Goal: Task Accomplishment & Management: Manage account settings

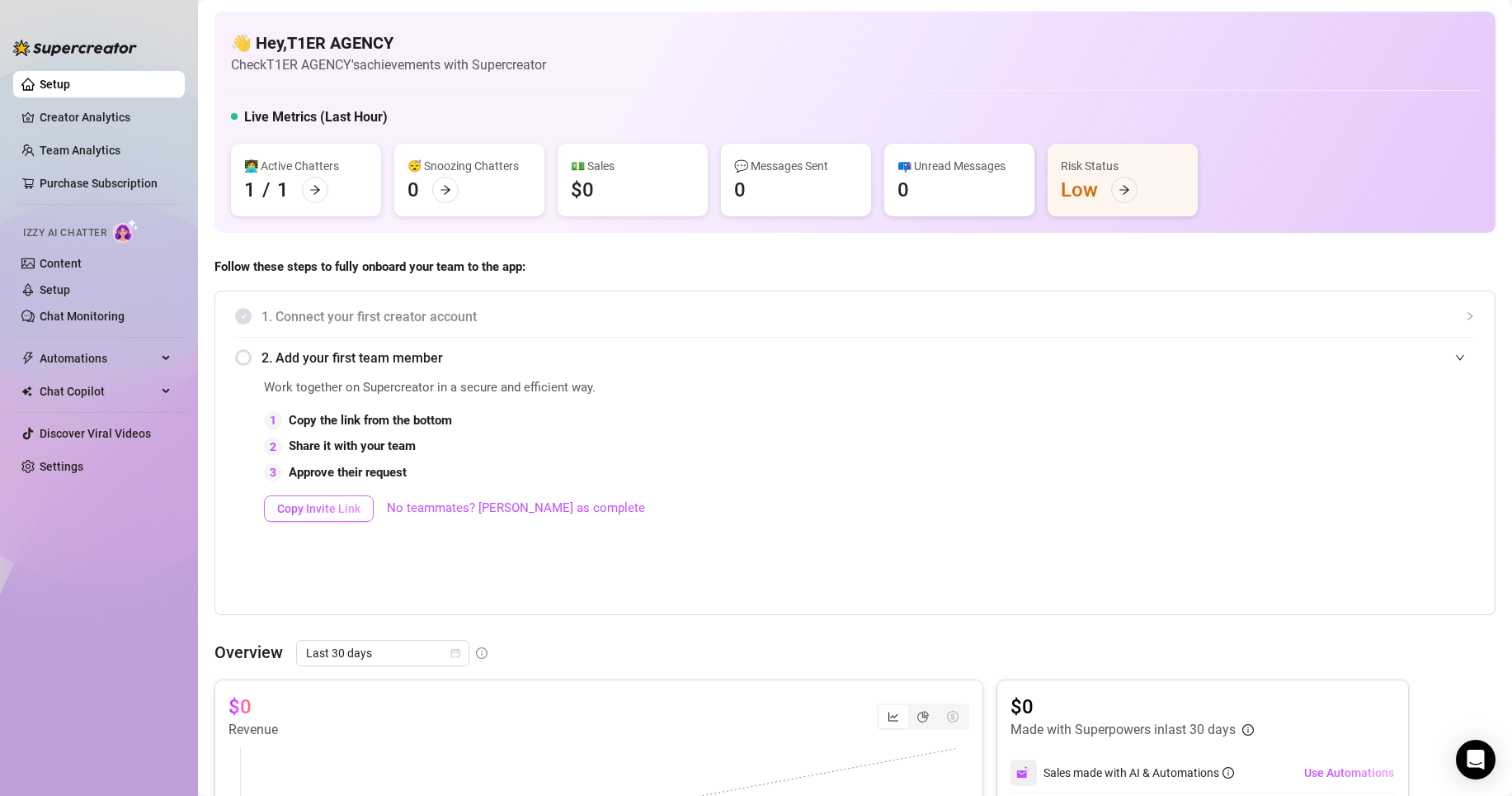
click at [326, 513] on span "Copy Invite Link" at bounding box center [318, 508] width 84 height 13
click at [288, 446] on div "2 Share it with your team" at bounding box center [683, 447] width 840 height 20
click at [269, 411] on div "1 Copy the link from the bottom" at bounding box center [683, 421] width 840 height 20
click at [241, 352] on div "2. Add your first team member" at bounding box center [855, 358] width 1240 height 40
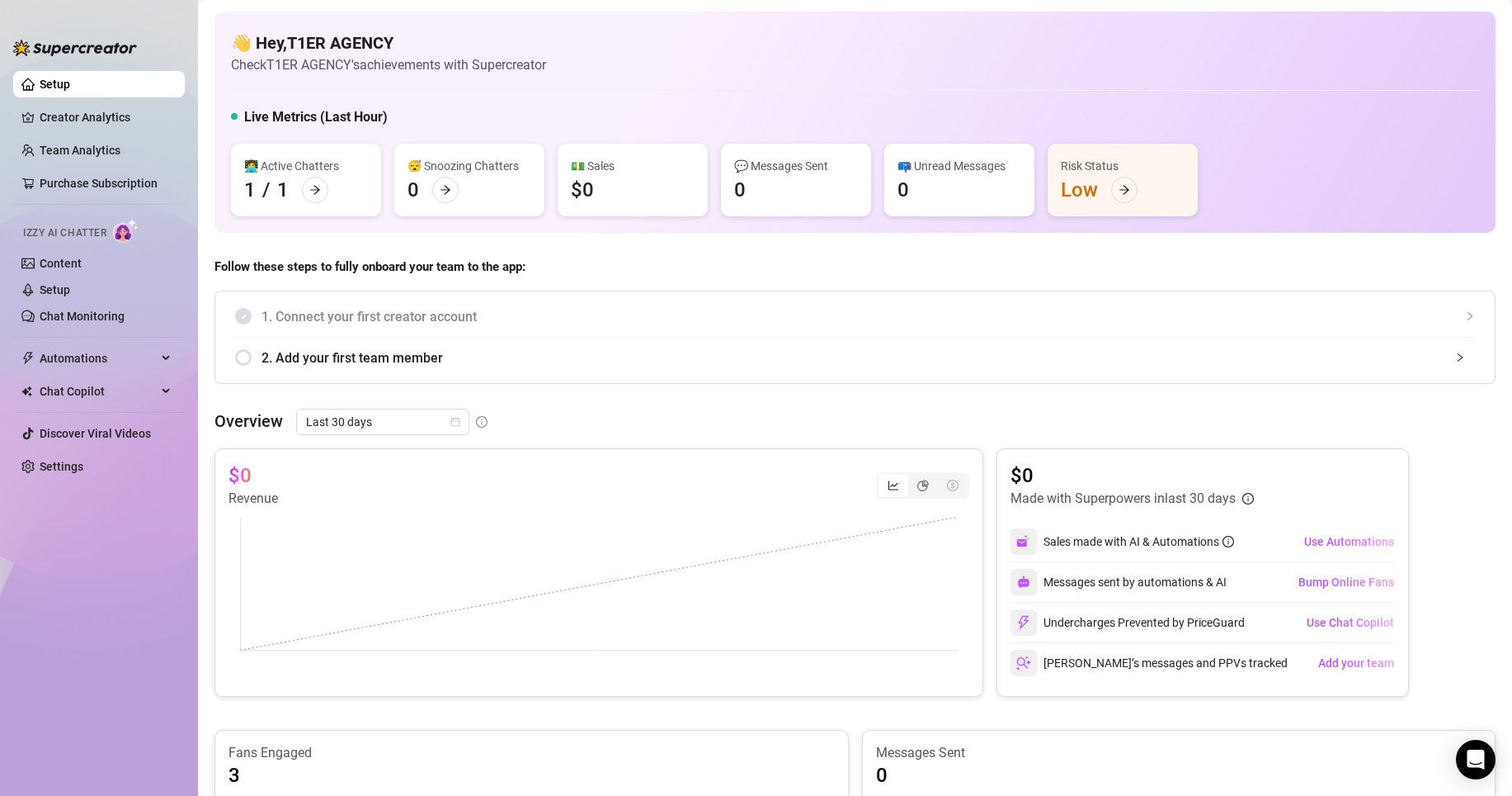
click at [243, 360] on div "2. Add your first team member" at bounding box center [855, 358] width 1240 height 40
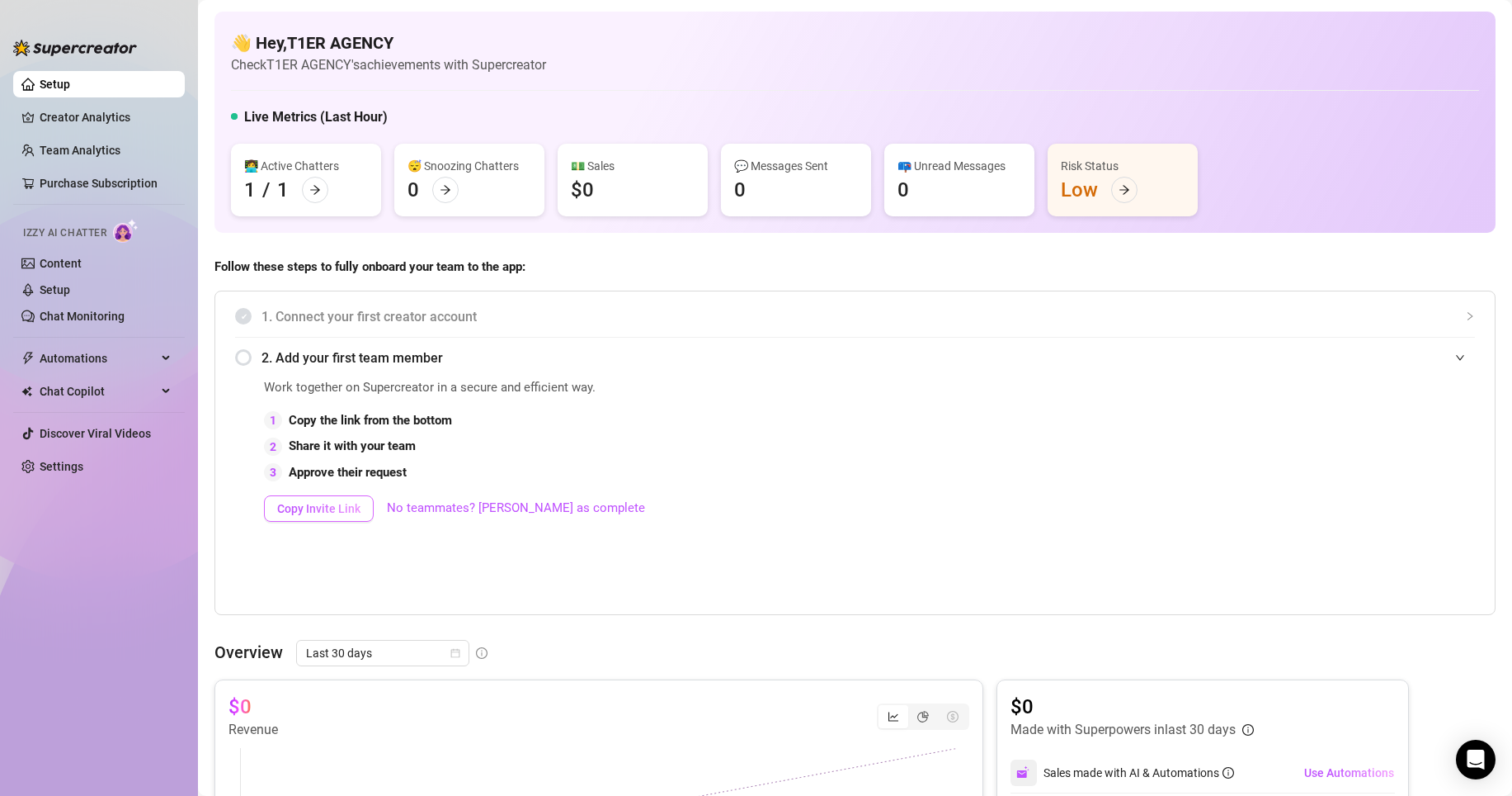
click at [348, 509] on span "Copy Invite Link" at bounding box center [318, 508] width 84 height 13
click at [556, 589] on div "Work together on Supercreator in a secure and efficient way. 1 Copy the link fr…" at bounding box center [683, 493] width 840 height 231
click at [732, 548] on div "Work together on Supercreator in a secure and efficient way. 1 Copy the link fr…" at bounding box center [683, 493] width 840 height 231
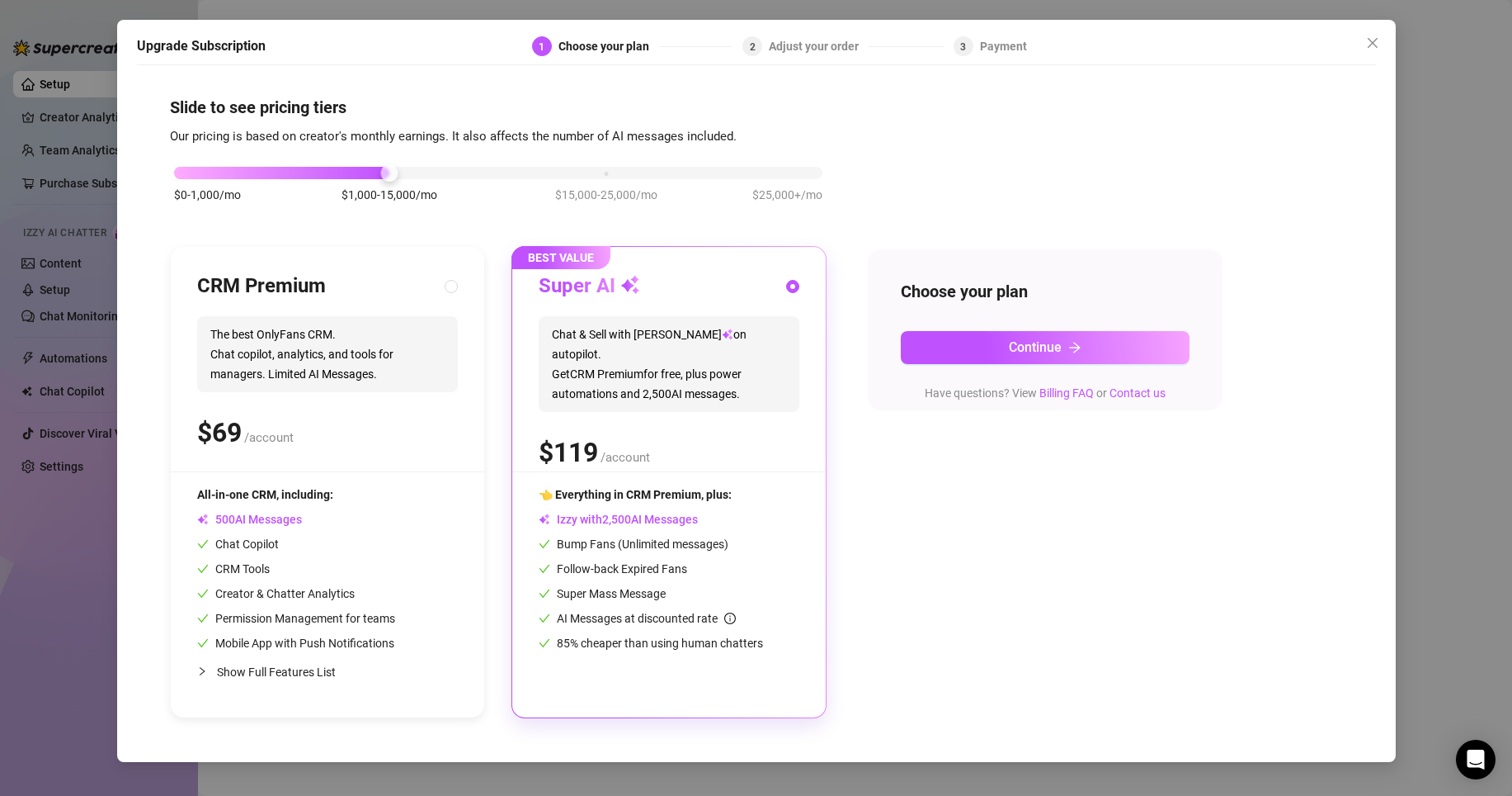
click at [389, 413] on div "$ /account" at bounding box center [326, 433] width 260 height 41
radio input "true"
radio input "false"
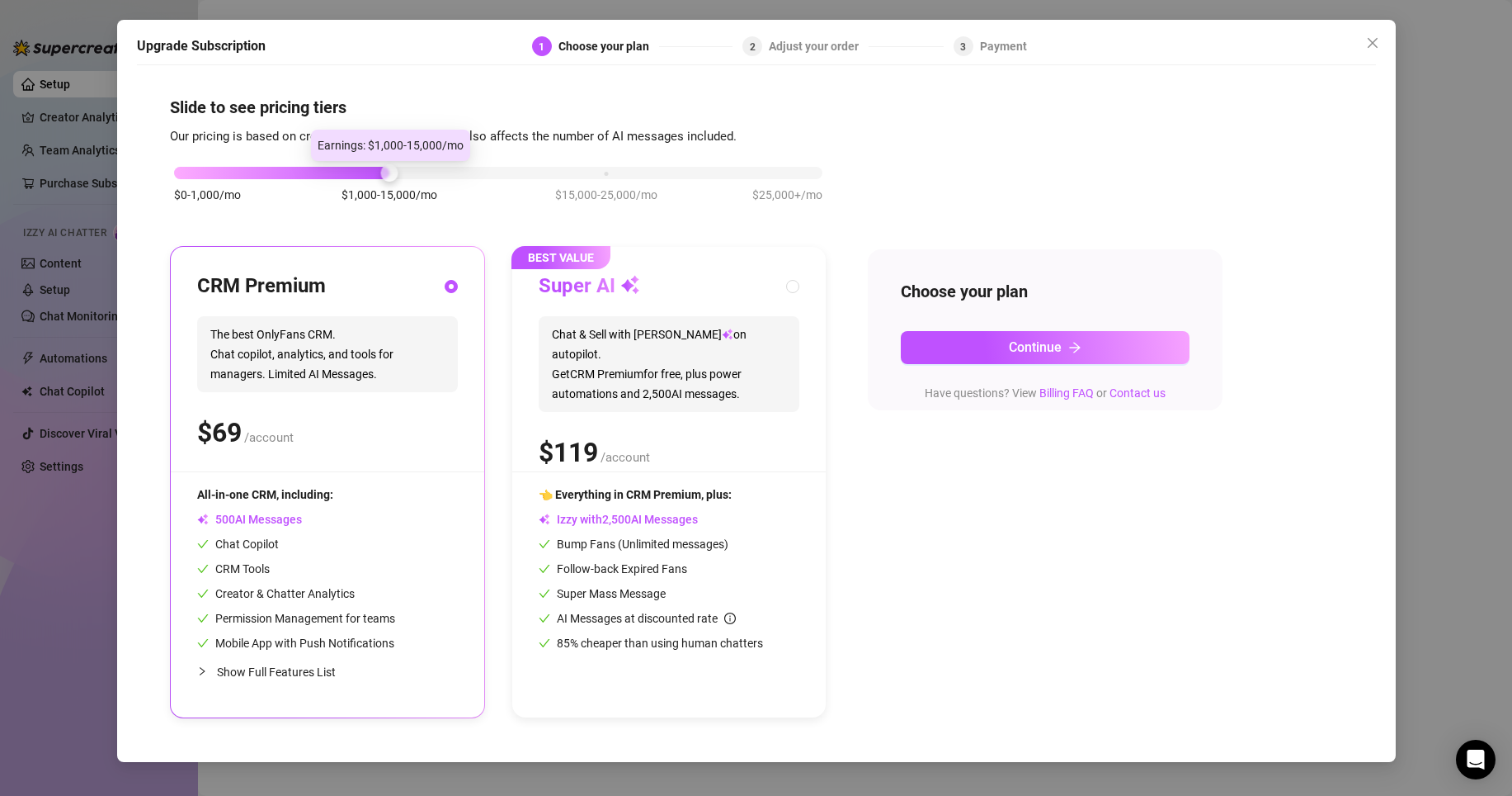
drag, startPoint x: 374, startPoint y: 172, endPoint x: 212, endPoint y: 187, distance: 162.7
click at [214, 173] on div "$0-1,000/mo $1,000-15,000/mo $15,000-25,000/mo $25,000+/mo" at bounding box center [498, 168] width 648 height 10
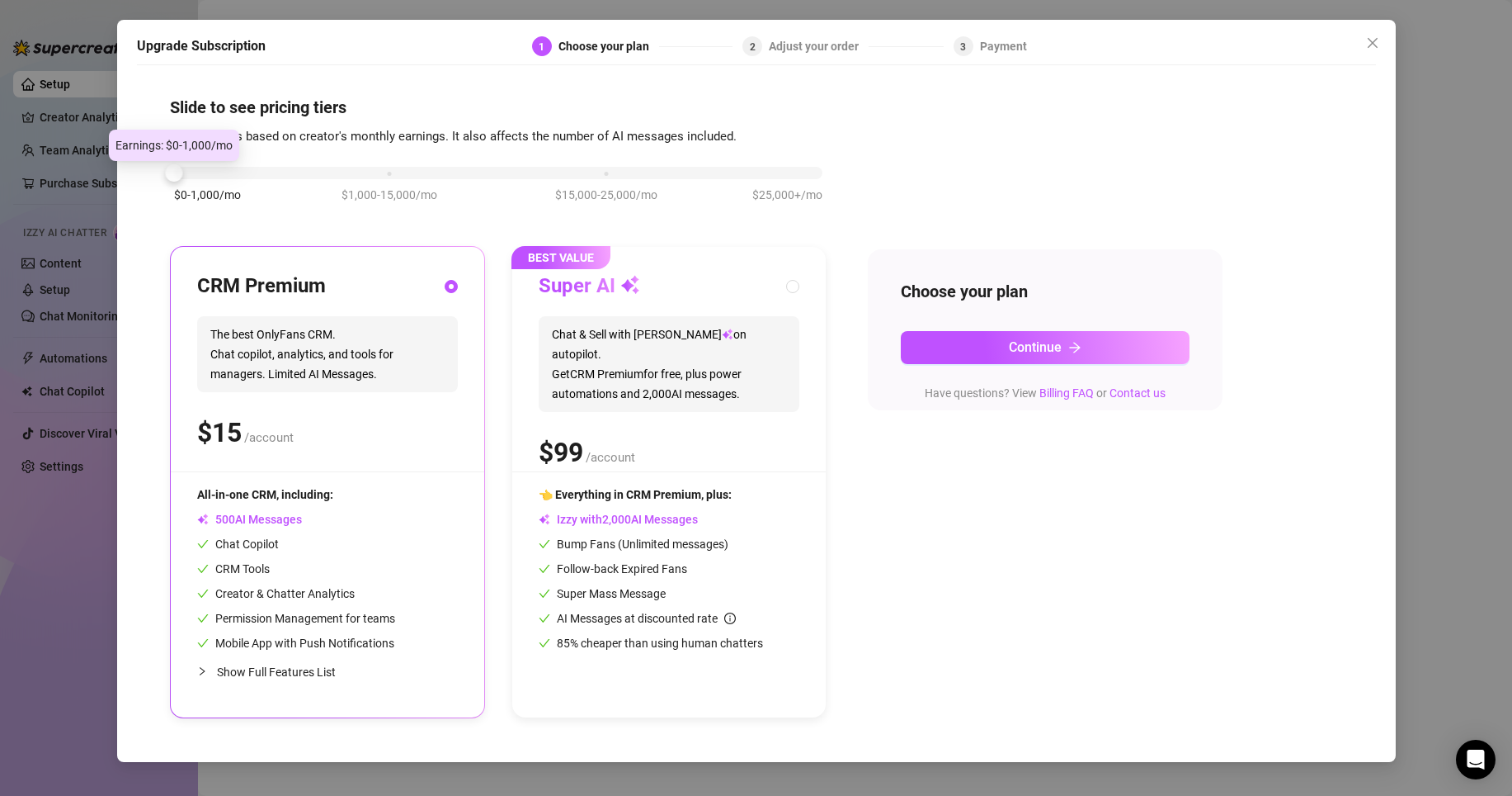
drag, startPoint x: 575, startPoint y: 190, endPoint x: -28, endPoint y: 196, distance: 603.0
click at [0, 196] on html "Setup Creator Analytics Team Analytics Purchase Subscription Izzy AI Chatter Co…" at bounding box center [756, 398] width 1512 height 796
click at [1374, 38] on icon "close" at bounding box center [1373, 42] width 13 height 13
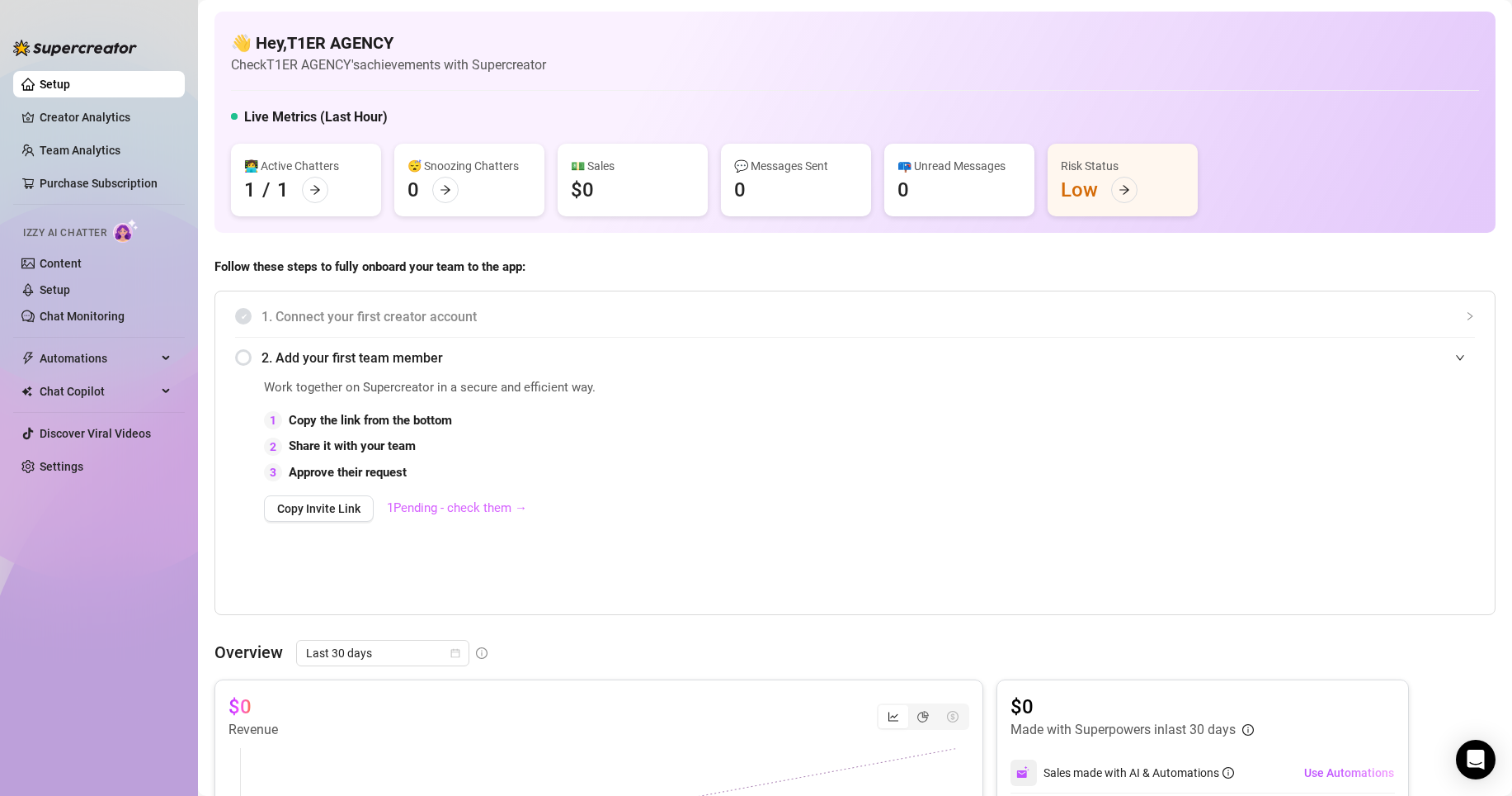
click at [487, 508] on link "1 Pending - check them →" at bounding box center [457, 508] width 140 height 15
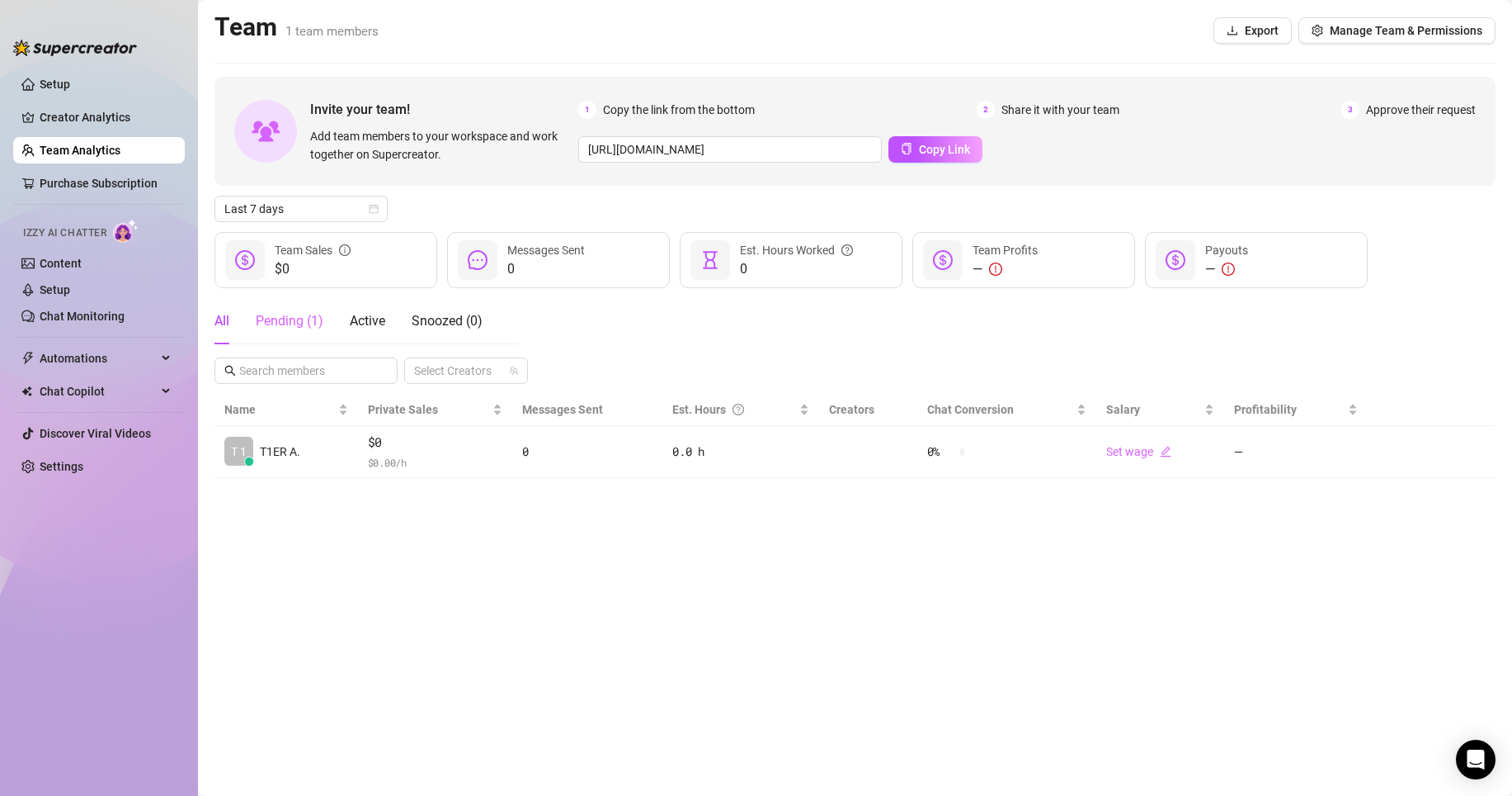
click at [291, 333] on div "Pending ( 1 )" at bounding box center [290, 321] width 68 height 46
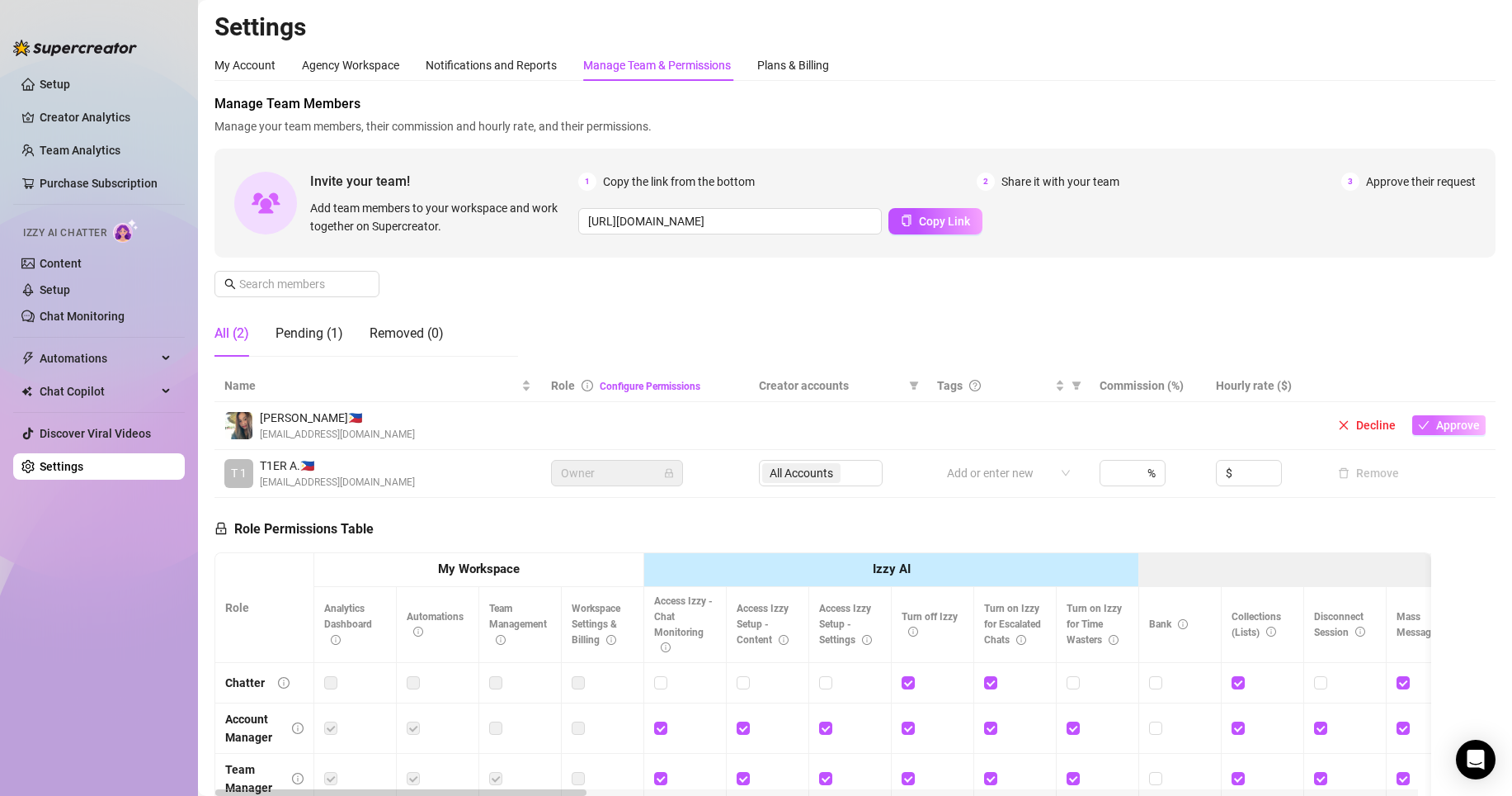
click at [1447, 425] on span "Approve" at bounding box center [1459, 425] width 44 height 13
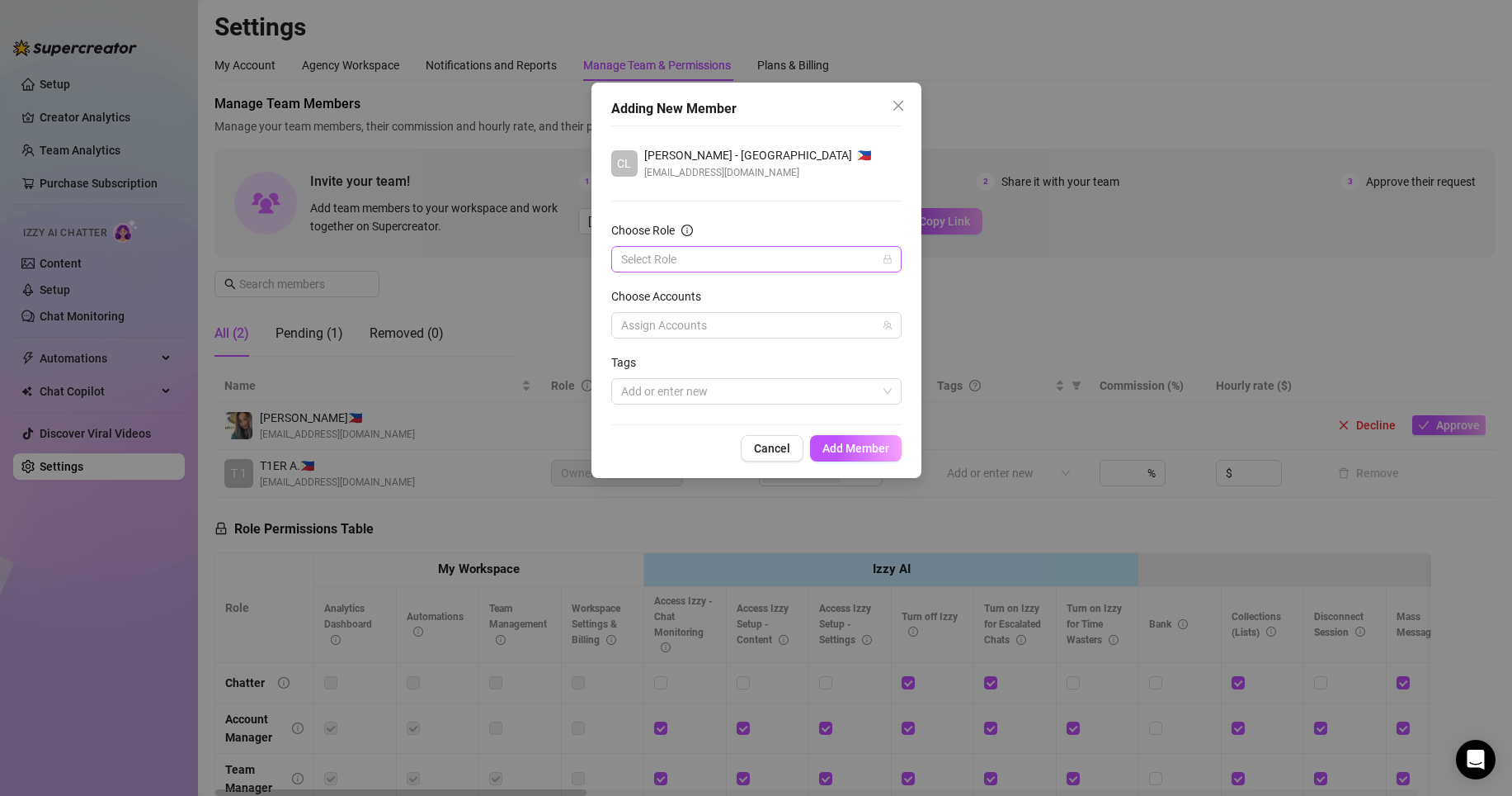
click at [715, 265] on input "Choose Role" at bounding box center [749, 259] width 256 height 25
click at [704, 294] on div "Chatter" at bounding box center [756, 293] width 264 height 18
click at [704, 317] on div at bounding box center [748, 325] width 267 height 23
click at [721, 377] on span "[PERSON_NAME]" at bounding box center [776, 383] width 243 height 20
checkbox input "true"
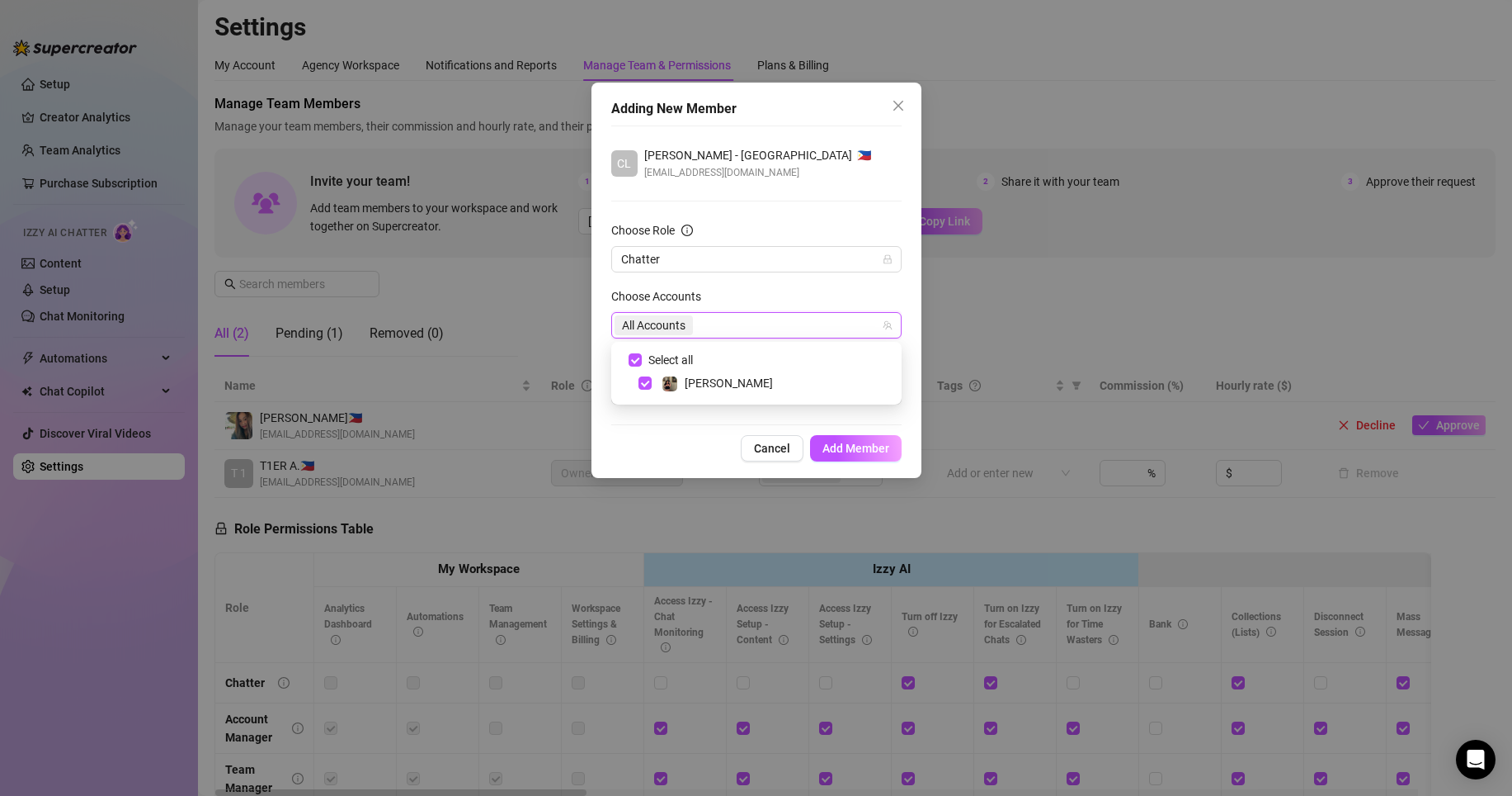
click at [720, 444] on div "Cancel Add Member" at bounding box center [757, 448] width 291 height 27
click at [697, 394] on div at bounding box center [748, 391] width 267 height 23
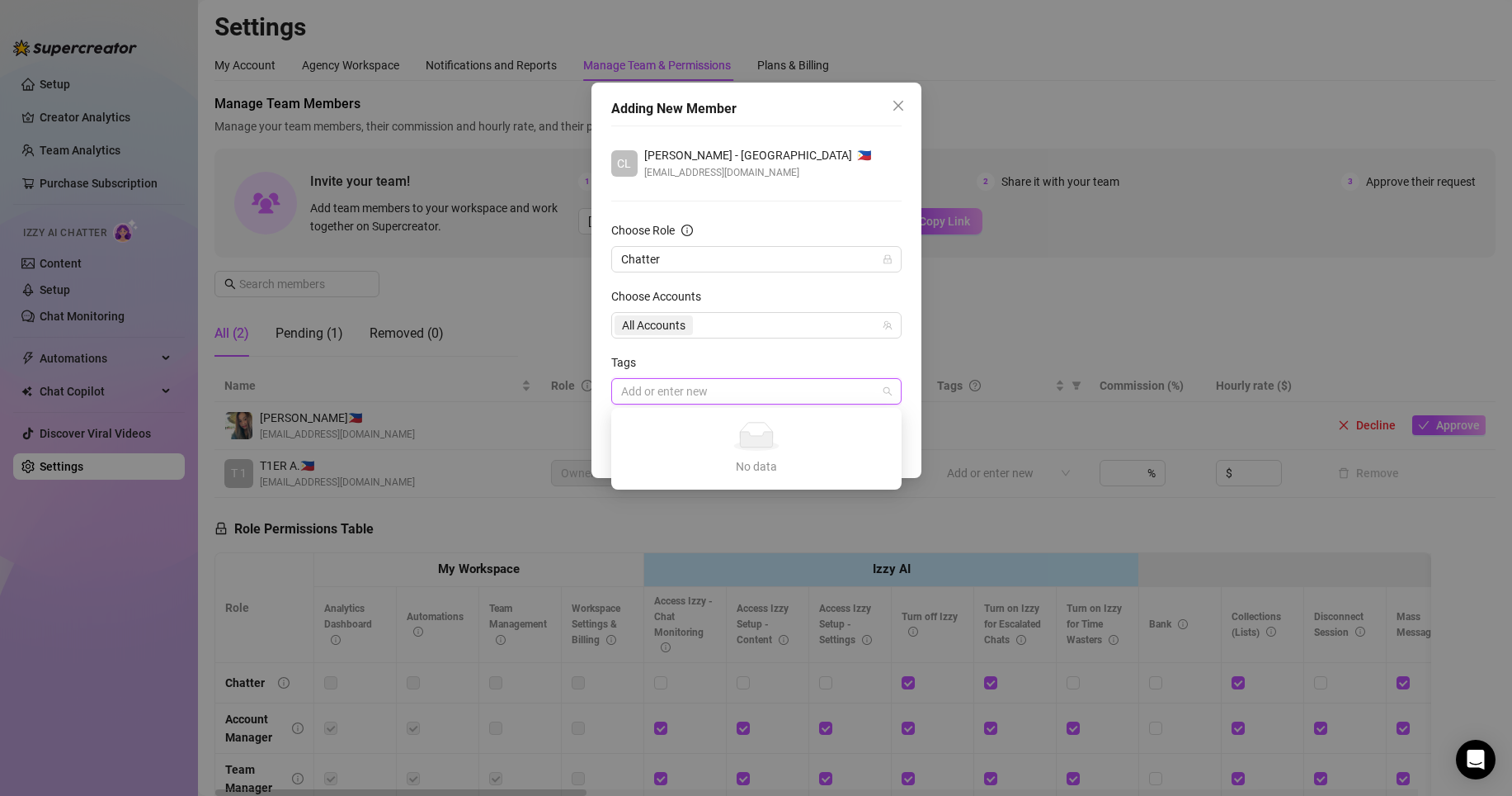
click at [720, 390] on div at bounding box center [748, 391] width 267 height 23
click at [870, 446] on span "Add Member" at bounding box center [855, 448] width 67 height 13
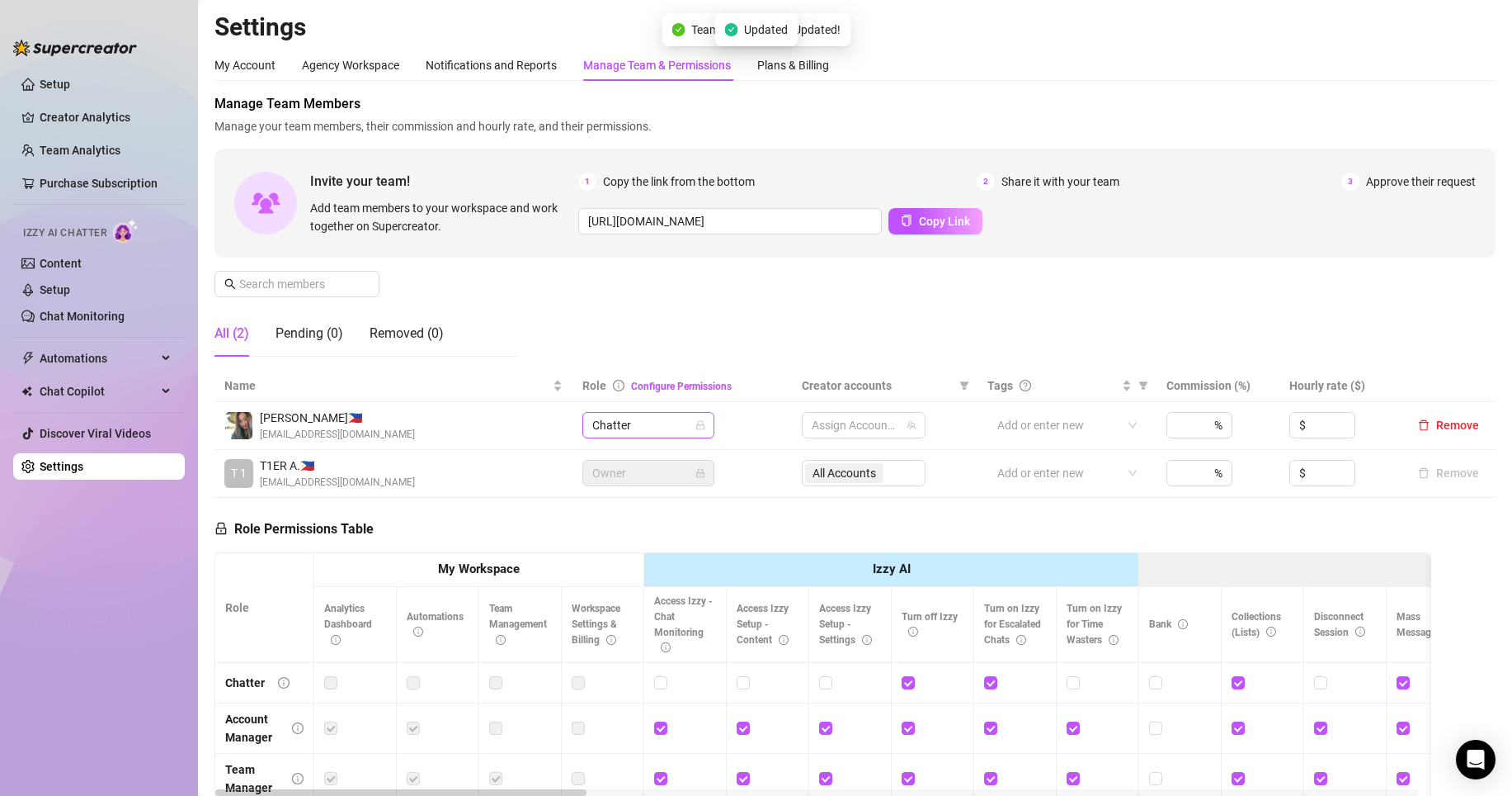
click at [624, 425] on span "Chatter" at bounding box center [648, 425] width 112 height 25
click at [854, 425] on div at bounding box center [855, 424] width 100 height 23
click at [828, 477] on span "Select tree node" at bounding box center [830, 483] width 13 height 13
checkbox input "true"
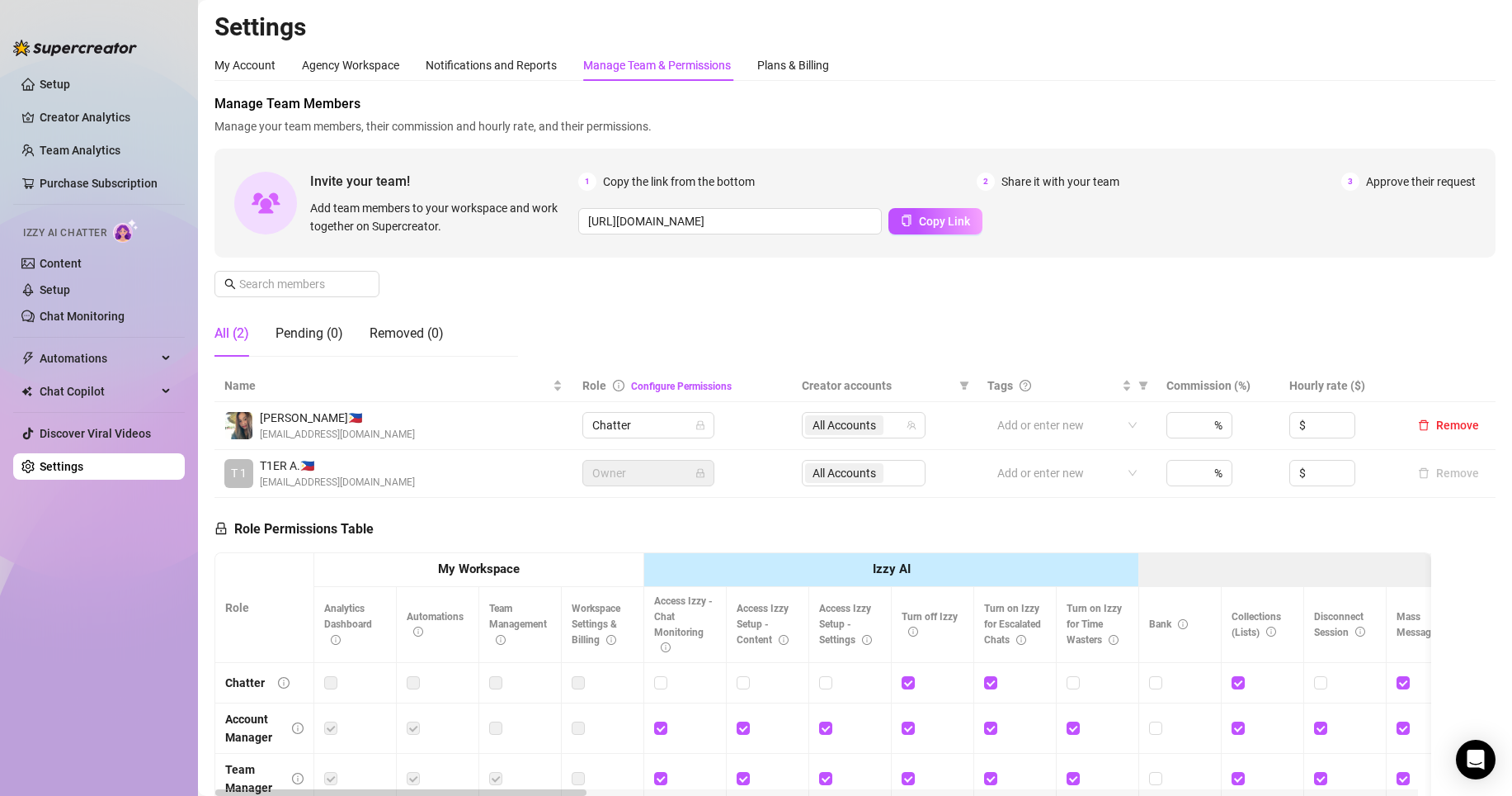
click at [950, 517] on div "Role Permissions Table Role My Workspace Izzy AI OnlyFans Side Menu OnlyFans Ch…" at bounding box center [822, 735] width 1217 height 476
click at [1048, 432] on div at bounding box center [1058, 424] width 135 height 23
click at [941, 514] on div "Role Permissions Table Role My Workspace Izzy AI OnlyFans Side Menu OnlyFans Ch…" at bounding box center [822, 735] width 1217 height 476
click at [1192, 421] on div "%" at bounding box center [1199, 425] width 66 height 27
click at [1197, 503] on div "Role Permissions Table Role My Workspace Izzy AI OnlyFans Side Menu OnlyFans Ch…" at bounding box center [822, 735] width 1217 height 476
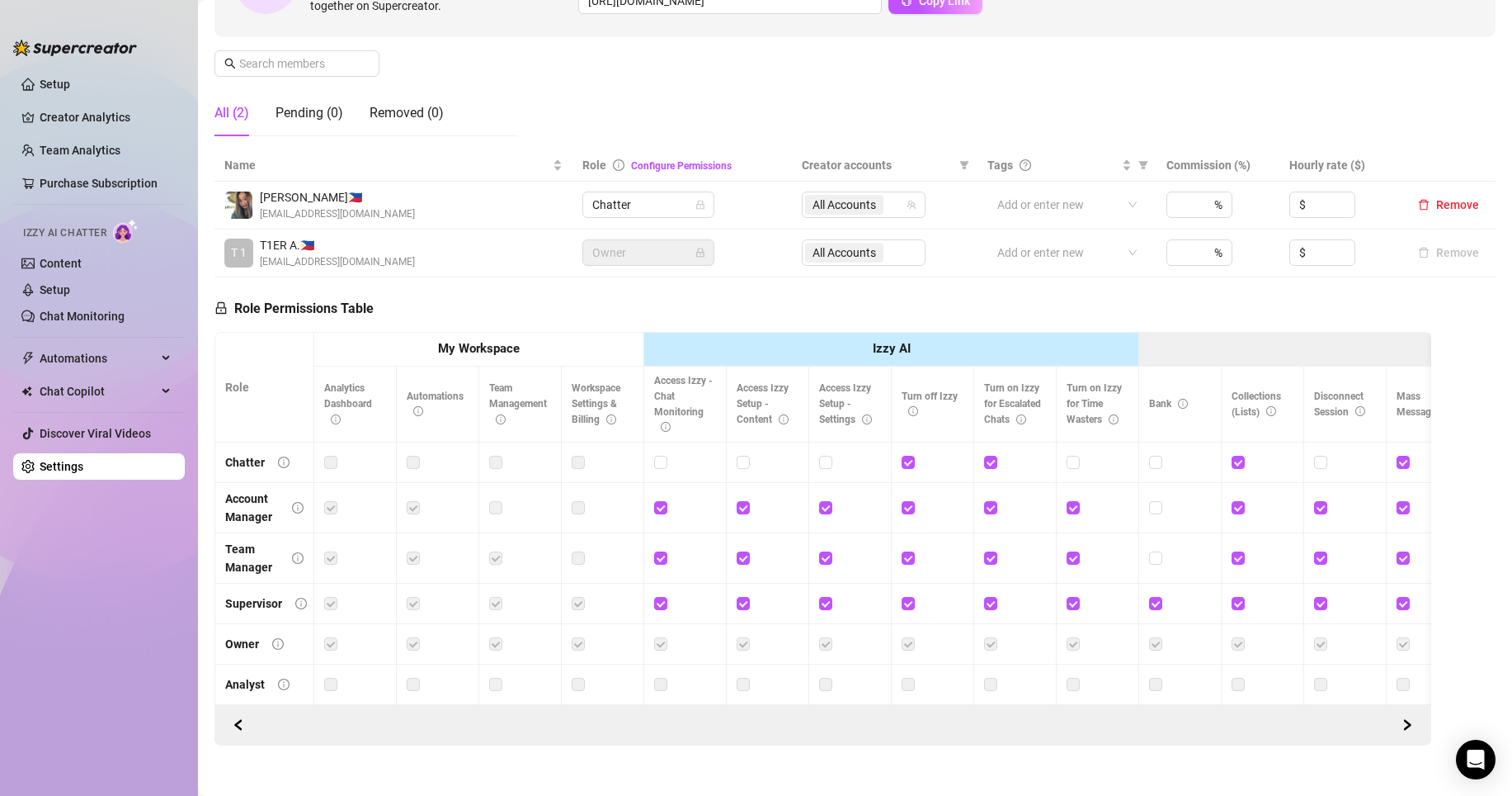
scroll to position [0, 132]
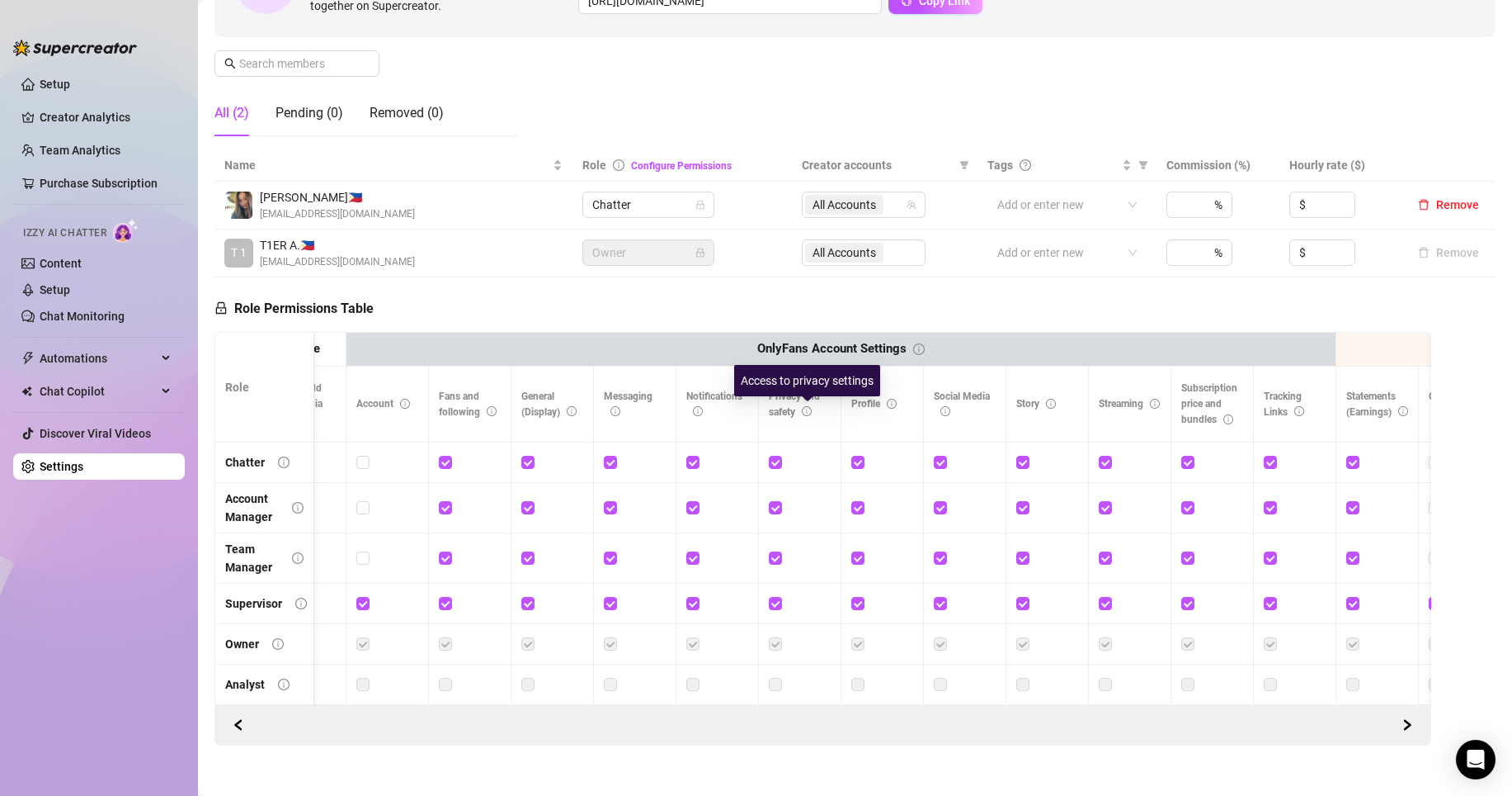
click at [811, 408] on icon "info-circle" at bounding box center [807, 410] width 10 height 10
click at [773, 465] on input "checkbox" at bounding box center [774, 461] width 12 height 12
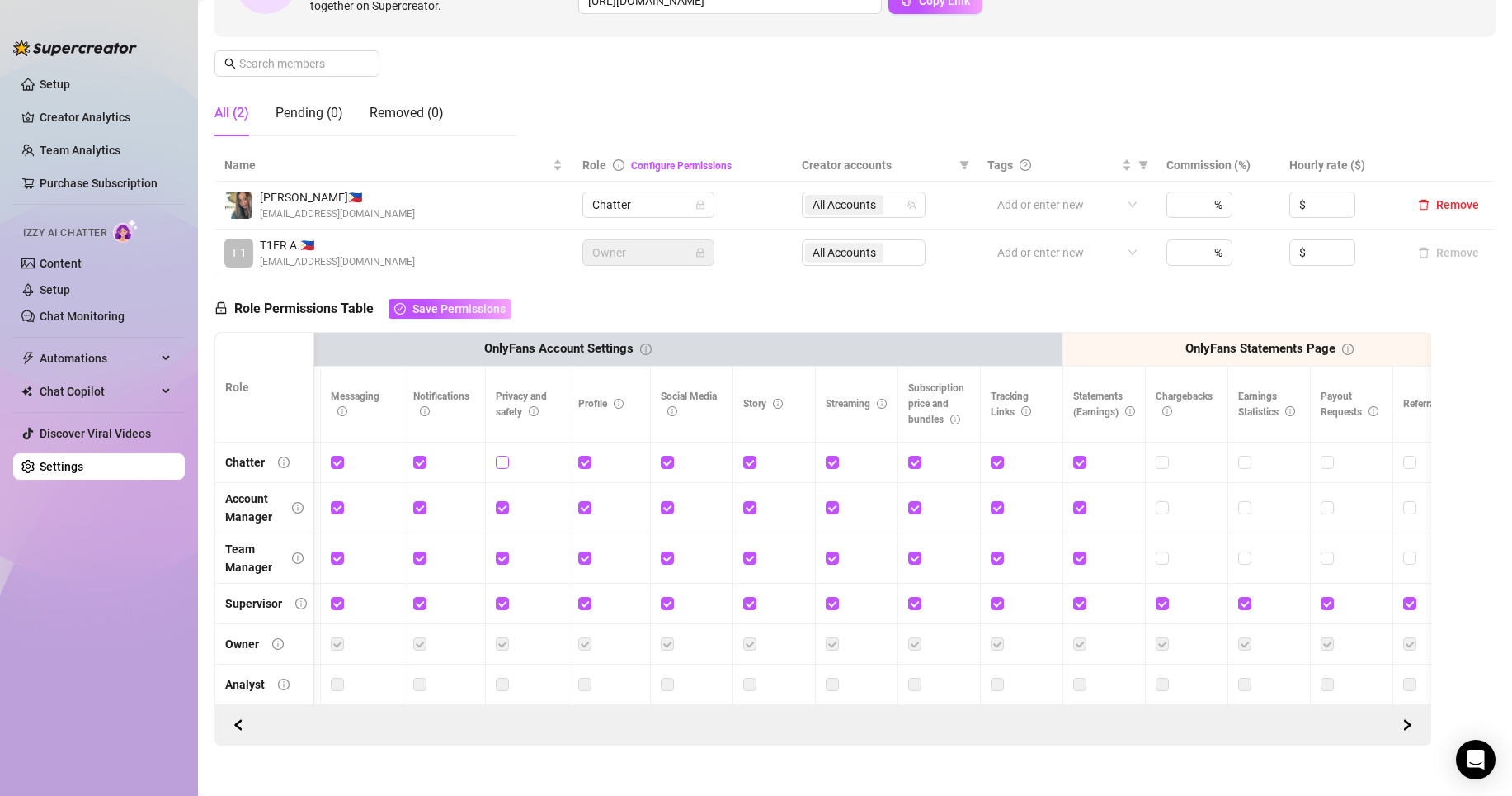
click at [498, 463] on input "checkbox" at bounding box center [501, 461] width 12 height 12
checkbox input "true"
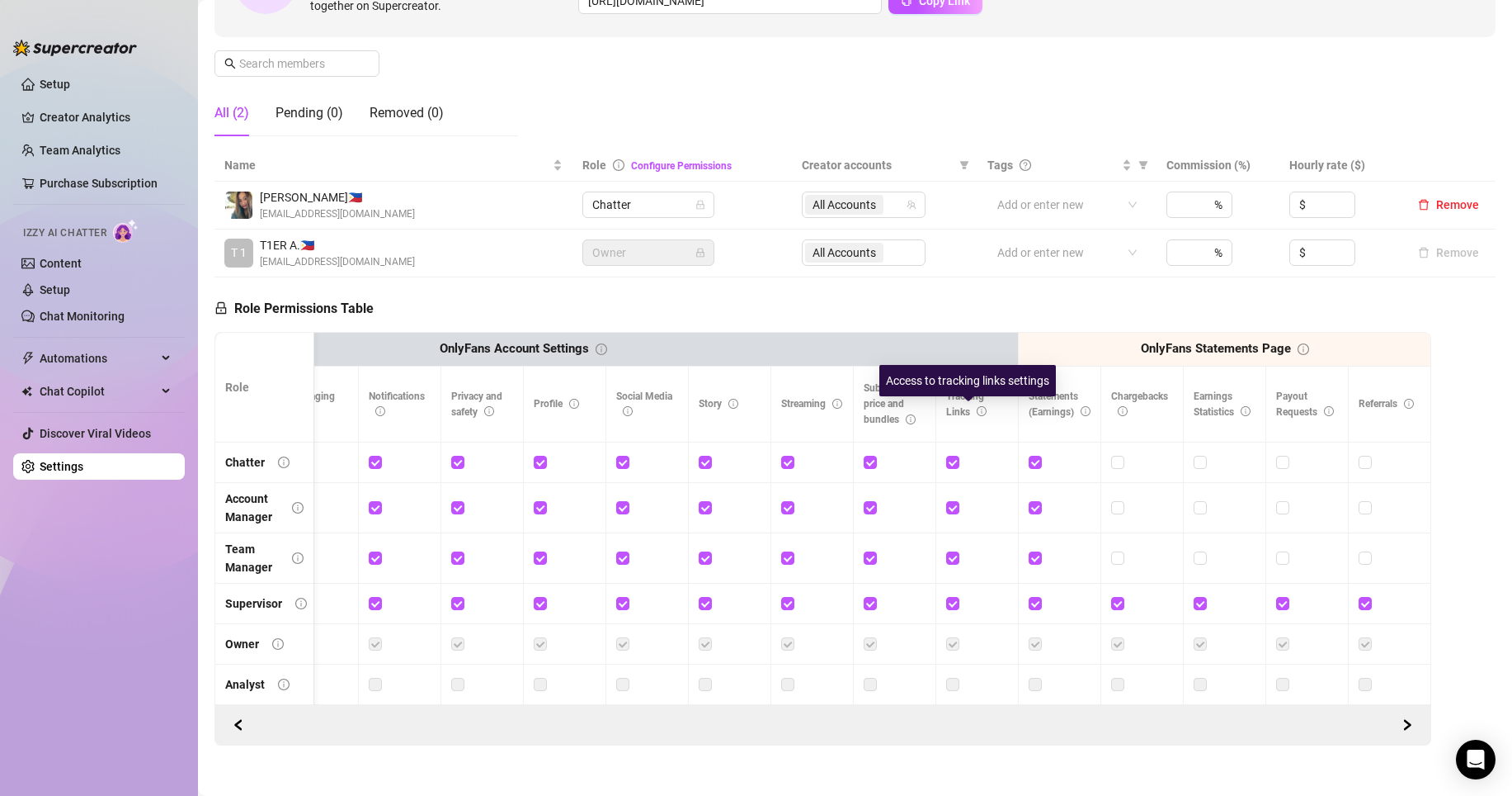
drag, startPoint x: 966, startPoint y: 415, endPoint x: 974, endPoint y: 417, distance: 8.2
click at [977, 415] on icon "info-circle" at bounding box center [981, 410] width 10 height 10
click at [1067, 429] on th "Statements (Earnings)" at bounding box center [1060, 404] width 83 height 76
click at [1048, 421] on th "Statements (Earnings)" at bounding box center [1060, 404] width 83 height 76
click at [1036, 400] on span "Statements (Earnings)" at bounding box center [1060, 404] width 62 height 28
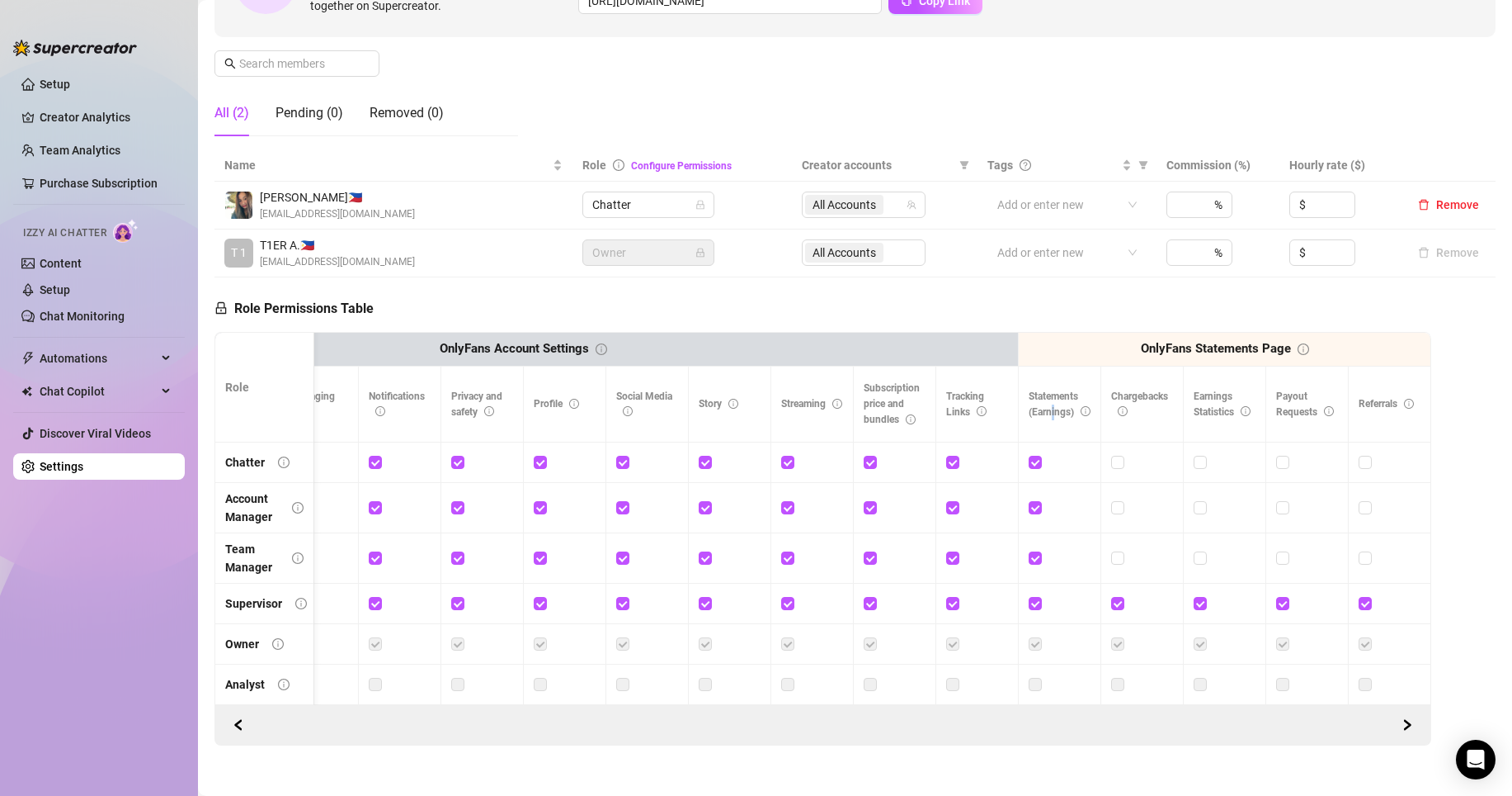
click at [1040, 399] on span "Statements (Earnings)" at bounding box center [1060, 404] width 62 height 28
click at [1039, 398] on span "Statements (Earnings)" at bounding box center [1060, 404] width 62 height 28
drag, startPoint x: 1044, startPoint y: 400, endPoint x: 1027, endPoint y: 398, distance: 17.1
click at [1029, 398] on span "Statements (Earnings)" at bounding box center [1060, 404] width 62 height 28
click at [1086, 204] on div at bounding box center [1058, 204] width 135 height 23
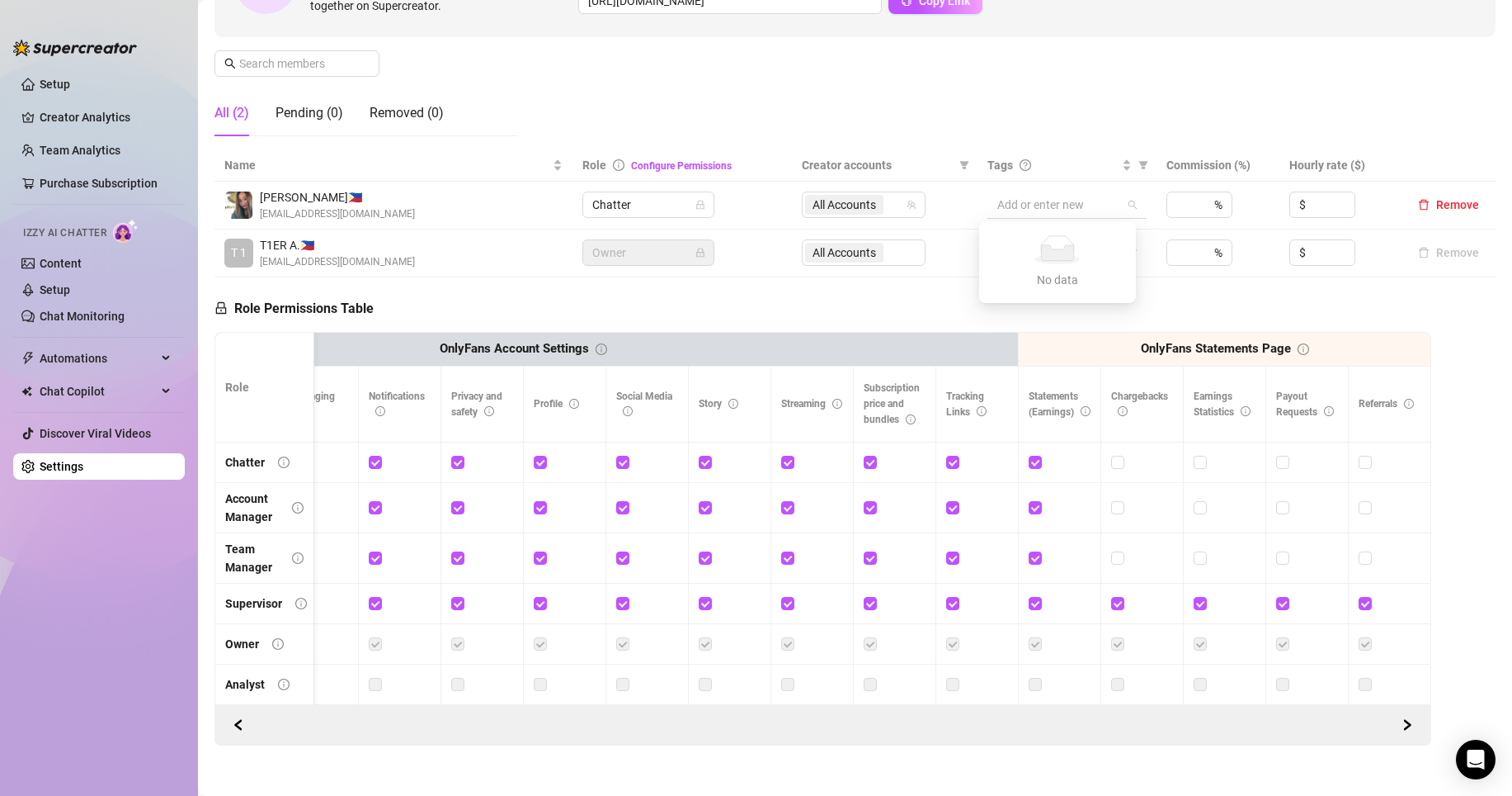
click at [1086, 204] on div at bounding box center [1058, 204] width 135 height 23
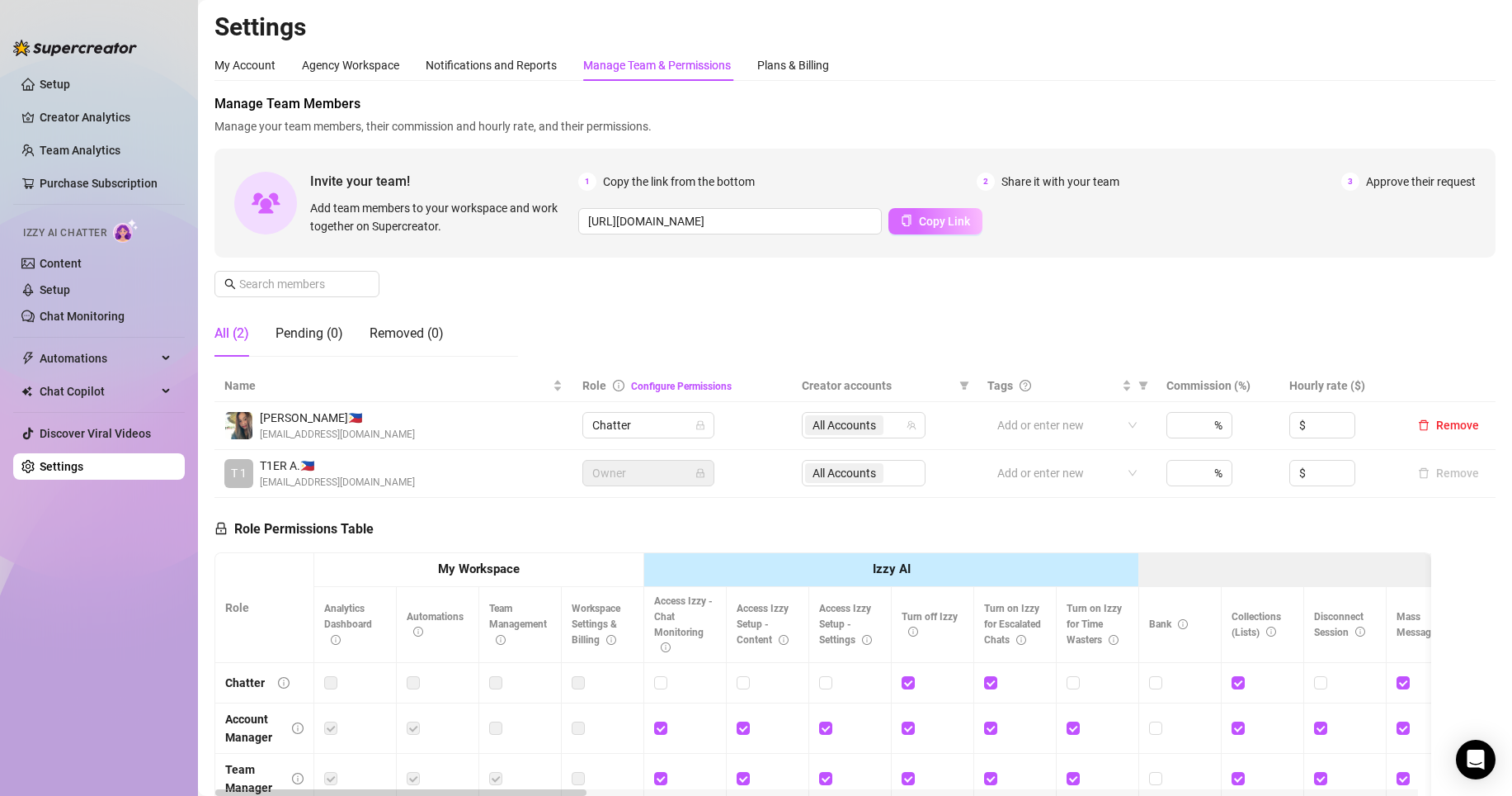
click at [934, 226] on span "Copy Link" at bounding box center [945, 221] width 52 height 13
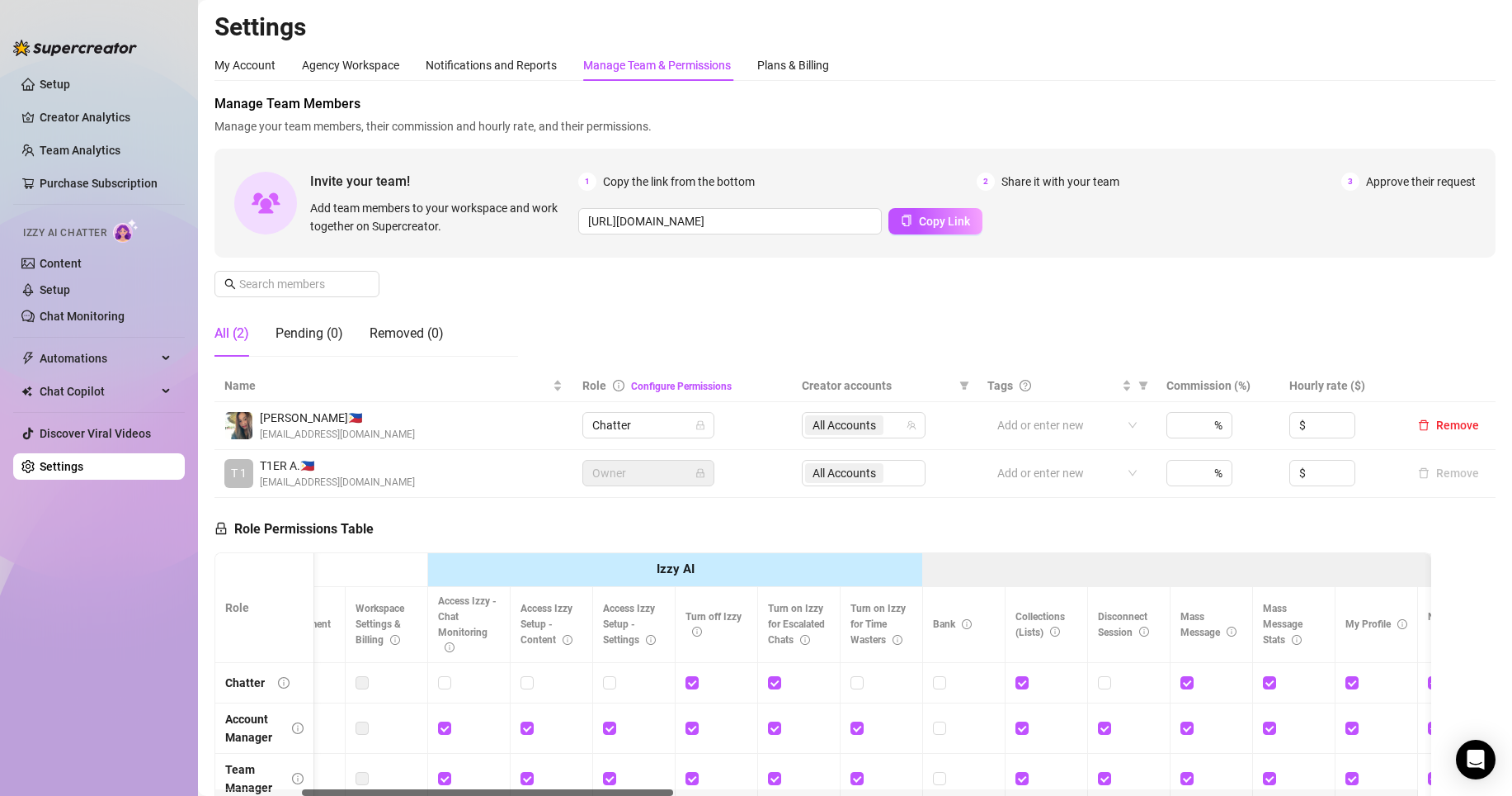
scroll to position [0, 288]
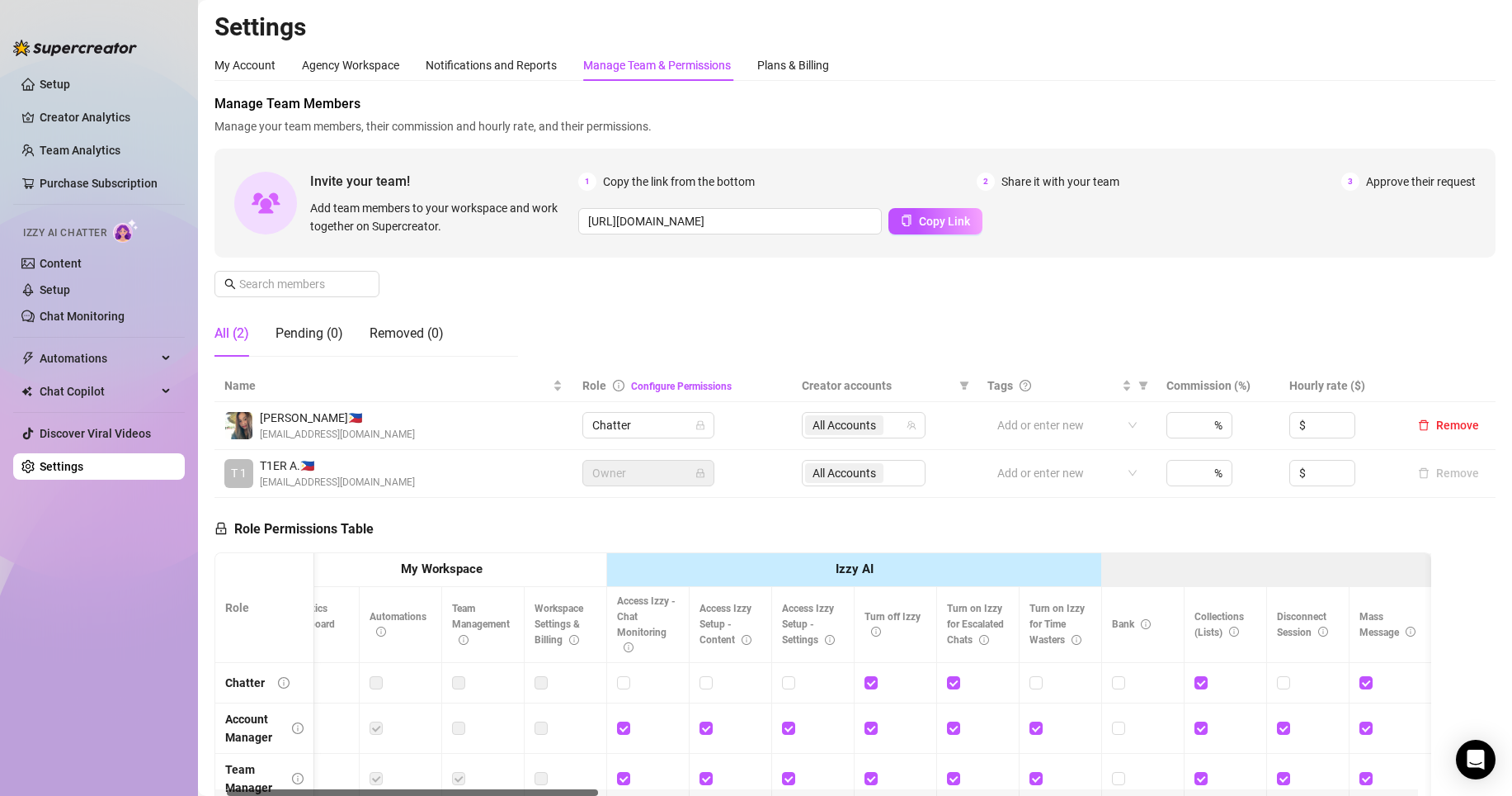
drag, startPoint x: 534, startPoint y: 791, endPoint x: 559, endPoint y: 758, distance: 41.4
click at [548, 783] on div "Role My Workspace Izzy AI OnlyFans Side Menu OnlyFans Chat Page OnlyFans Accoun…" at bounding box center [822, 742] width 1217 height 380
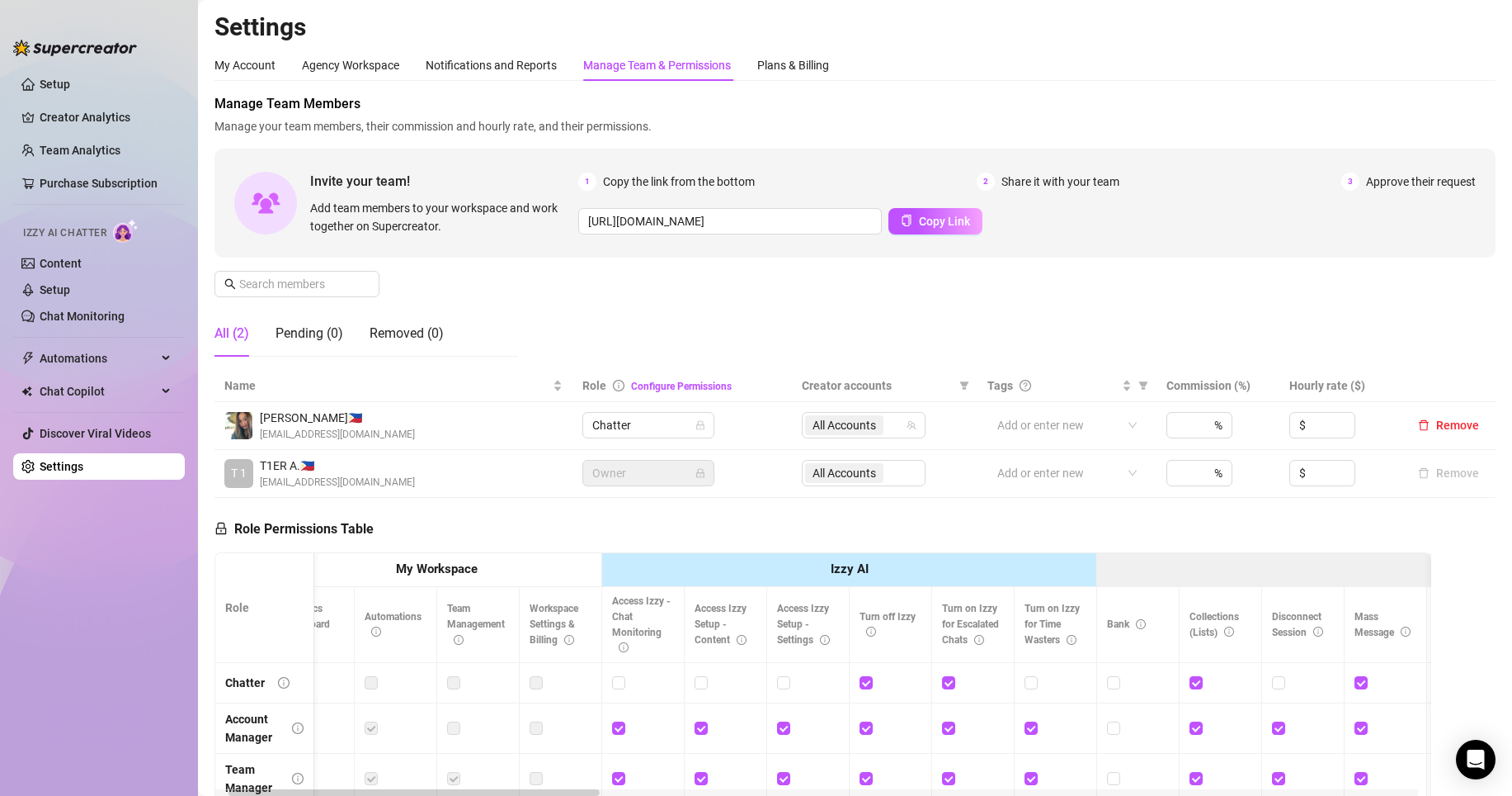
click at [100, 621] on ul "Setup Creator Analytics Team Analytics Purchase Subscription Izzy AI Chatter Co…" at bounding box center [98, 419] width 172 height 709
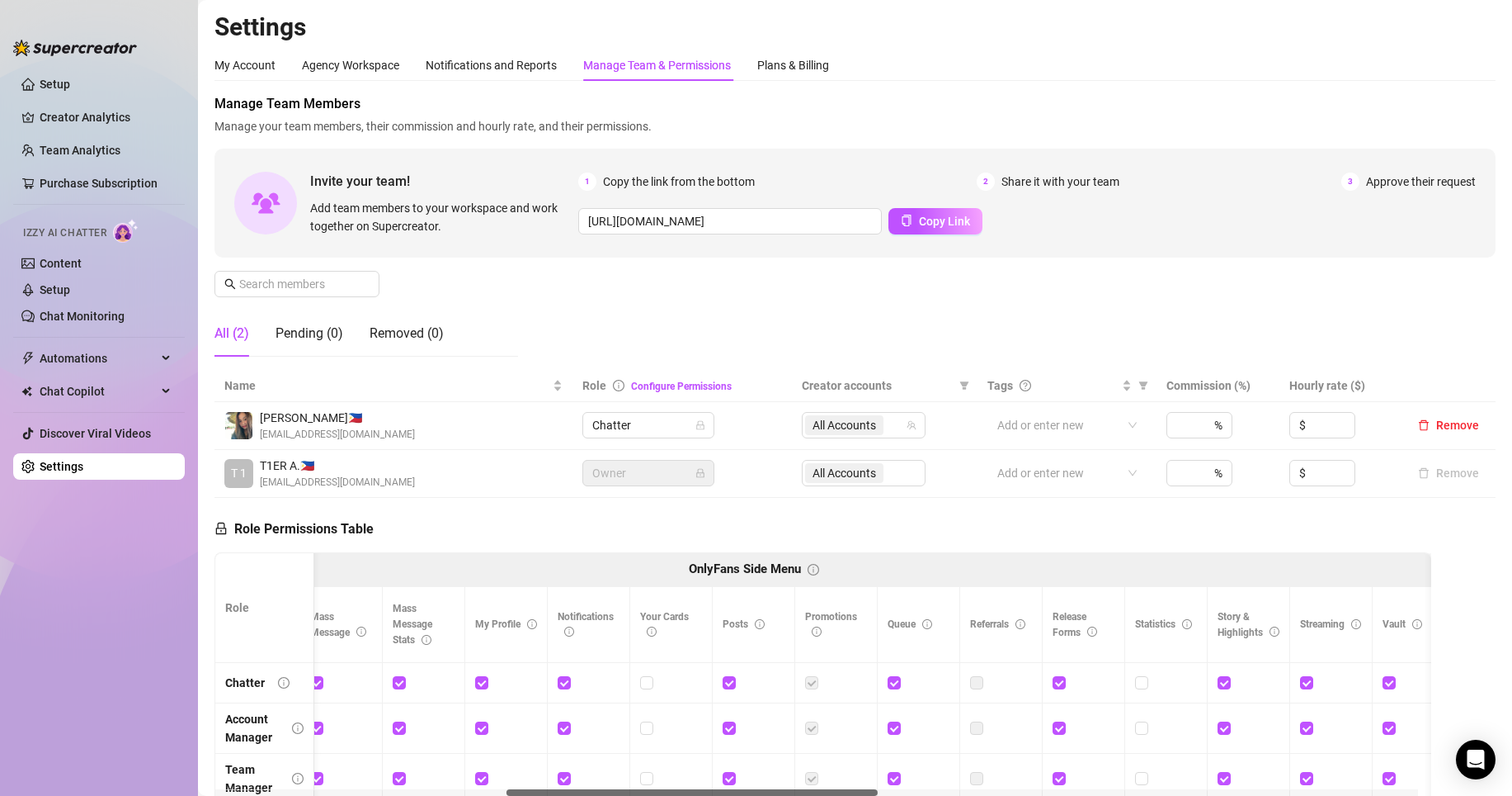
scroll to position [0, 1380]
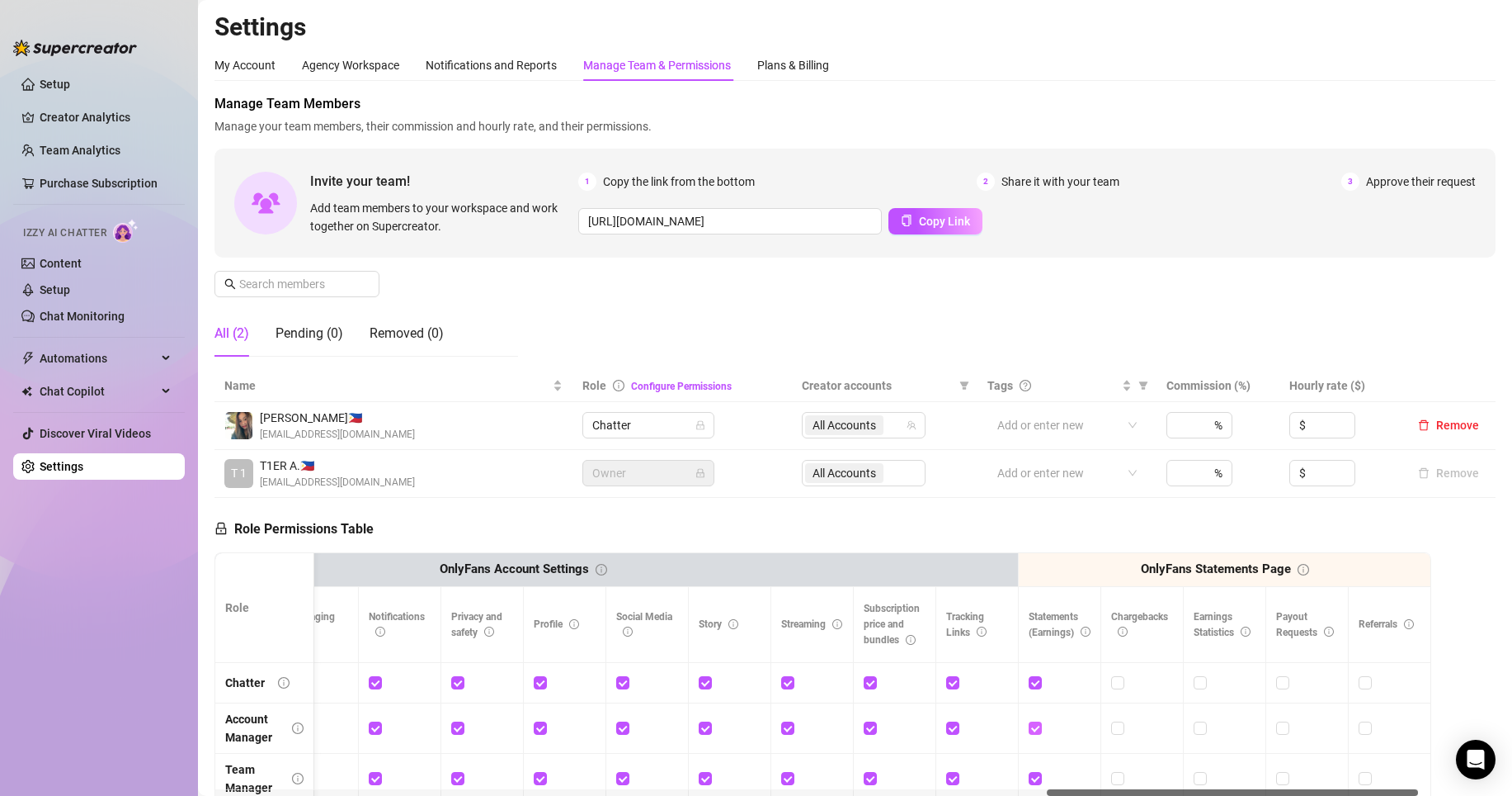
drag, startPoint x: 272, startPoint y: 790, endPoint x: 1027, endPoint y: 729, distance: 757.5
click at [1207, 782] on div "Role My Workspace Izzy AI OnlyFans Side Menu OnlyFans Chat Page OnlyFans Accoun…" at bounding box center [822, 742] width 1217 height 380
click at [67, 314] on link "Chat Monitoring" at bounding box center [82, 316] width 85 height 13
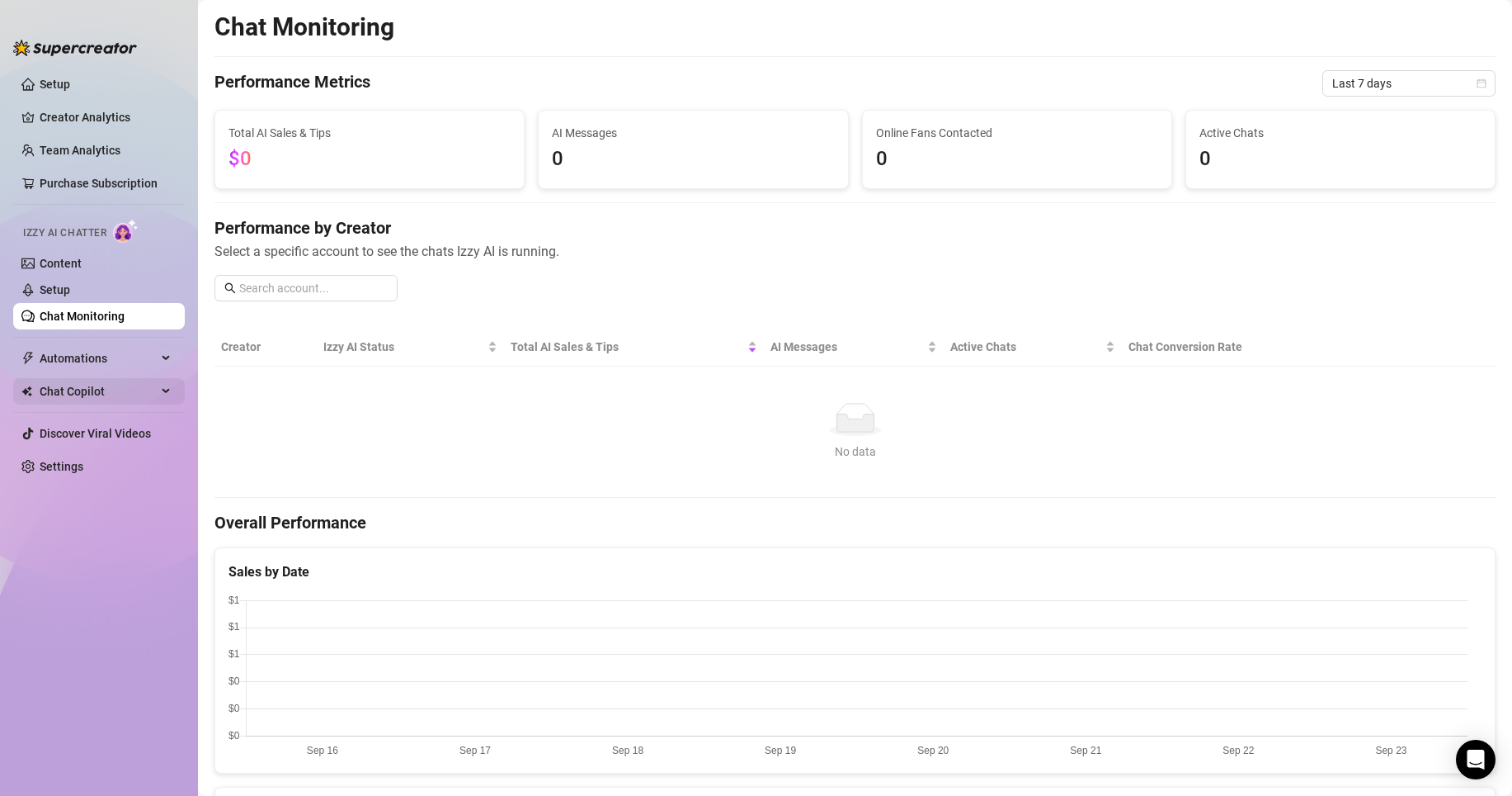
click at [112, 394] on span "Chat Copilot" at bounding box center [97, 391] width 117 height 27
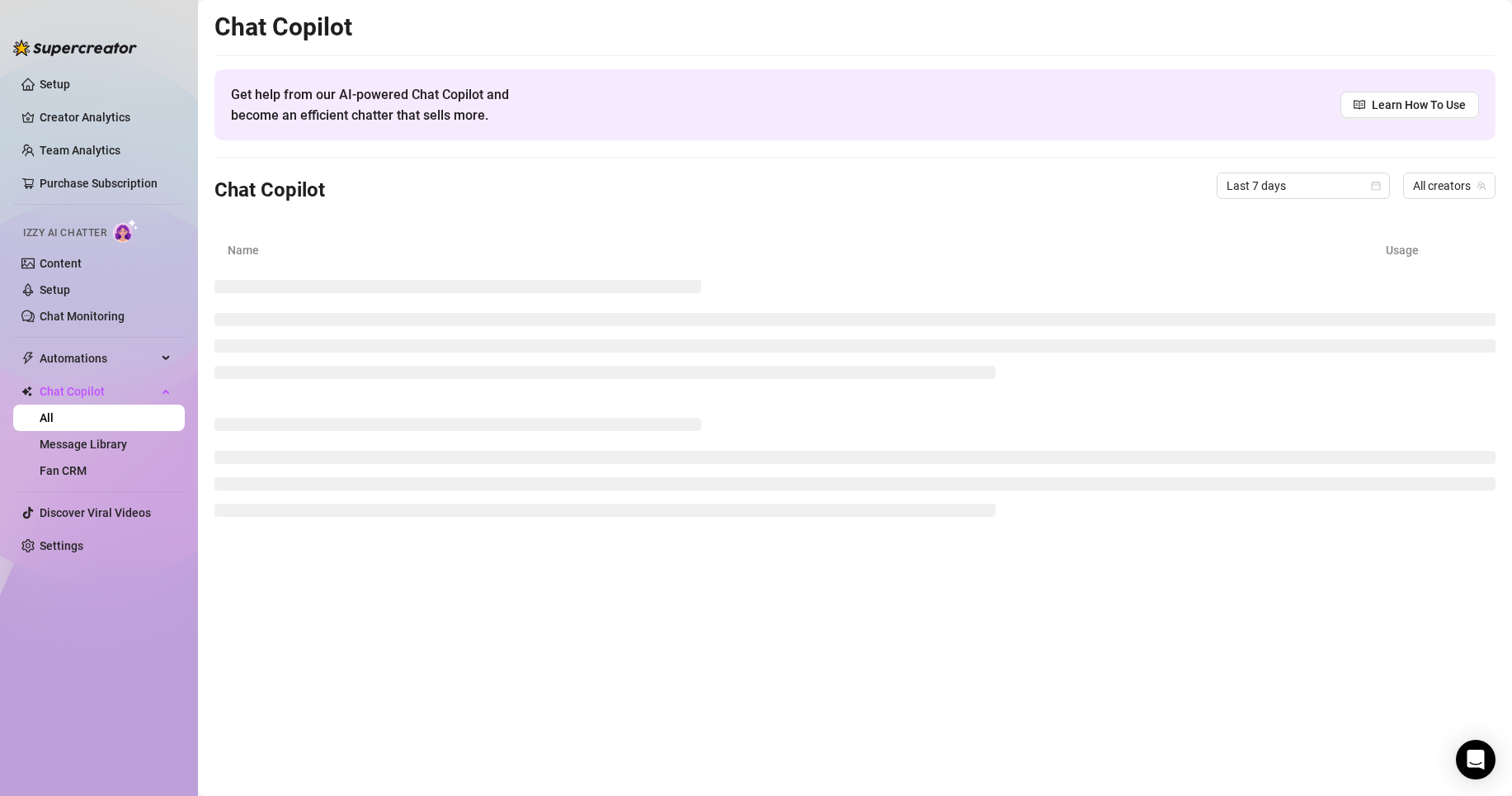
click at [98, 58] on div at bounding box center [74, 40] width 124 height 50
click at [84, 44] on img at bounding box center [74, 48] width 124 height 17
click at [70, 78] on link "Setup" at bounding box center [54, 84] width 30 height 13
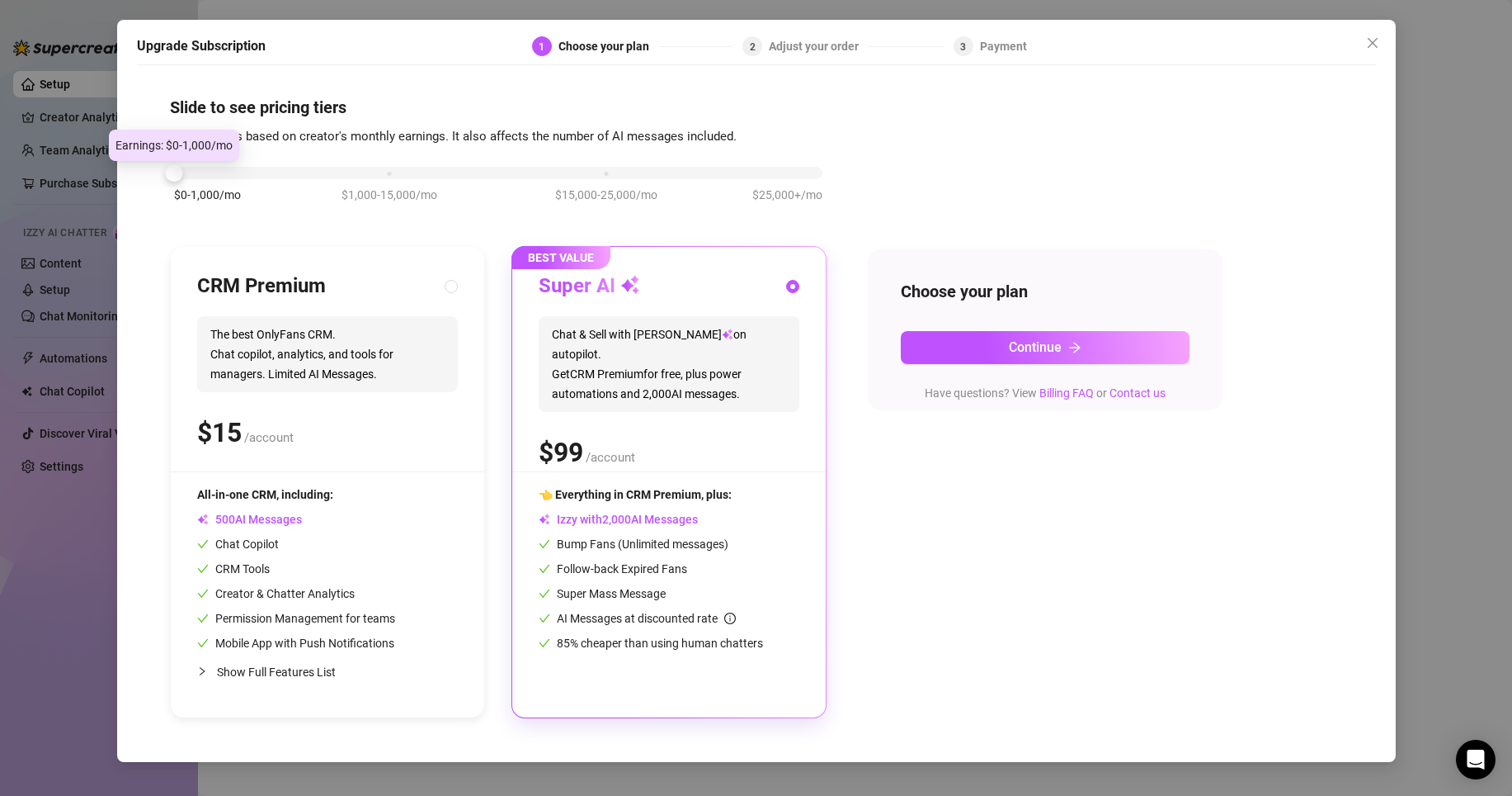
drag, startPoint x: 381, startPoint y: 172, endPoint x: 135, endPoint y: 179, distance: 246.1
click at [132, 174] on div "Upgrade Subscription 1 Choose your plan 2 Adjust your order 3 Payment Slide to …" at bounding box center [756, 391] width 1278 height 742
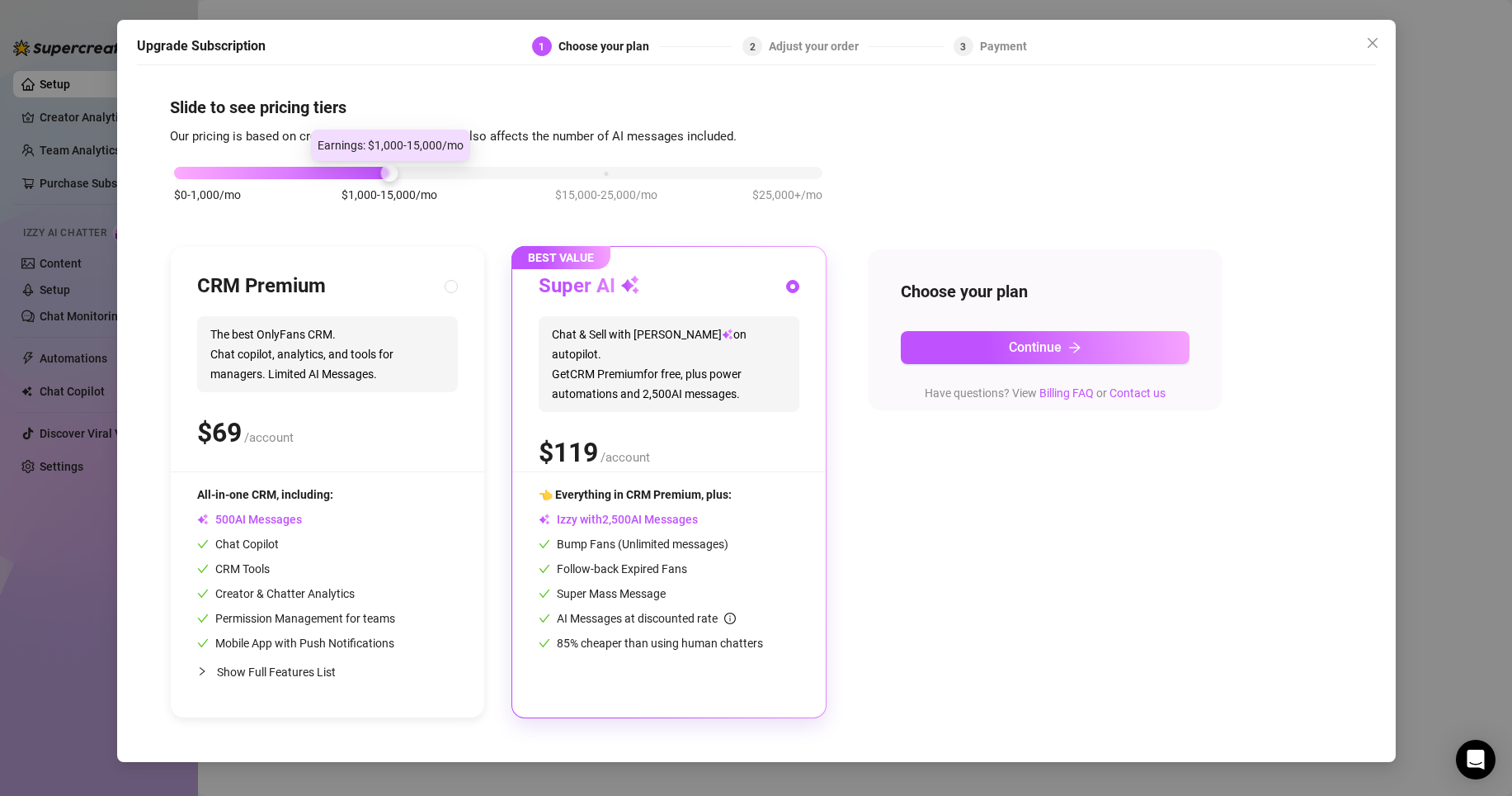
drag, startPoint x: 187, startPoint y: 179, endPoint x: 387, endPoint y: 202, distance: 201.3
click at [384, 173] on div "$0-1,000/mo $1,000-15,000/mo $15,000-25,000/mo $25,000+/mo" at bounding box center [498, 168] width 648 height 10
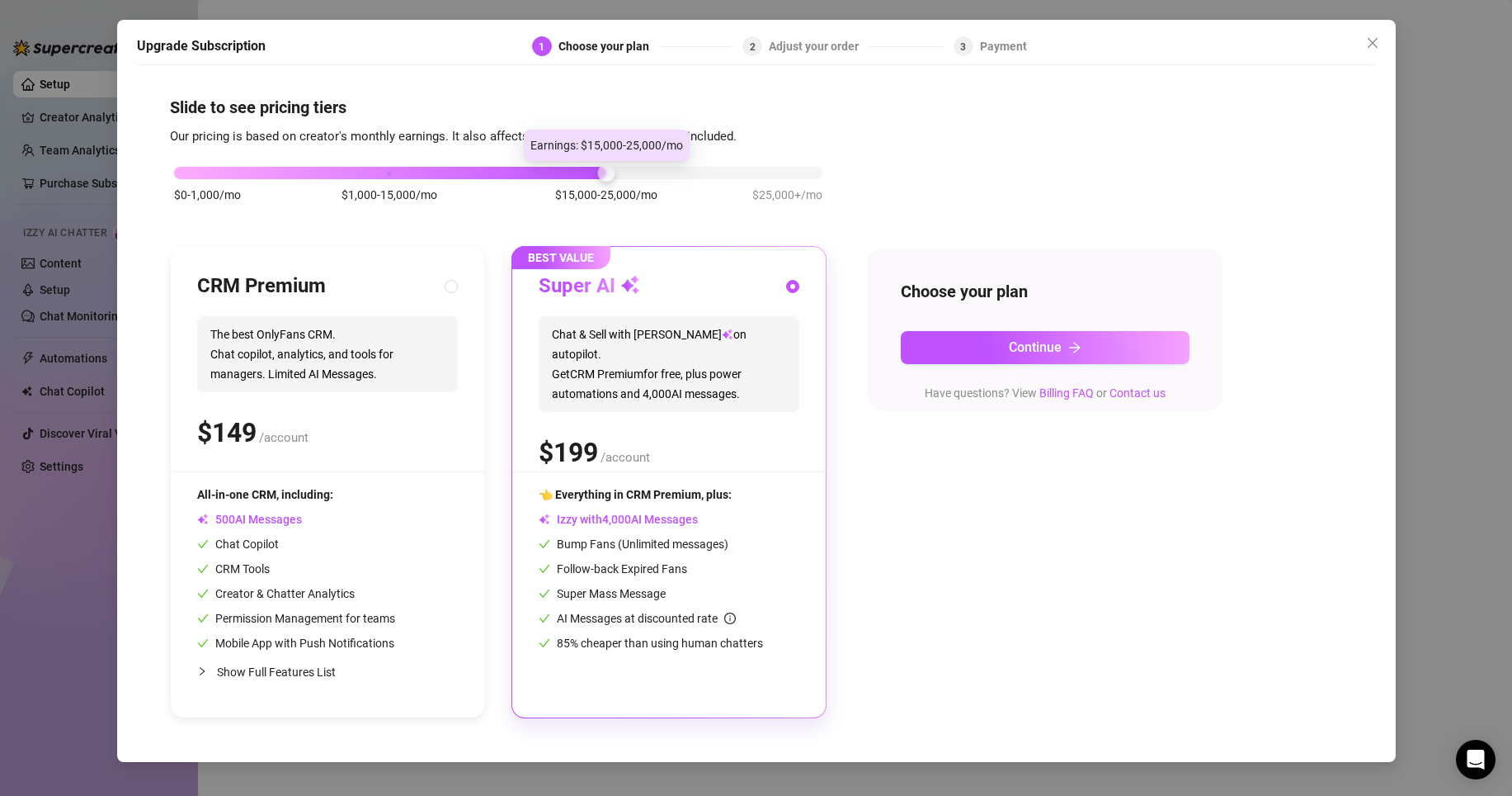
drag, startPoint x: 393, startPoint y: 174, endPoint x: 626, endPoint y: 180, distance: 233.1
click at [626, 180] on div "$0-1,000/mo $1,000-15,000/mo $15,000-25,000/mo $25,000+/mo" at bounding box center [498, 192] width 657 height 93
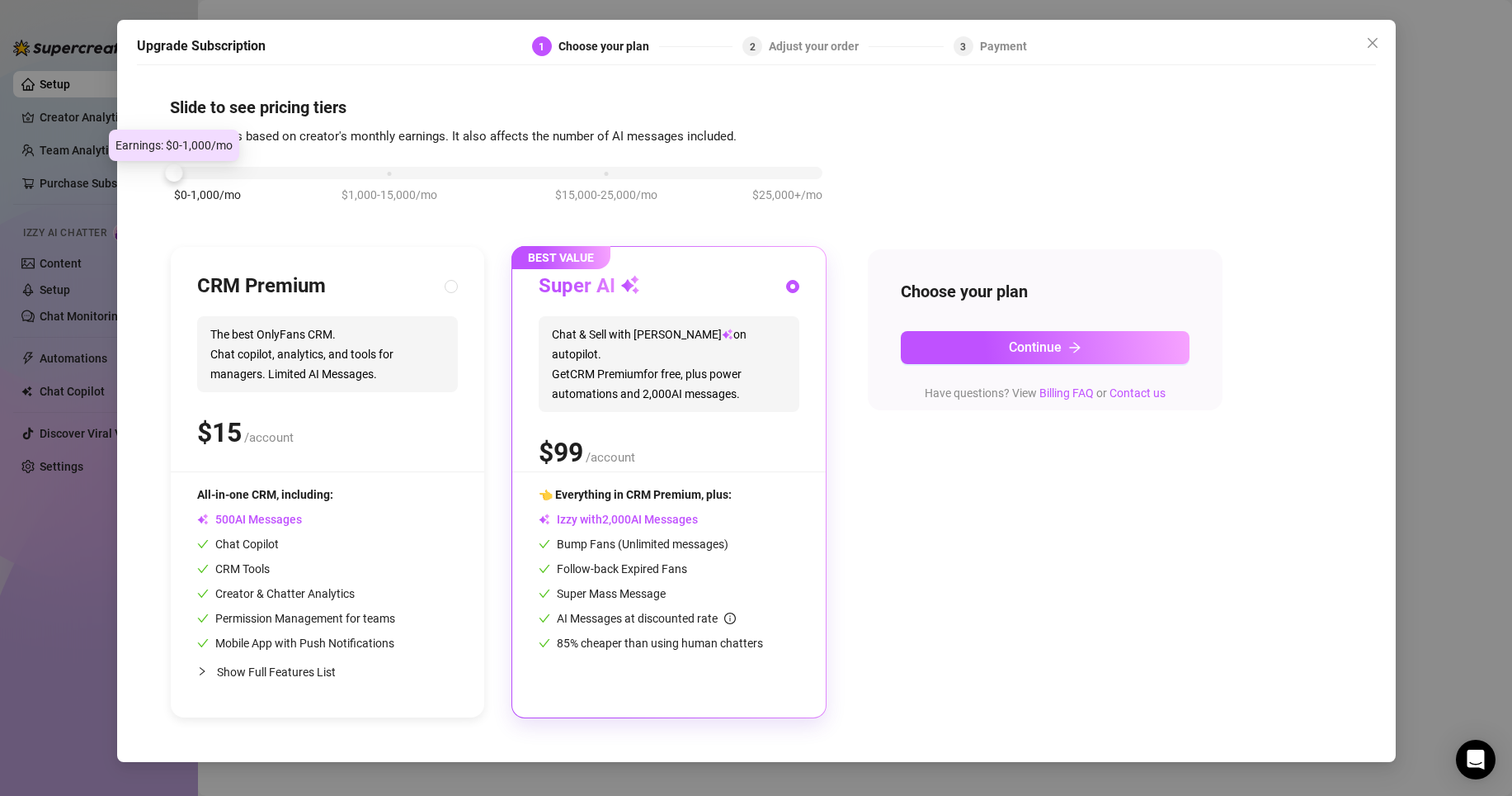
drag, startPoint x: 604, startPoint y: 168, endPoint x: 140, endPoint y: 167, distance: 464.0
click at [140, 167] on div "Slide to see pricing tiers Our pricing is based on creator's monthly earnings. …" at bounding box center [756, 410] width 1239 height 672
click at [1081, 606] on div "$0-1,000/mo $1,000-15,000/mo $15,000-25,000/mo $25,000+/mo CRM Premium The best…" at bounding box center [757, 433] width 1174 height 572
drag, startPoint x: 525, startPoint y: 10, endPoint x: 114, endPoint y: 99, distance: 420.5
click at [525, 10] on div "Upgrade Subscription 1 Choose your plan 2 Adjust your order 3 Payment Slide to …" at bounding box center [756, 398] width 1512 height 796
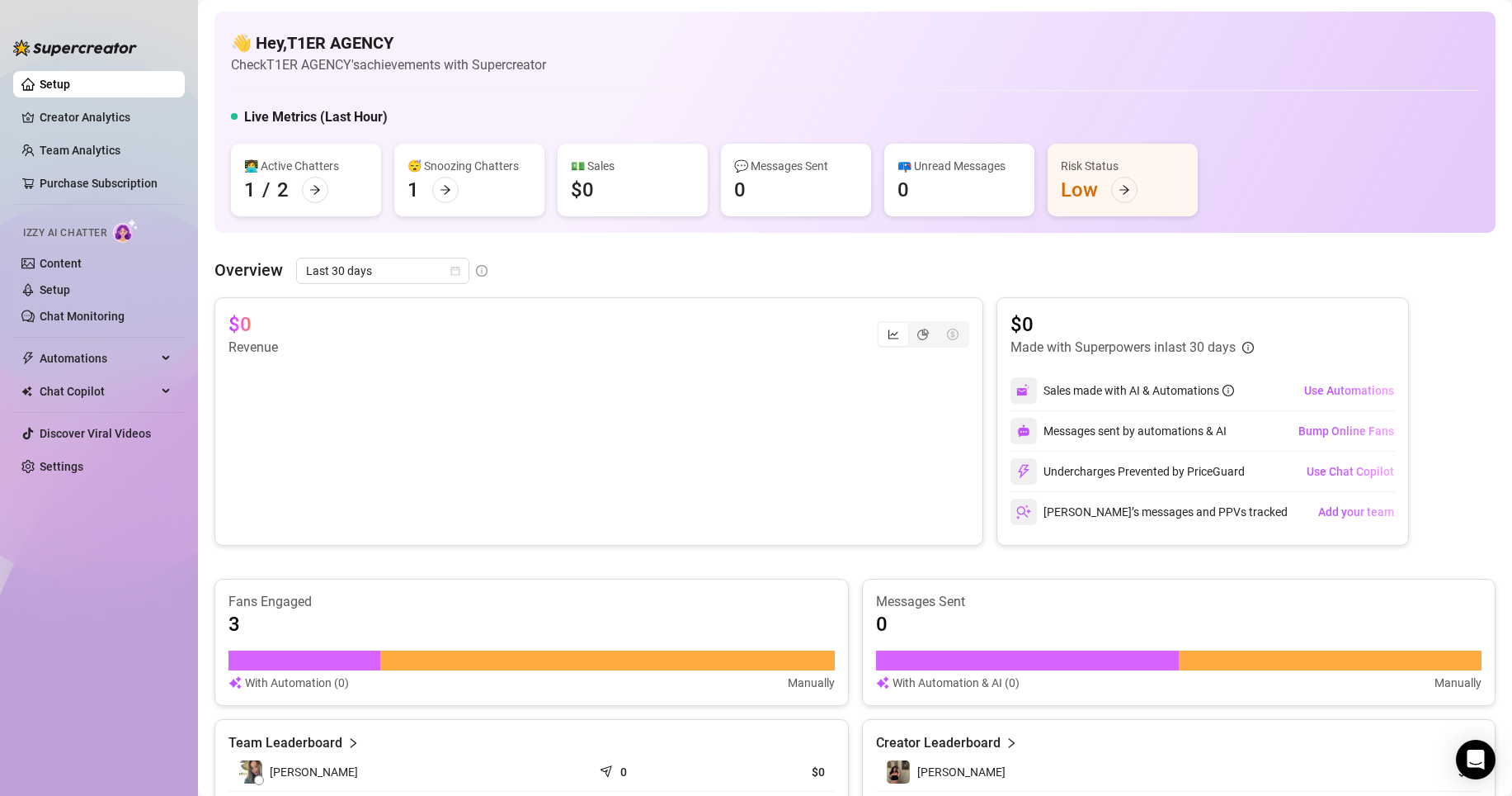
scroll to position [316, 0]
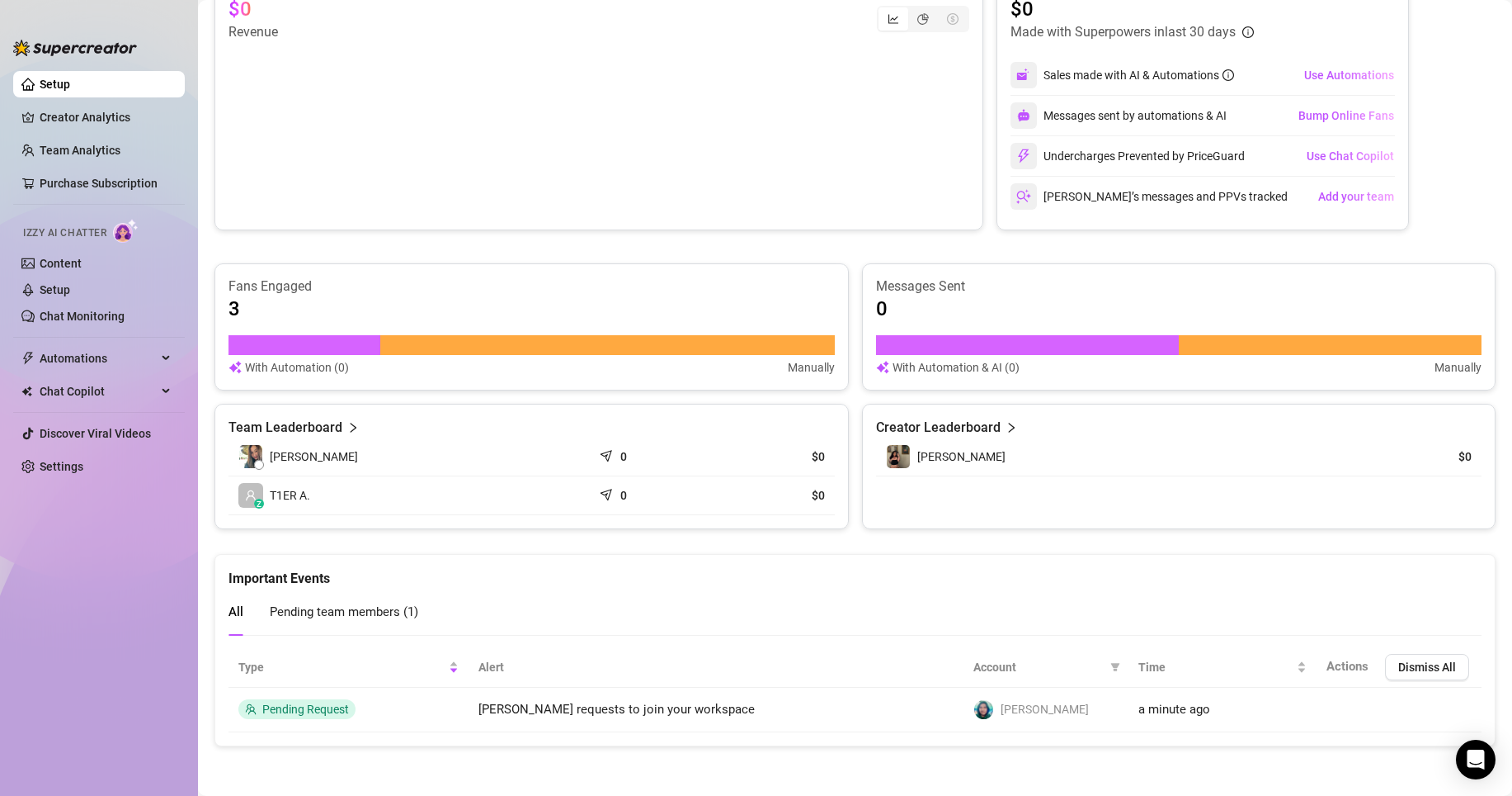
click at [349, 616] on span "Pending team members ( 1 )" at bounding box center [343, 612] width 148 height 15
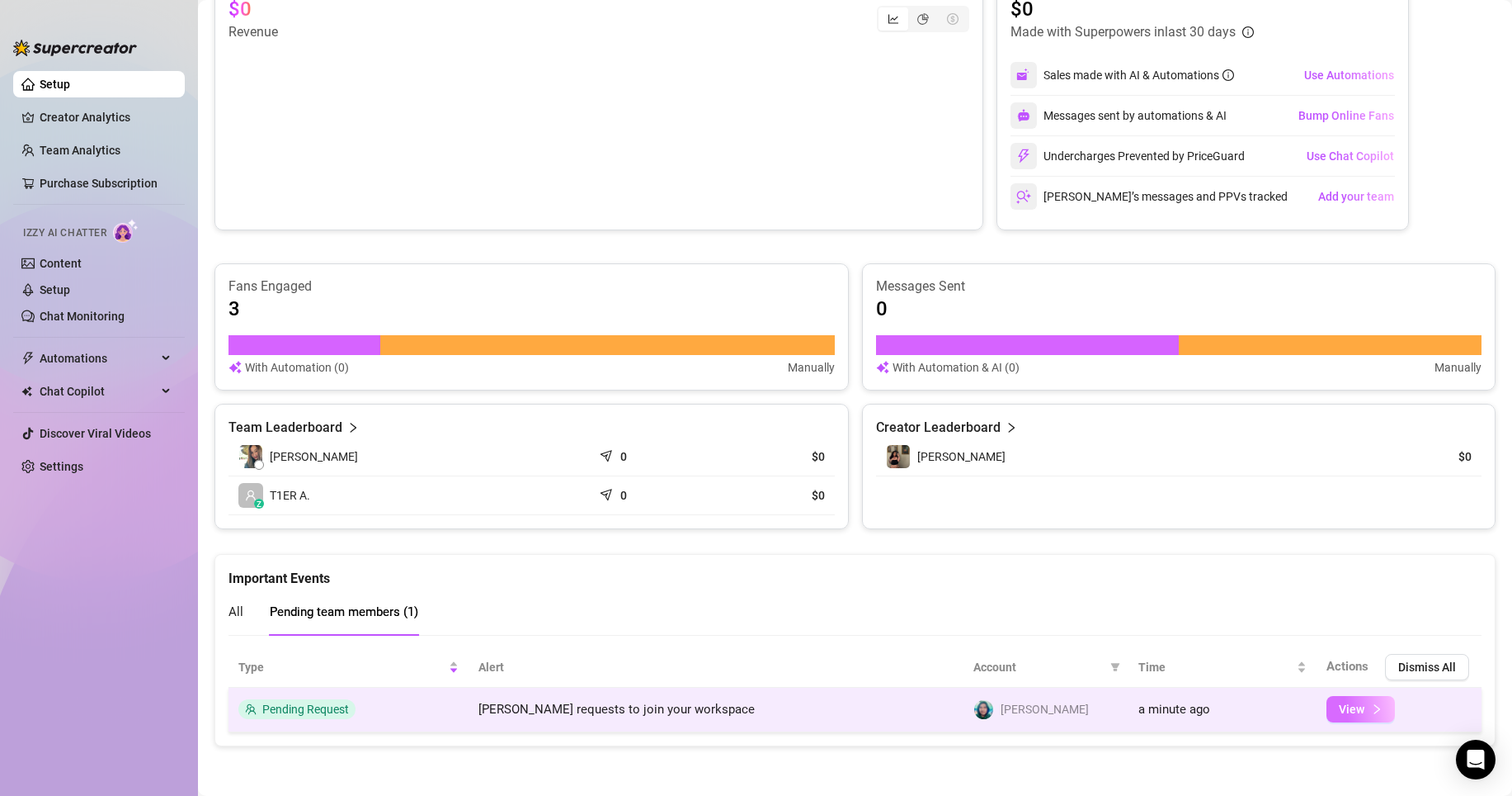
click at [1341, 709] on span "View" at bounding box center [1352, 709] width 26 height 13
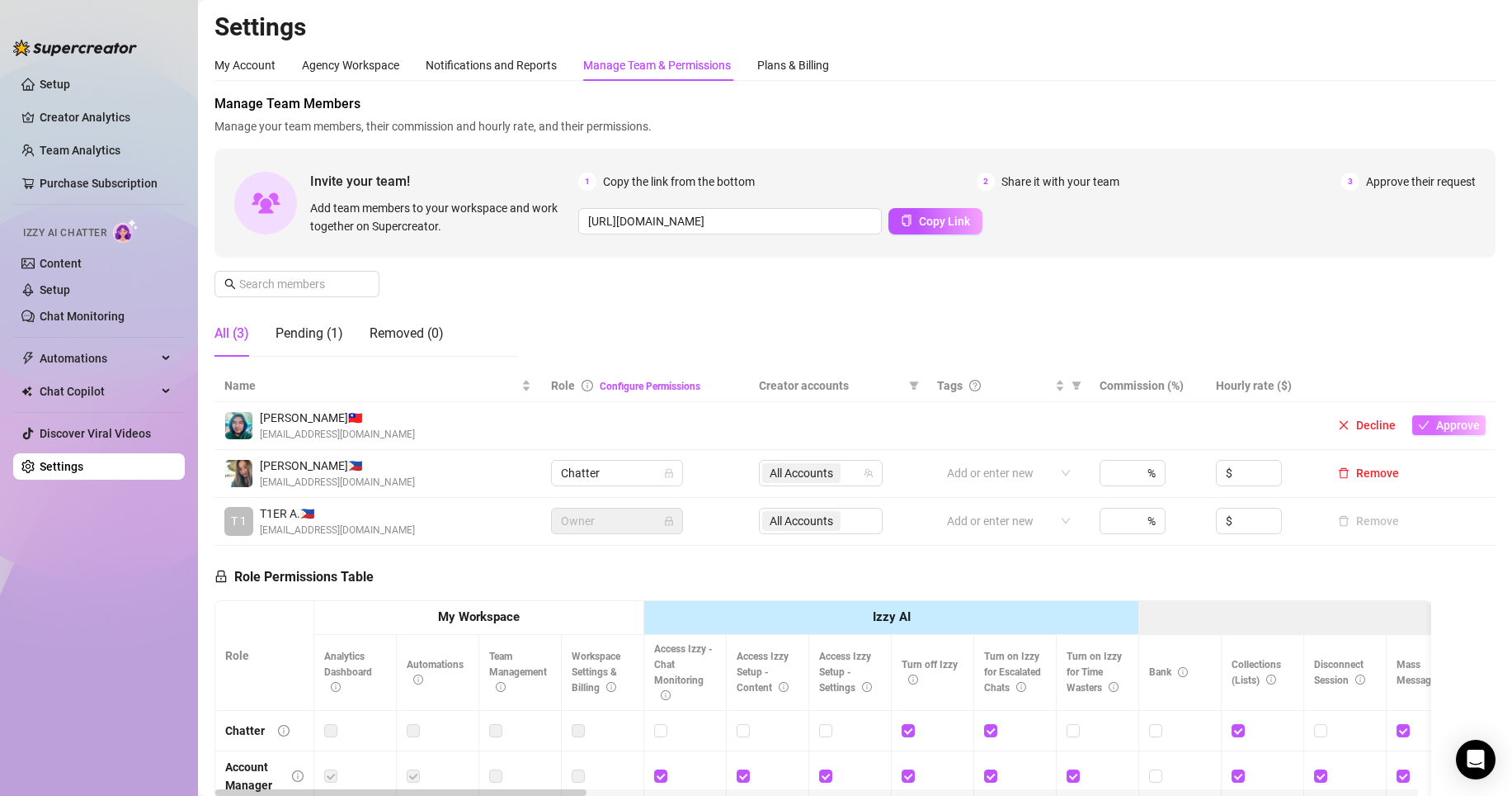
click at [1454, 422] on span "Approve" at bounding box center [1459, 425] width 44 height 13
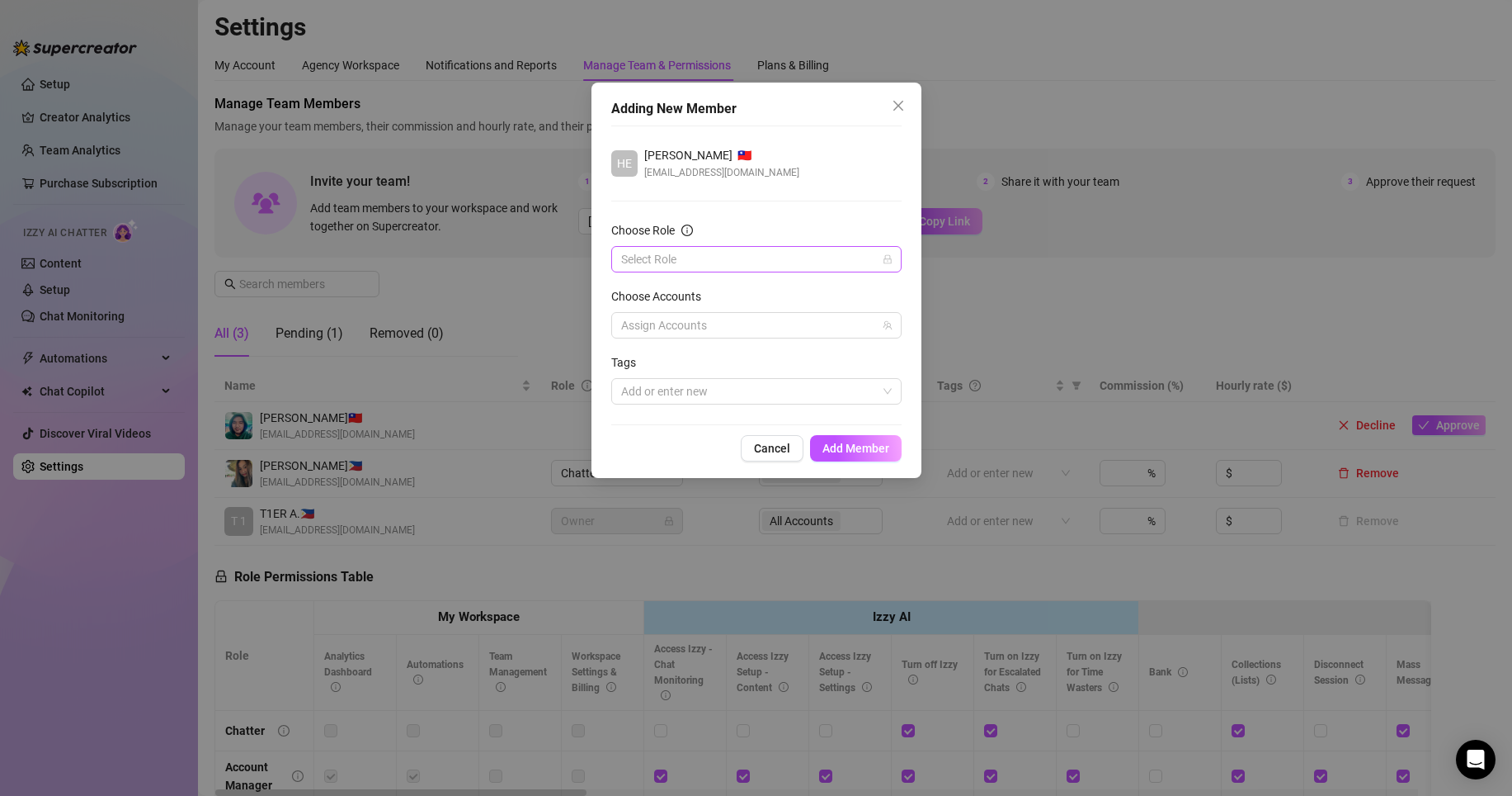
click at [685, 260] on input "Choose Role" at bounding box center [749, 259] width 256 height 25
click at [695, 294] on div "Chatter" at bounding box center [756, 293] width 264 height 18
click at [682, 329] on div at bounding box center [748, 325] width 267 height 23
click at [699, 378] on span "[PERSON_NAME]" at bounding box center [729, 383] width 88 height 13
checkbox input "true"
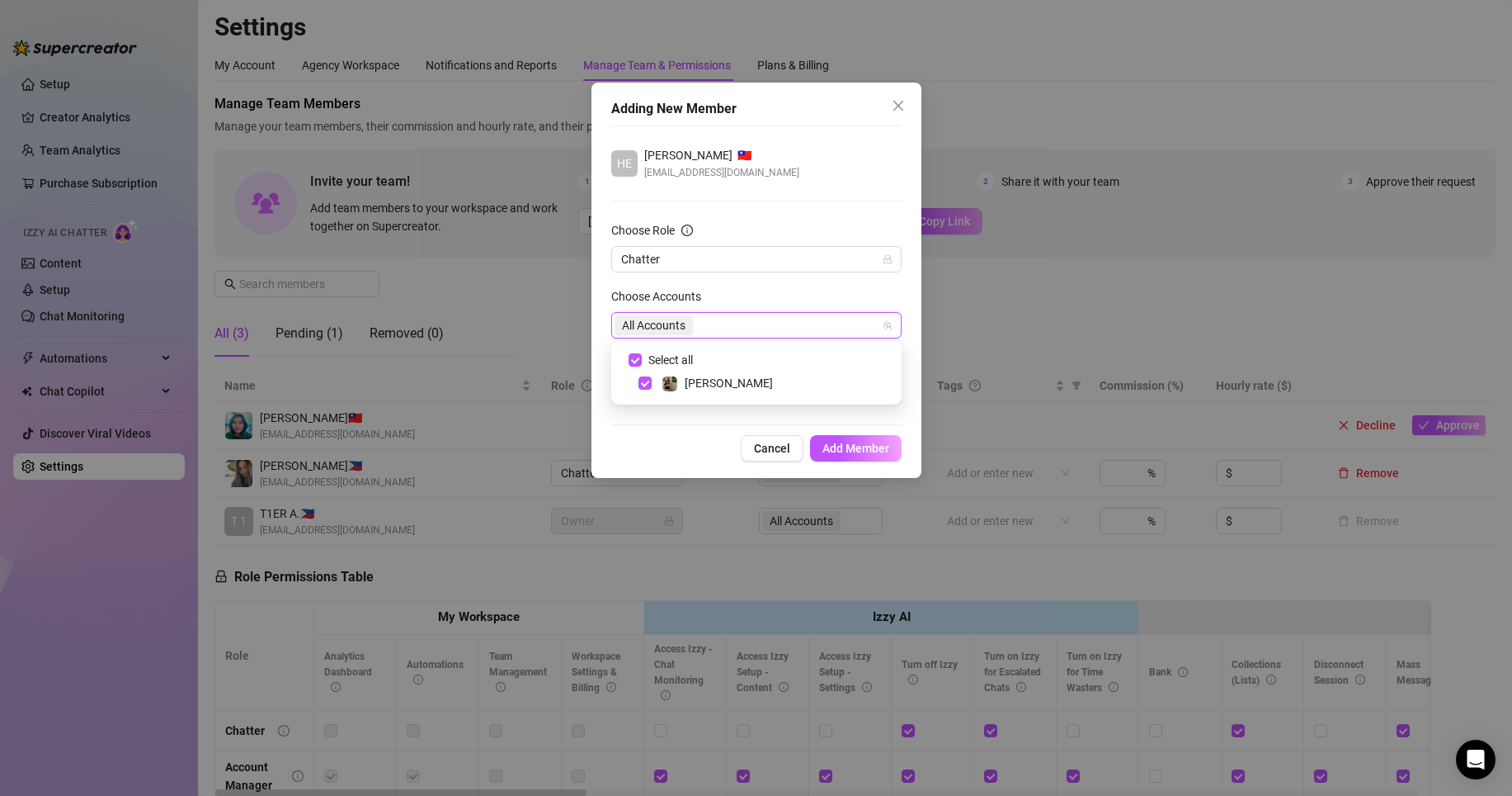
click at [691, 434] on div "Adding New Member HE [PERSON_NAME] 🇹🇼 [EMAIL_ADDRESS][DOMAIN_NAME] Choose Role …" at bounding box center [756, 281] width 330 height 396
click at [750, 325] on div "All Accounts" at bounding box center [748, 325] width 267 height 23
drag, startPoint x: 680, startPoint y: 442, endPoint x: 838, endPoint y: 456, distance: 158.6
click at [683, 443] on div "Cancel Add Member" at bounding box center [757, 448] width 291 height 27
click at [872, 454] on span "Add Member" at bounding box center [855, 448] width 67 height 13
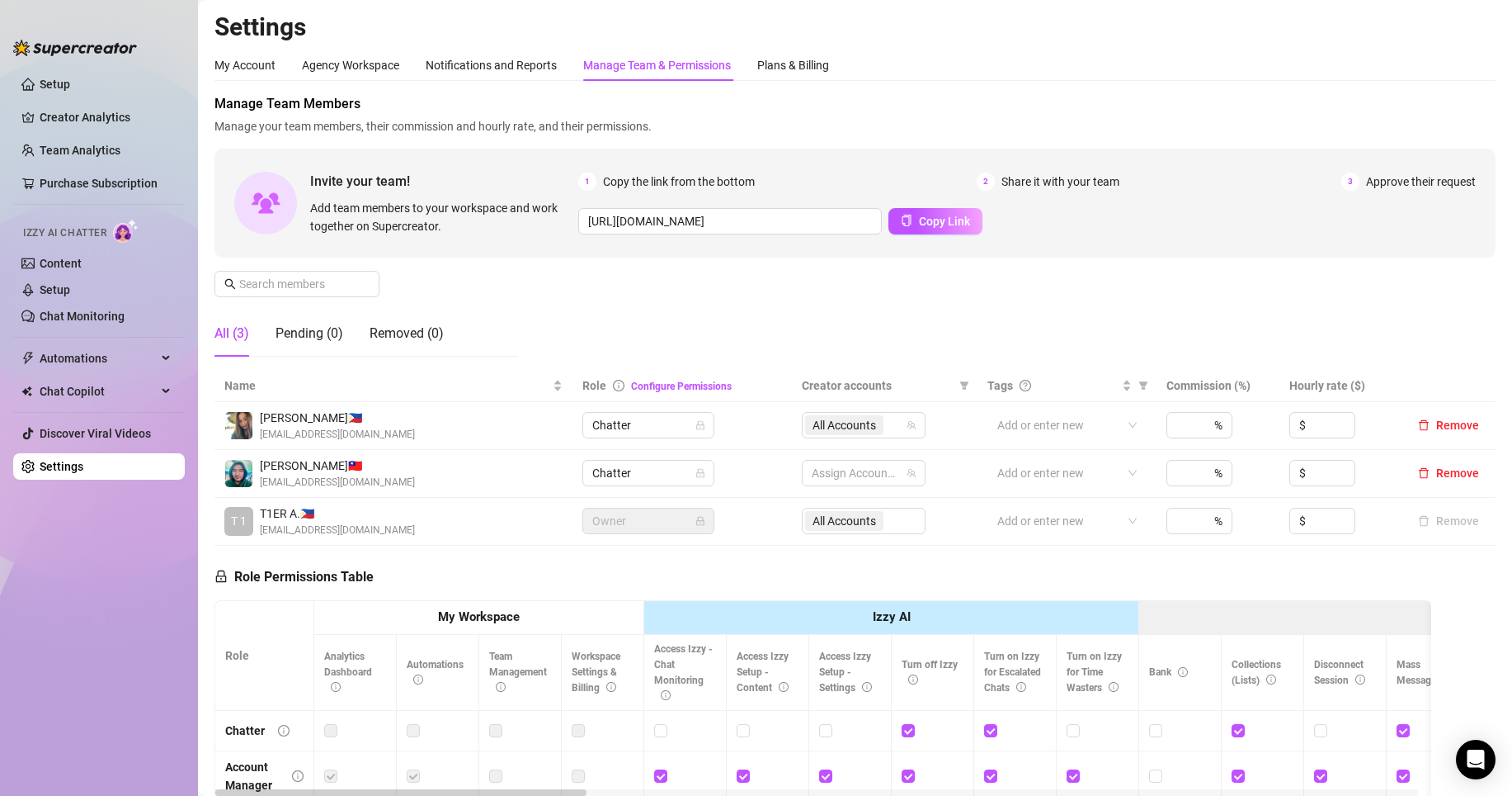
drag, startPoint x: 316, startPoint y: 468, endPoint x: 362, endPoint y: 501, distance: 56.6
click at [304, 468] on span "[PERSON_NAME] 🇹🇼" at bounding box center [338, 466] width 155 height 18
click at [453, 534] on div "T 1 T1ER A. 🇵🇭 [EMAIL_ADDRESS][DOMAIN_NAME]" at bounding box center [394, 521] width 338 height 34
drag, startPoint x: 770, startPoint y: 568, endPoint x: 753, endPoint y: 567, distance: 17.0
click at [769, 568] on div "Role Permissions Table Role My Workspace Izzy AI OnlyFans Side Menu OnlyFans Ch…" at bounding box center [822, 783] width 1217 height 476
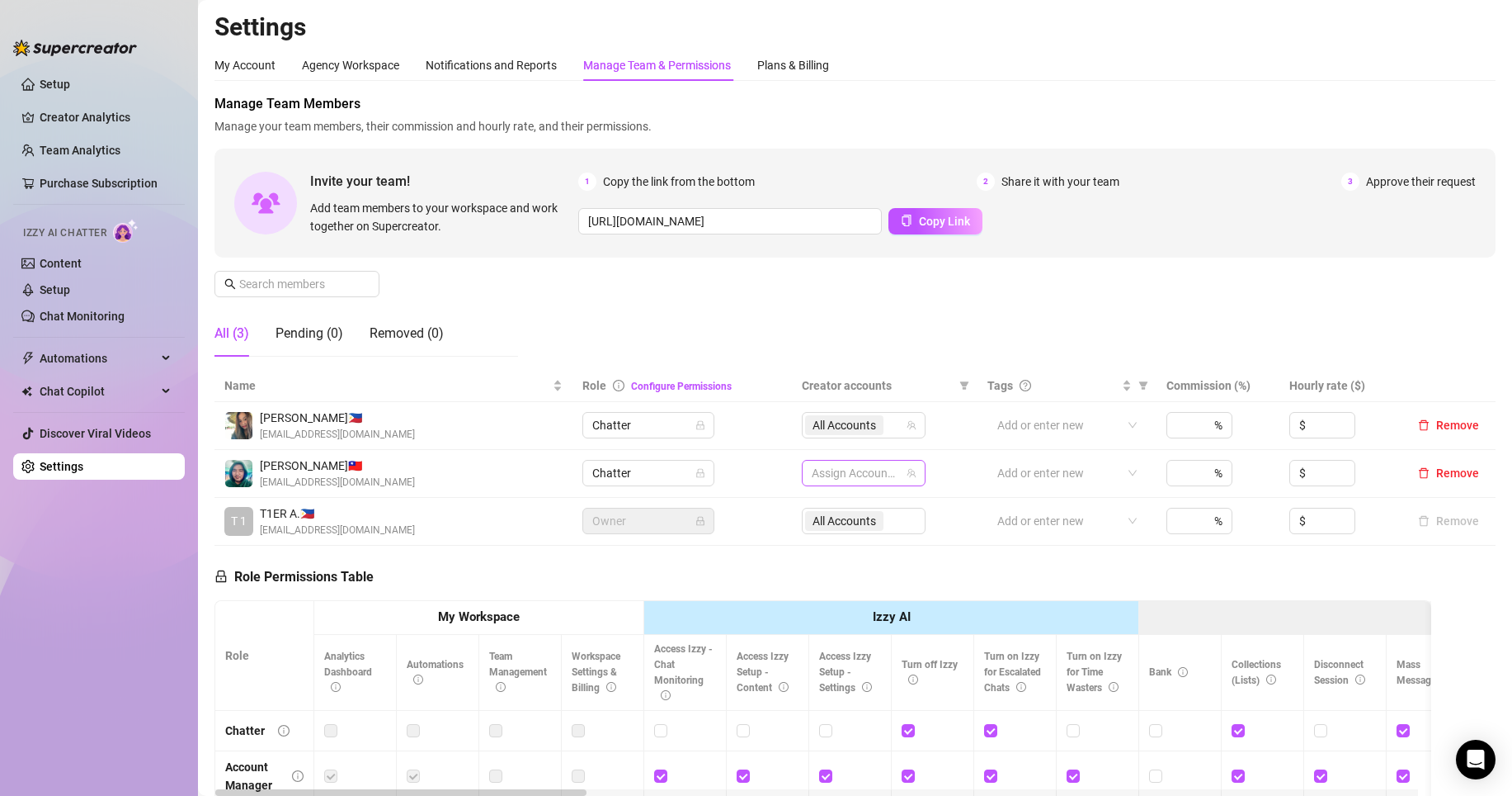
click at [827, 477] on div at bounding box center [855, 472] width 100 height 23
click at [857, 531] on img at bounding box center [854, 532] width 15 height 15
checkbox input "true"
click at [958, 572] on div "Role Permissions Table Role My Workspace Izzy AI OnlyFans Side Menu OnlyFans Ch…" at bounding box center [822, 783] width 1217 height 476
click at [1050, 590] on div "Role Permissions Table Role My Workspace Izzy AI OnlyFans Side Menu OnlyFans Ch…" at bounding box center [822, 783] width 1217 height 476
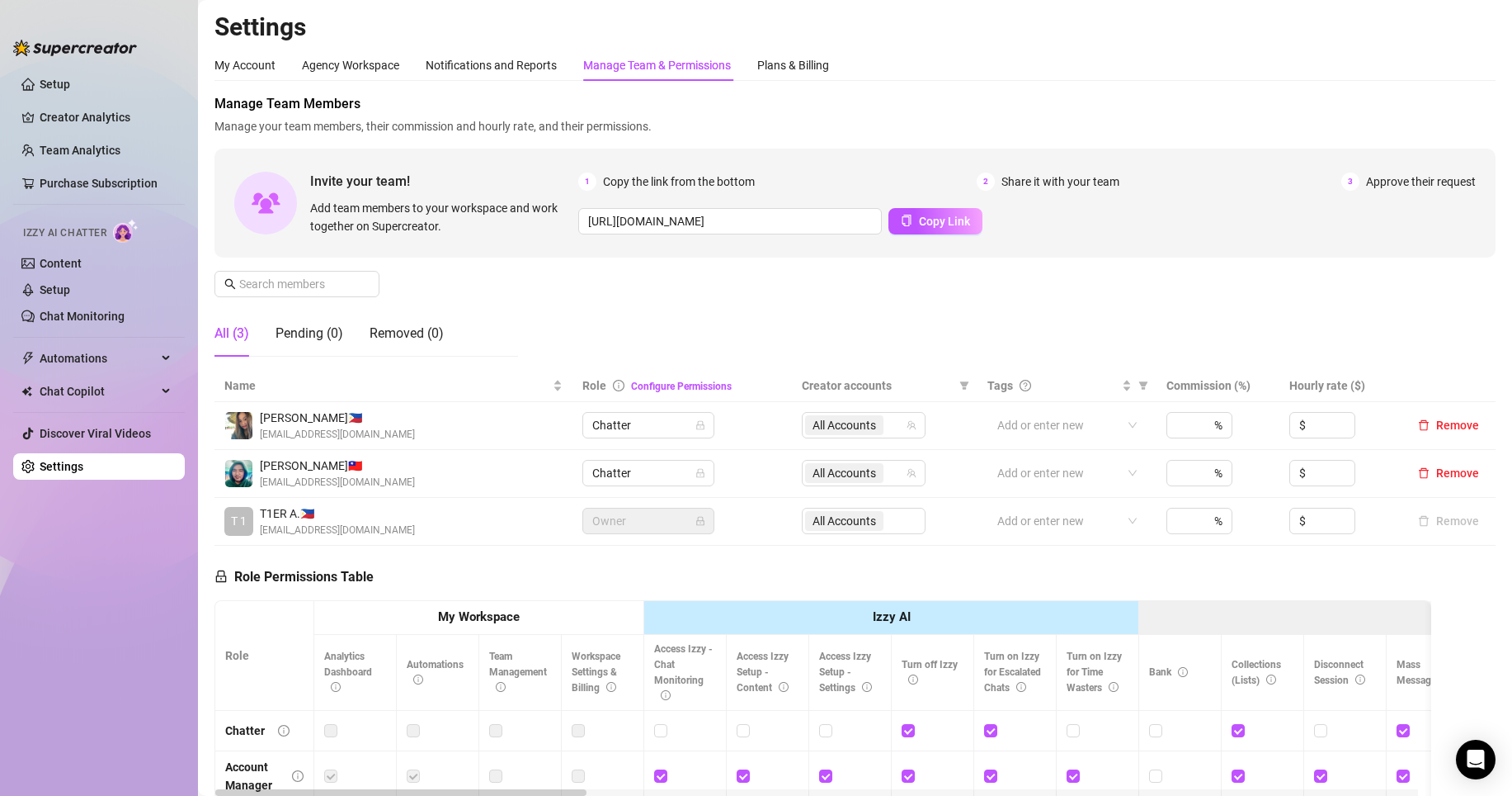
click at [857, 571] on div "Role Permissions Table Role My Workspace Izzy AI OnlyFans Side Menu OnlyFans Ch…" at bounding box center [822, 783] width 1217 height 476
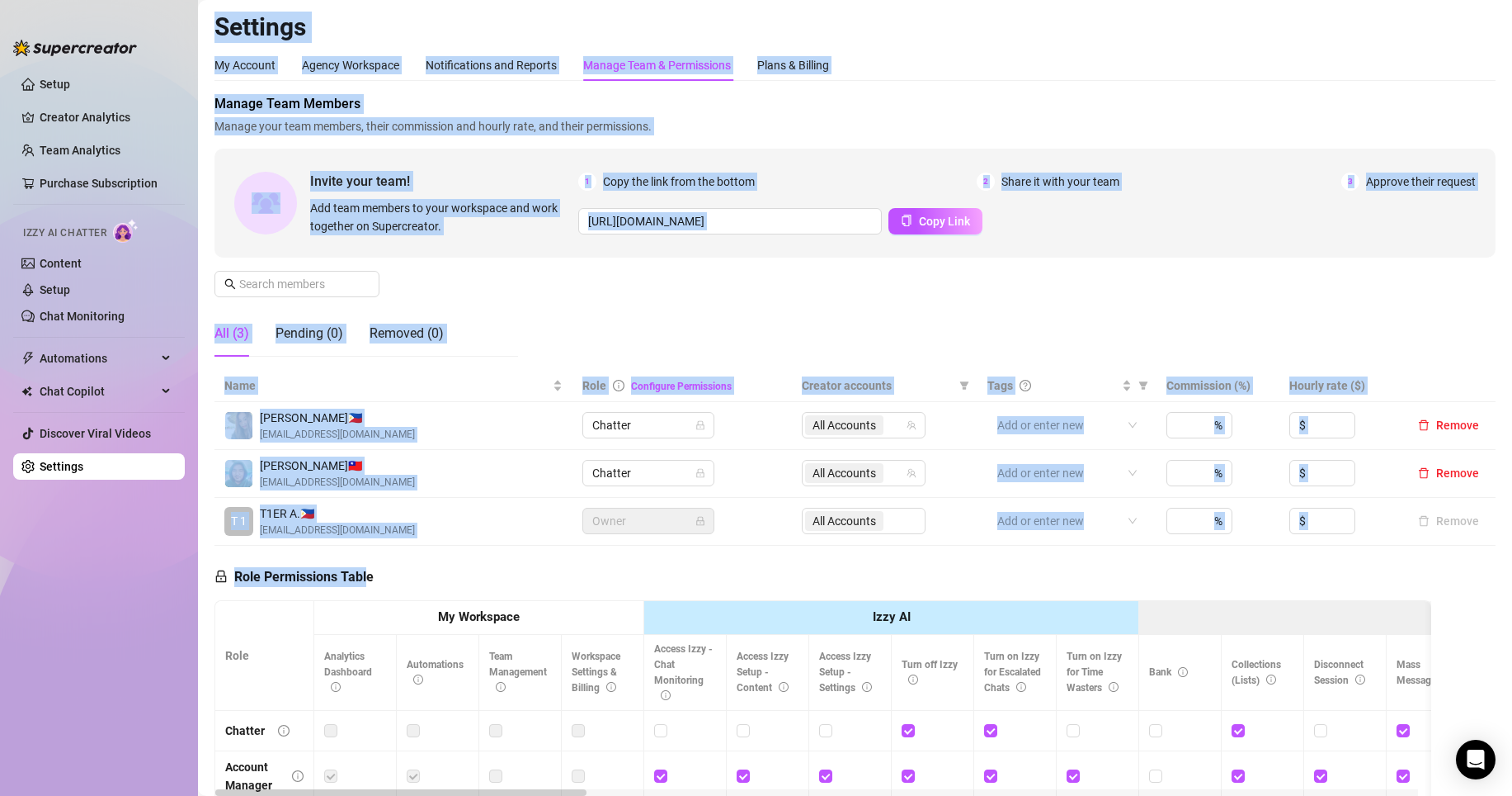
drag, startPoint x: 368, startPoint y: 582, endPoint x: 196, endPoint y: 579, distance: 172.0
click at [190, 577] on div "Setup Creator Analytics Team Analytics Purchase Subscription Izzy AI Chatter Co…" at bounding box center [756, 398] width 1512 height 796
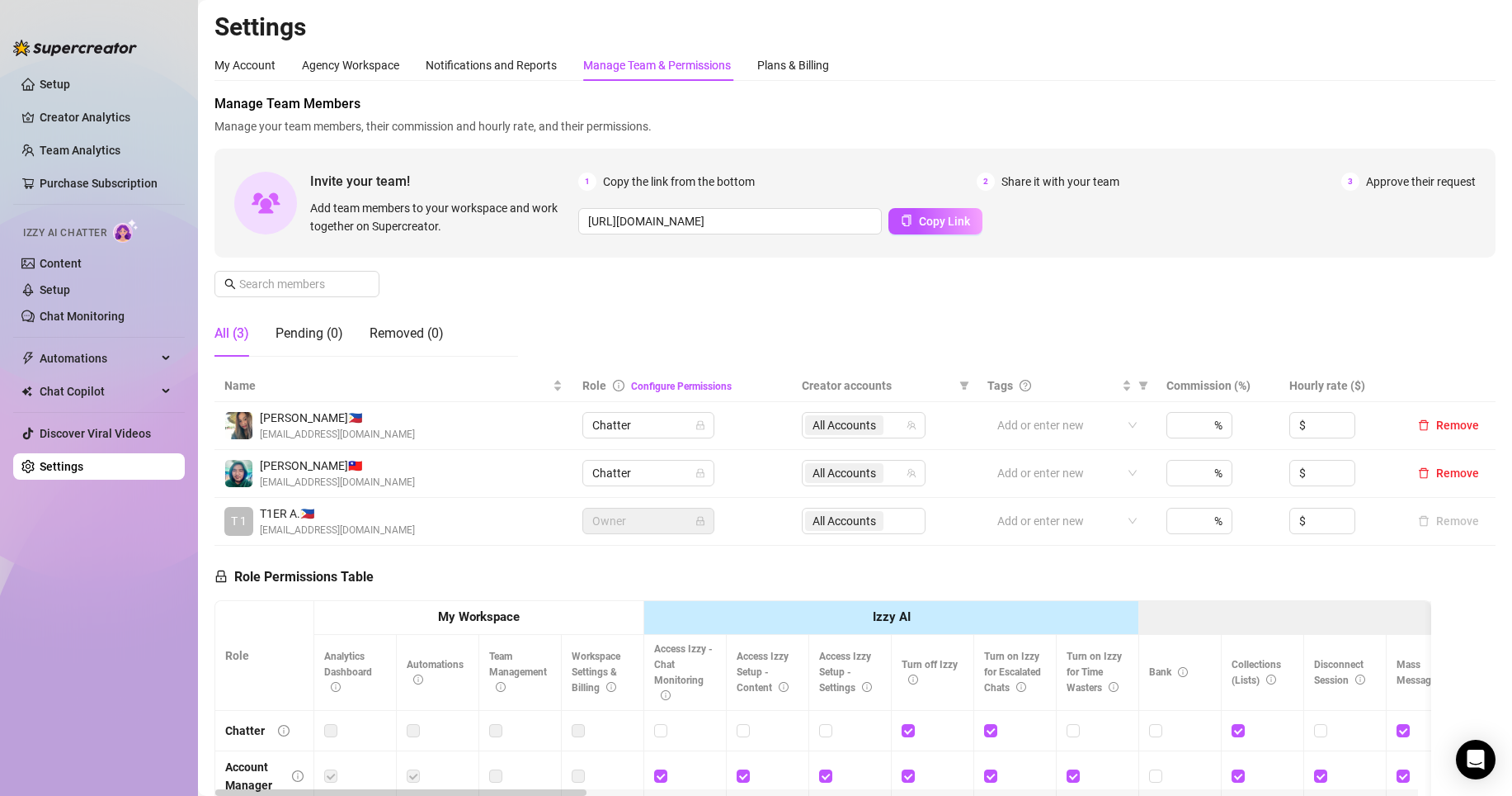
click at [382, 580] on div "Role Permissions Table Role My Workspace Izzy AI OnlyFans Side Menu OnlyFans Ch…" at bounding box center [822, 783] width 1217 height 476
click at [389, 580] on div "Role Permissions Table Role My Workspace Izzy AI OnlyFans Side Menu OnlyFans Ch…" at bounding box center [822, 783] width 1217 height 476
click at [236, 64] on div "My Account" at bounding box center [245, 65] width 61 height 18
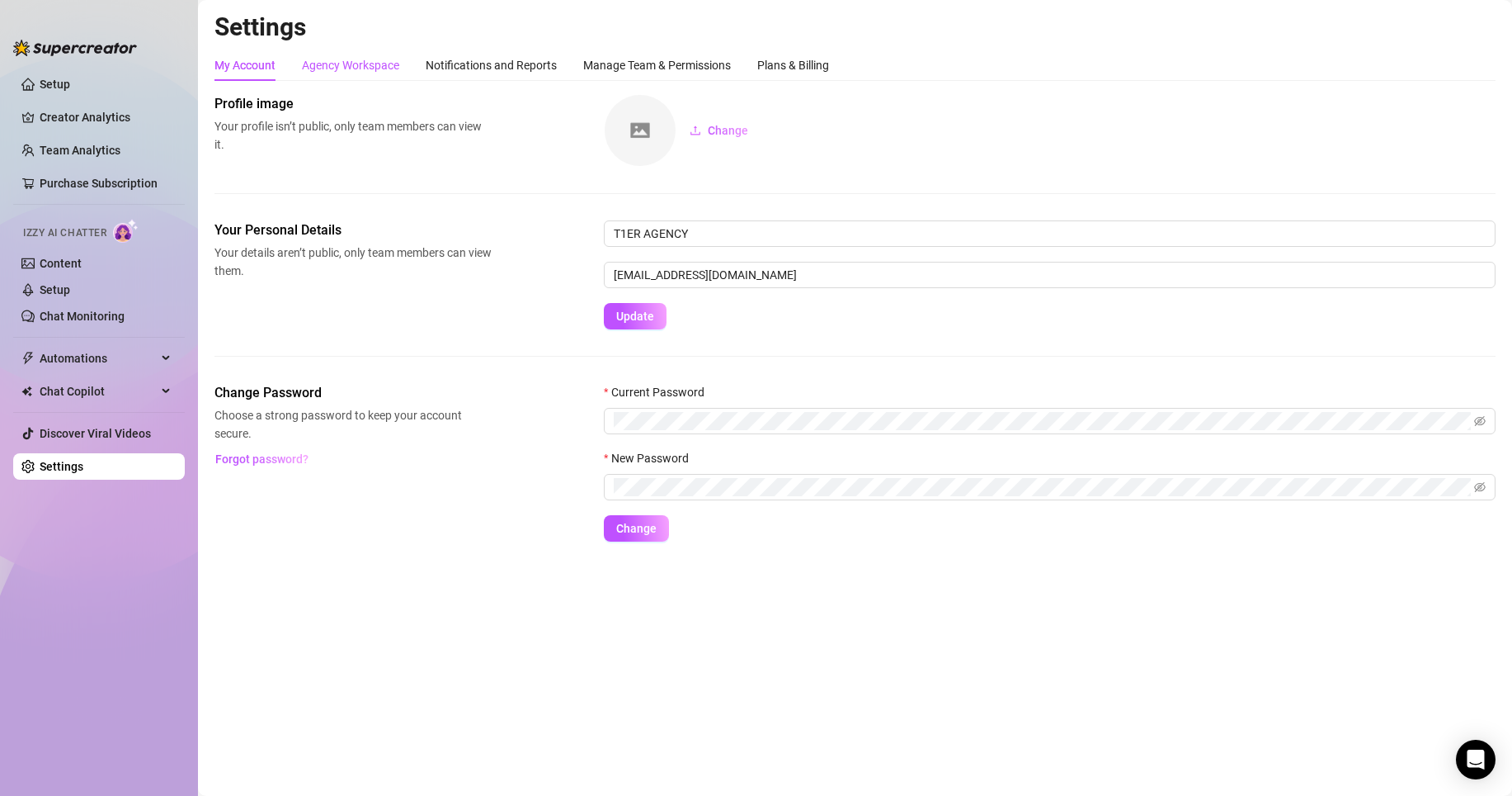
click at [338, 70] on div "Agency Workspace" at bounding box center [350, 65] width 97 height 18
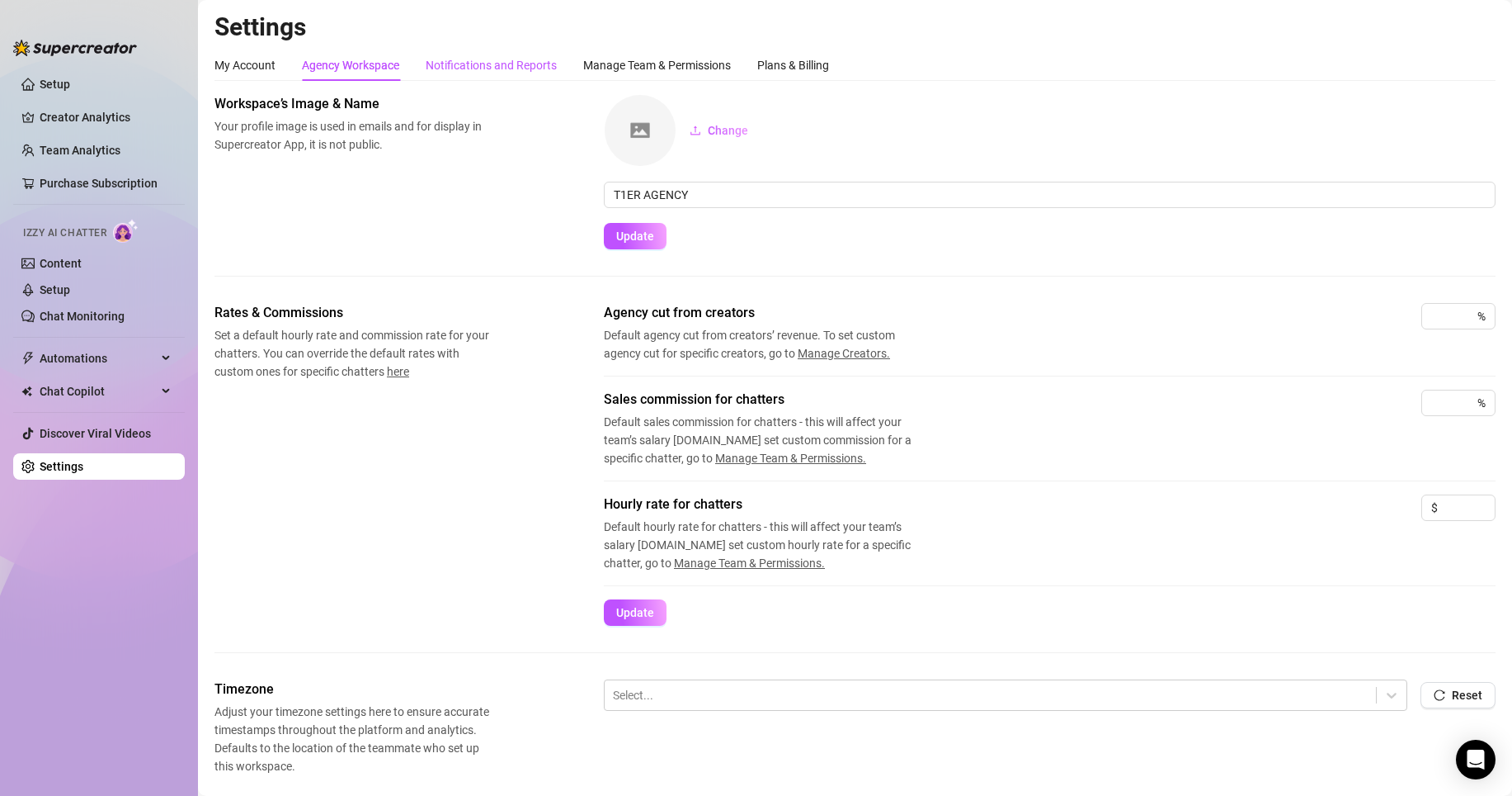
click at [463, 63] on div "Notifications and Reports" at bounding box center [491, 65] width 132 height 18
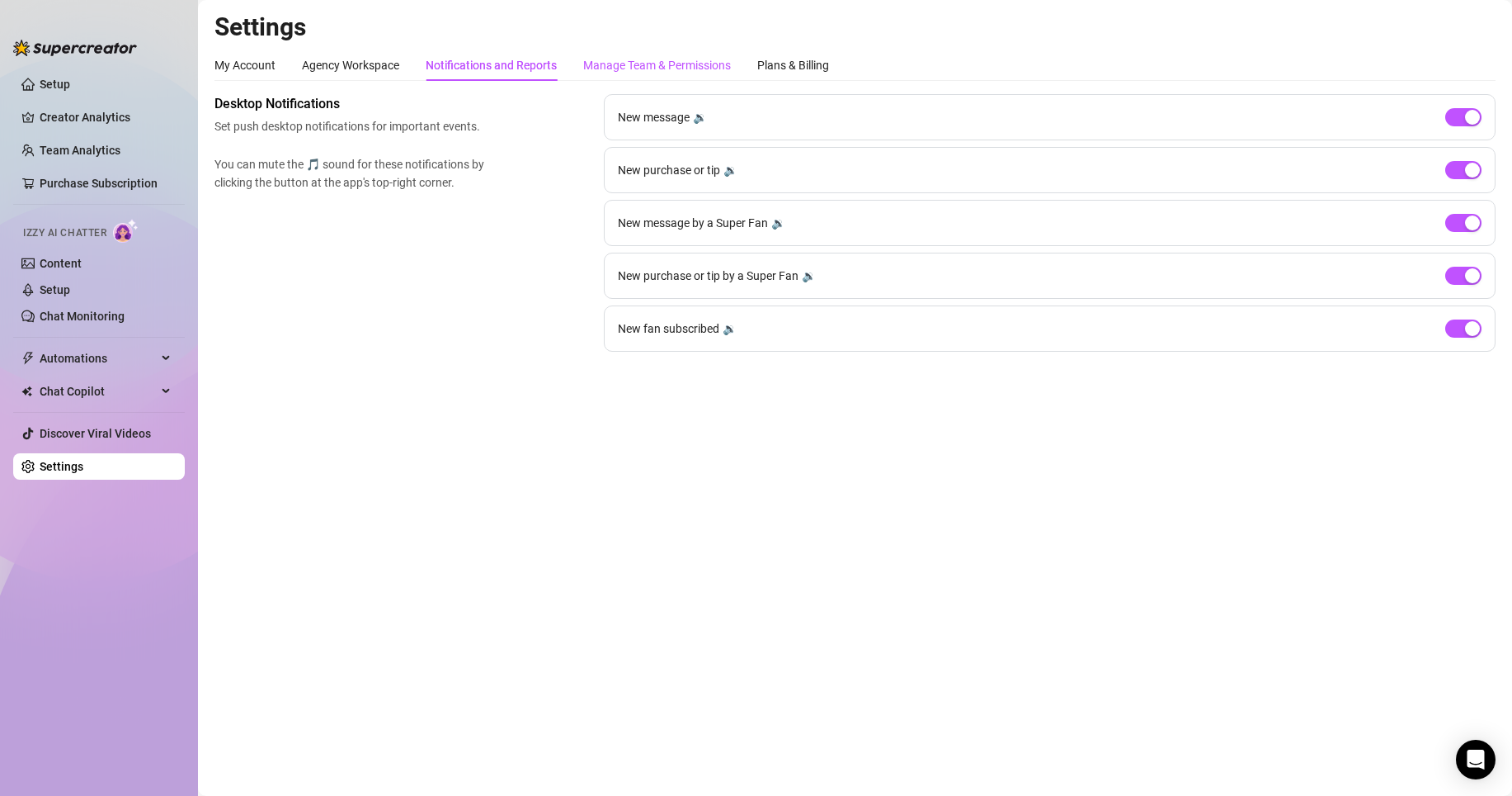
click at [634, 68] on div "Manage Team & Permissions" at bounding box center [657, 65] width 148 height 18
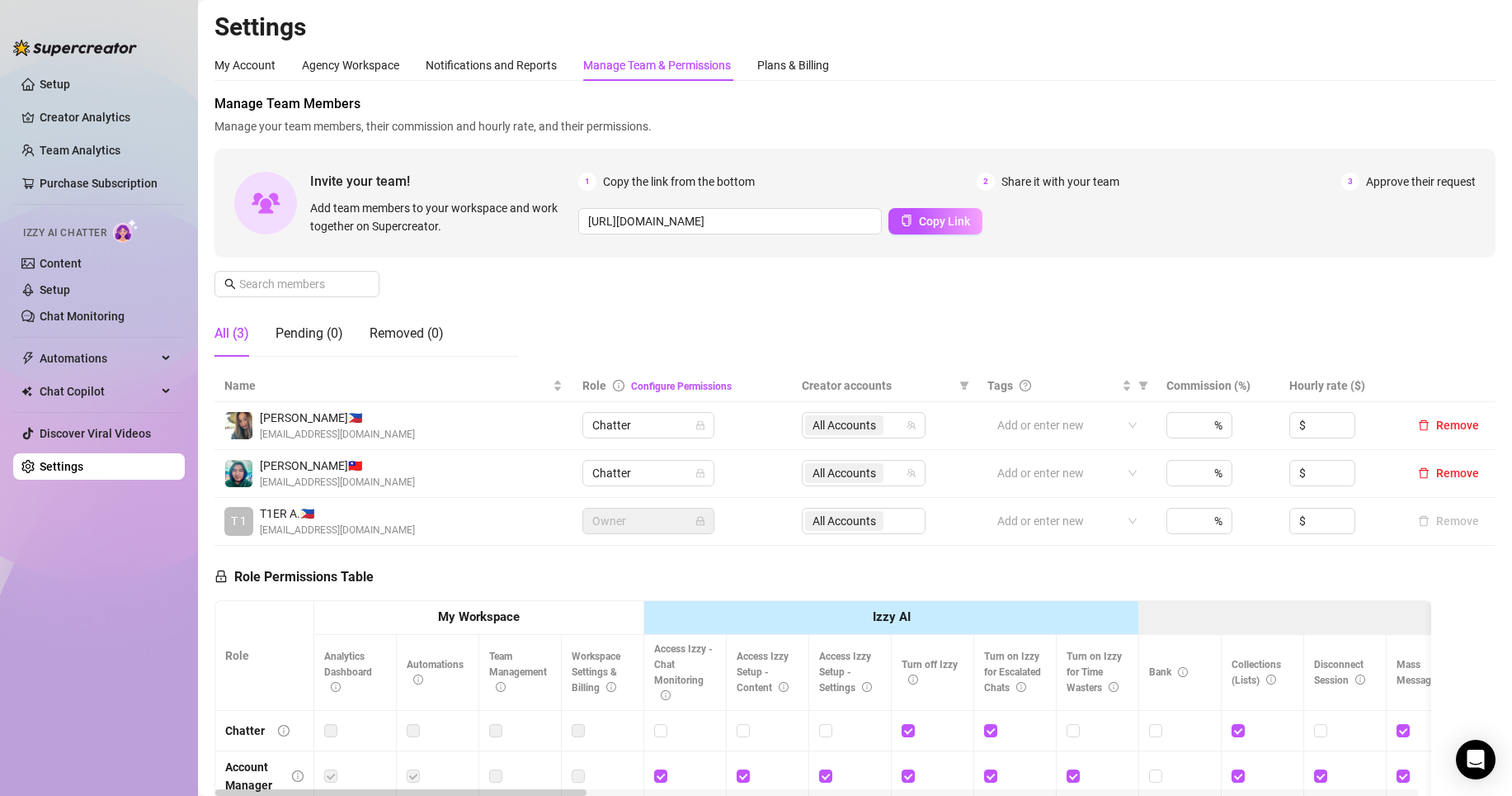
scroll to position [301, 0]
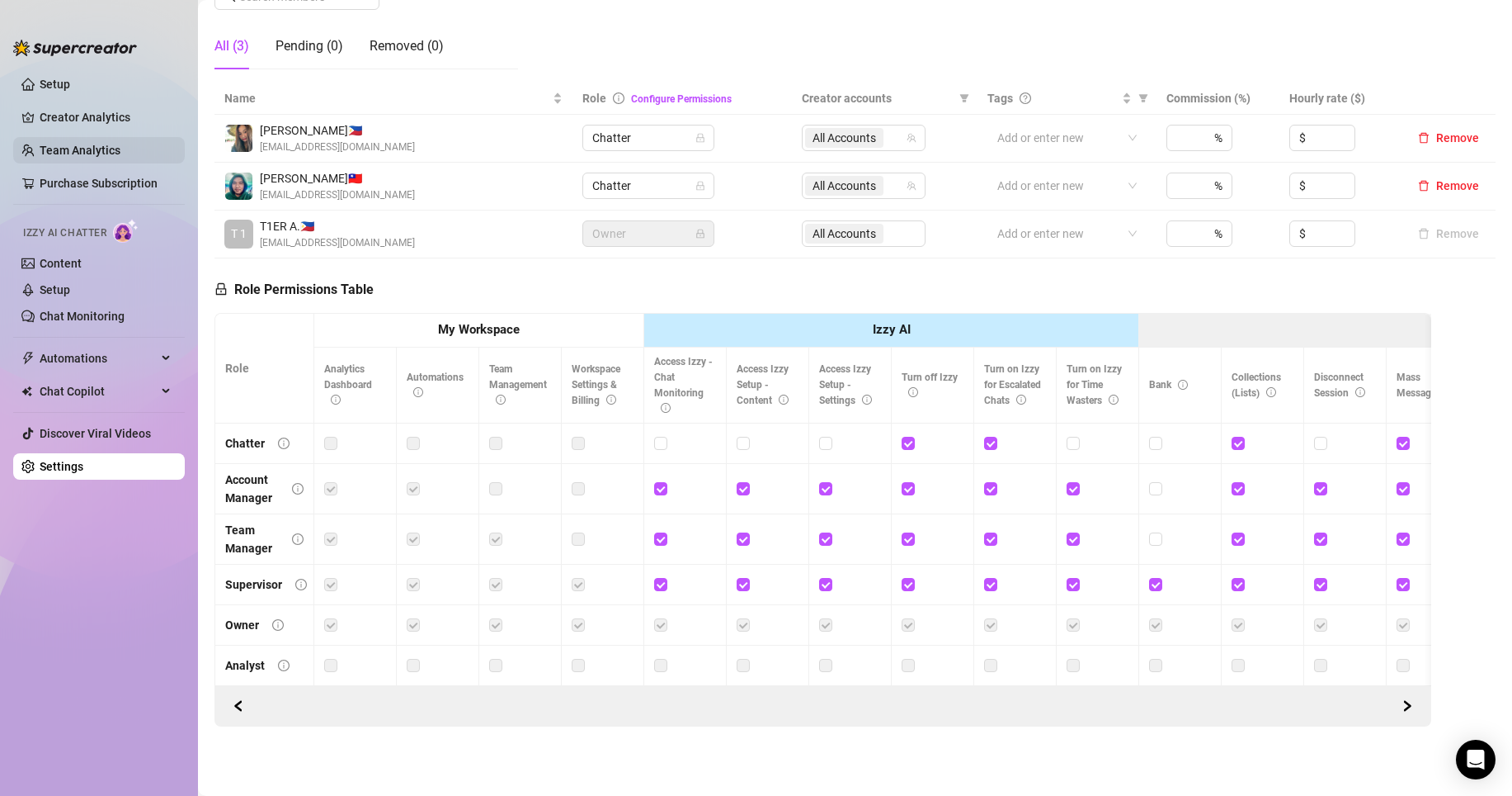
click at [120, 151] on link "Team Analytics" at bounding box center [80, 150] width 81 height 13
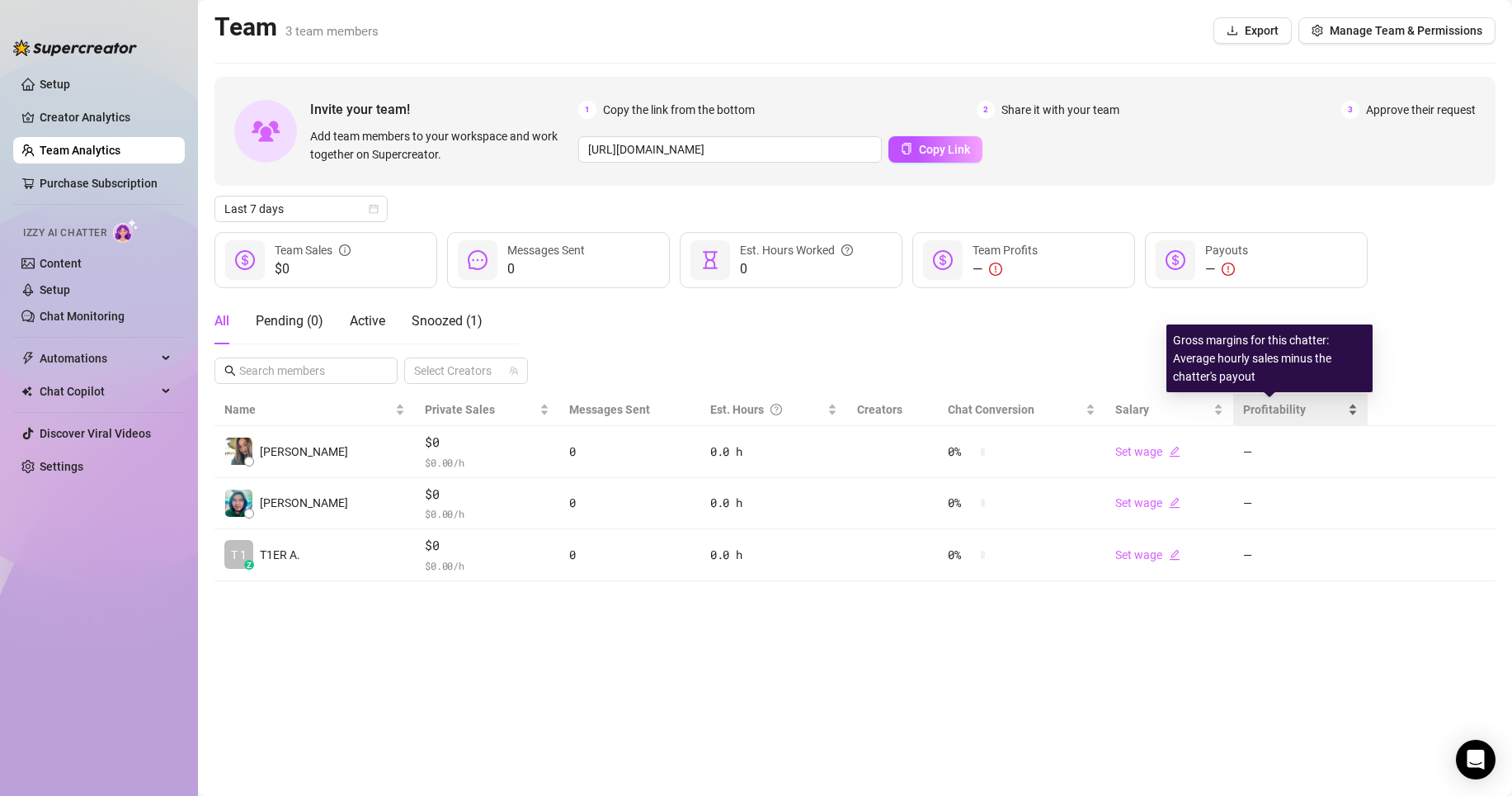
click at [1280, 411] on span "Profitability" at bounding box center [1275, 410] width 63 height 13
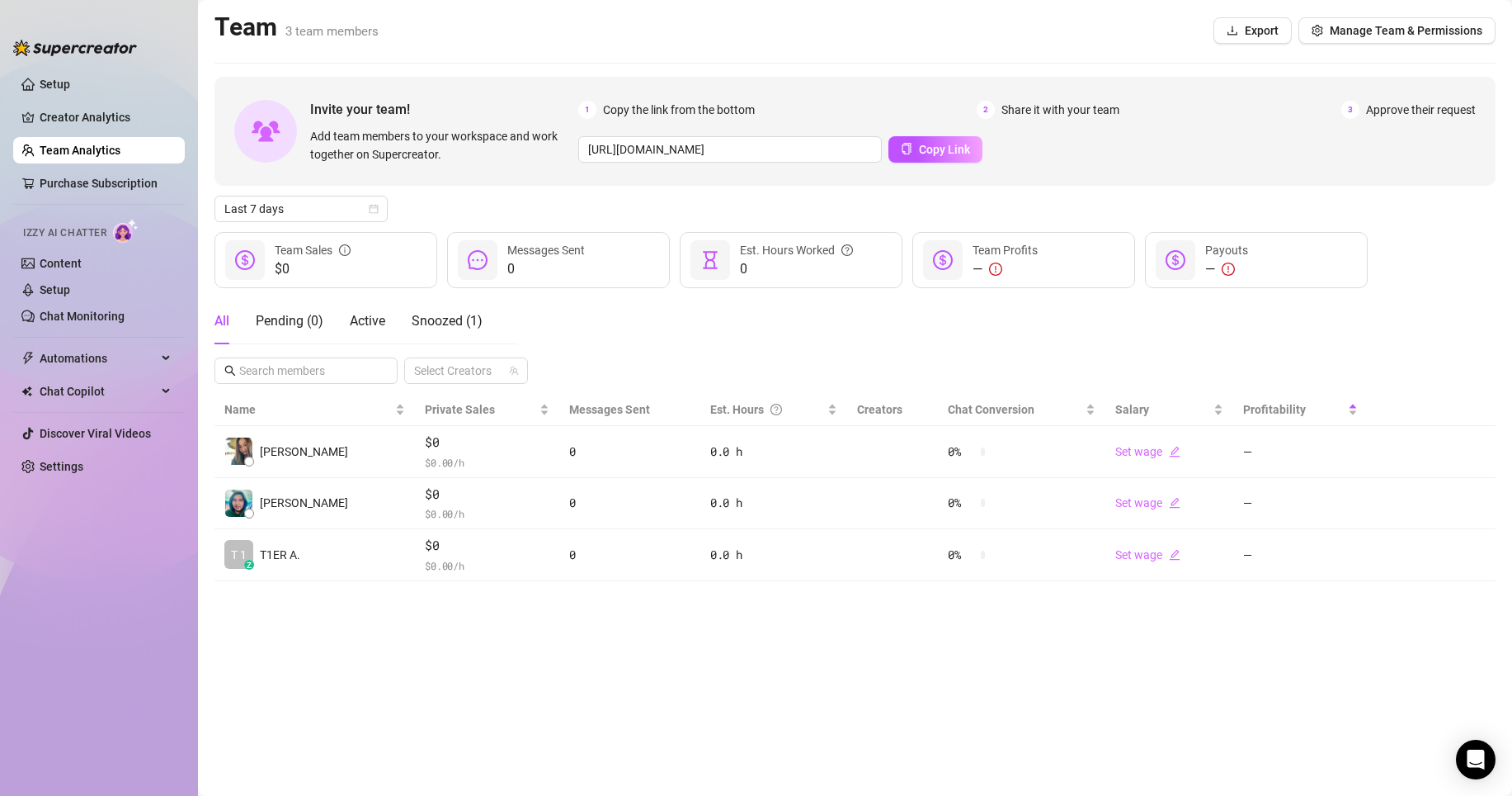
click at [653, 585] on main "Team 3 team members Export Manage Team & Permissions Invite your team! Add team…" at bounding box center [854, 398] width 1314 height 796
drag, startPoint x: 268, startPoint y: 262, endPoint x: 375, endPoint y: 264, distance: 107.0
click at [375, 264] on div "$0 Team Sales" at bounding box center [326, 260] width 223 height 56
click at [1197, 308] on div "All Pending ( 0 ) Active Snoozed ( 1 ) Select Creators" at bounding box center [854, 340] width 1281 height 86
click at [241, 222] on div "Invite your team! Add team members to your workspace and work together on Super…" at bounding box center [854, 329] width 1281 height 504
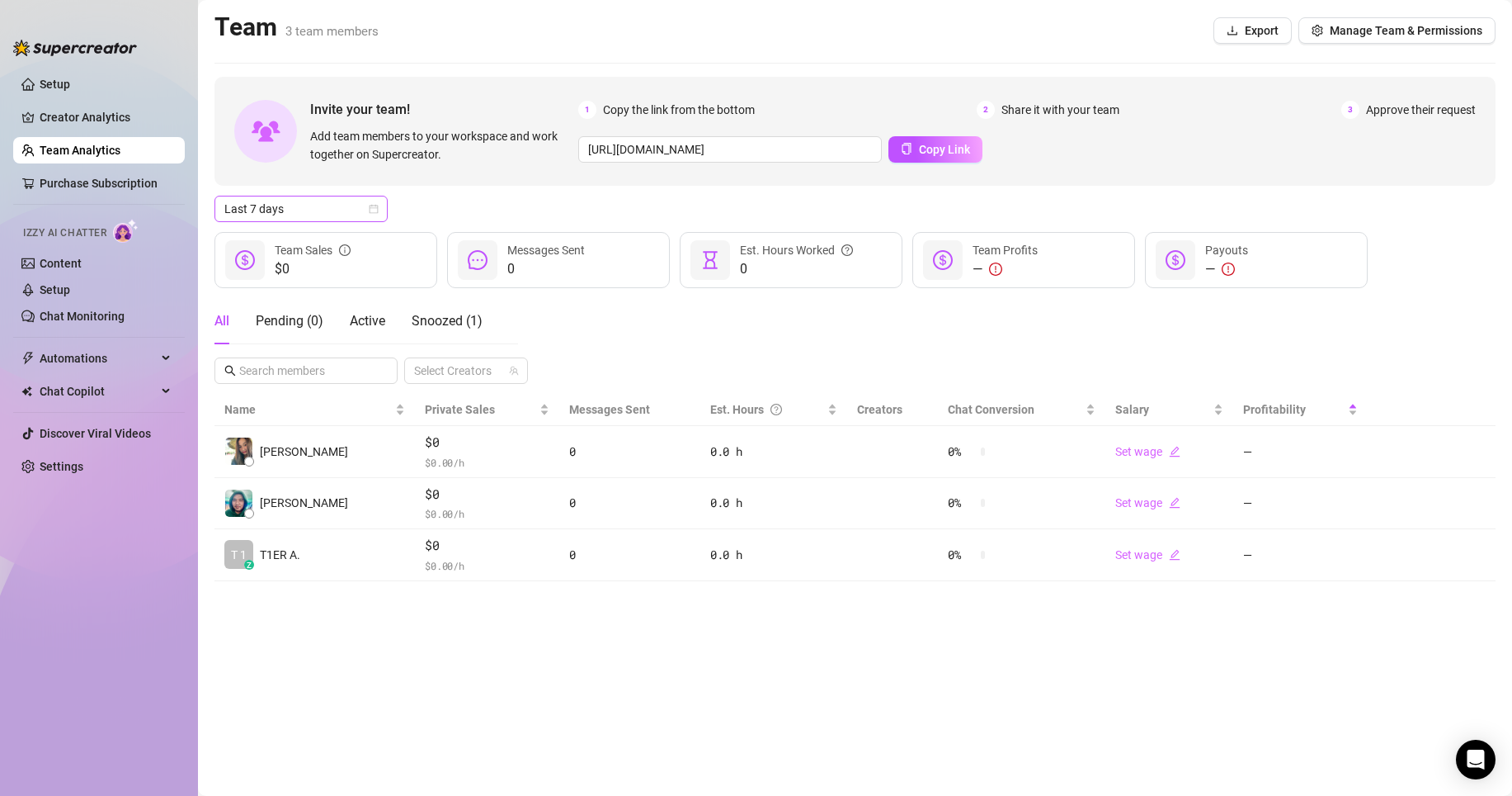
click at [246, 214] on span "Last 7 days" at bounding box center [301, 208] width 154 height 25
click at [281, 236] on div "Last 24 hours" at bounding box center [302, 242] width 147 height 18
click at [289, 214] on span "Last 24 hours" at bounding box center [301, 208] width 154 height 25
click at [281, 272] on div "Last 7 days" at bounding box center [302, 269] width 147 height 18
click at [911, 656] on main "Team 3 team members Export Manage Team & Permissions Invite your team! Add team…" at bounding box center [854, 398] width 1314 height 796
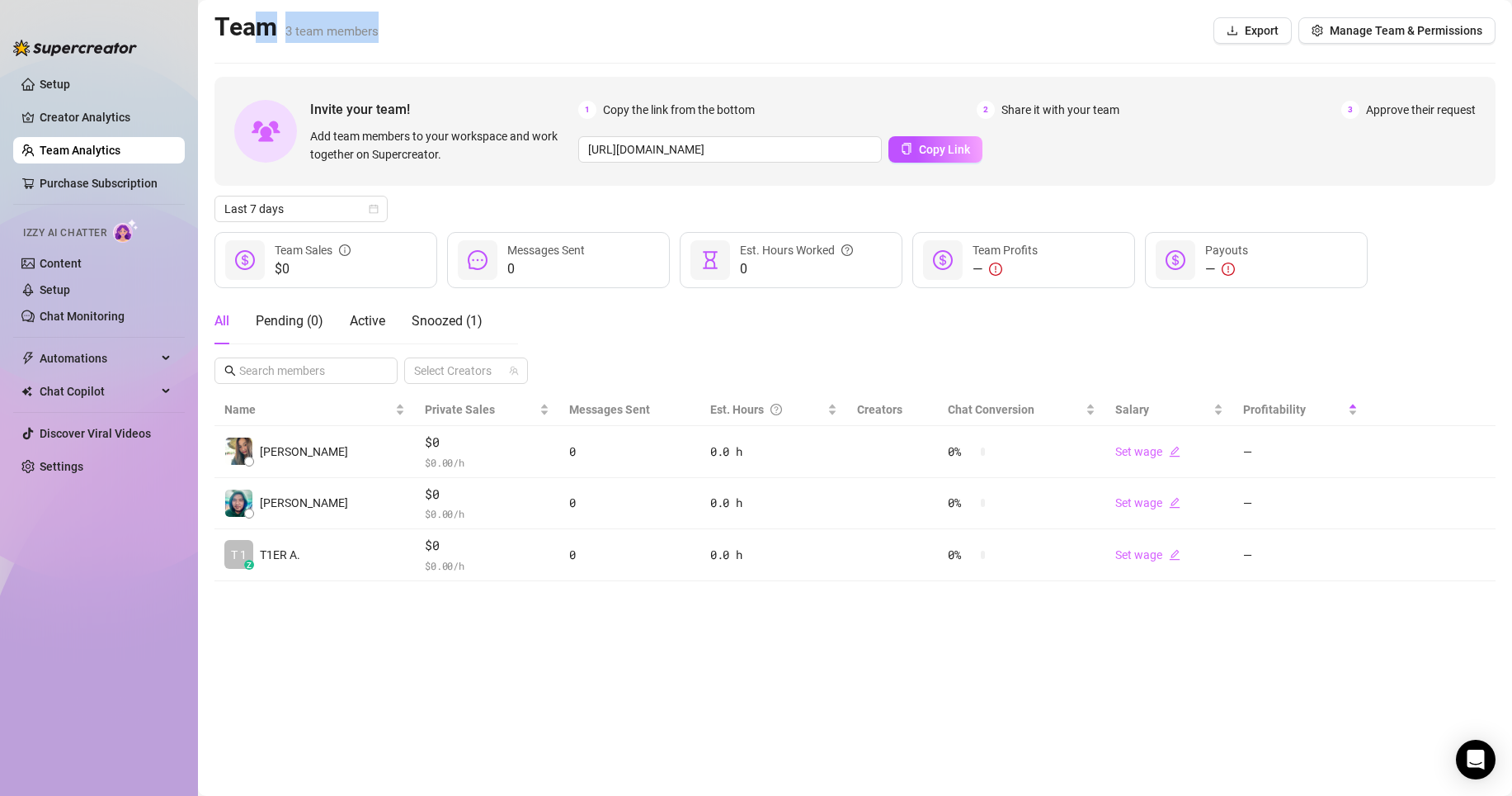
drag, startPoint x: 275, startPoint y: 33, endPoint x: 445, endPoint y: 38, distance: 170.1
click at [445, 38] on div "Team 3 team members Export Manage Team & Permissions" at bounding box center [854, 30] width 1281 height 38
click at [465, 38] on div "Team 3 team members Export Manage Team & Permissions" at bounding box center [854, 30] width 1281 height 38
click at [898, 18] on div "Team 3 team members Export Manage Team & Permissions" at bounding box center [854, 30] width 1281 height 38
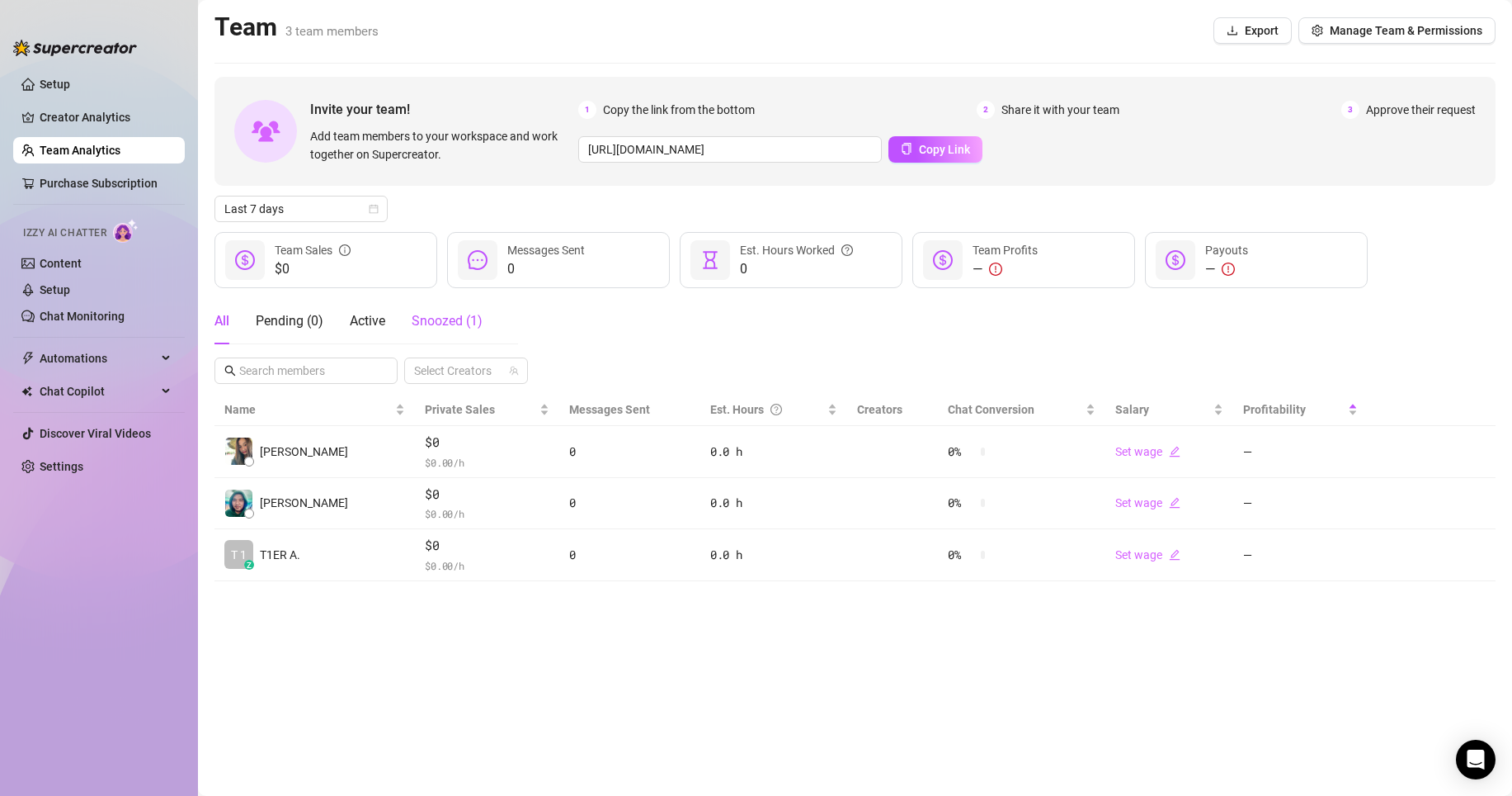
click at [413, 322] on span "Snoozed ( 1 )" at bounding box center [447, 320] width 71 height 16
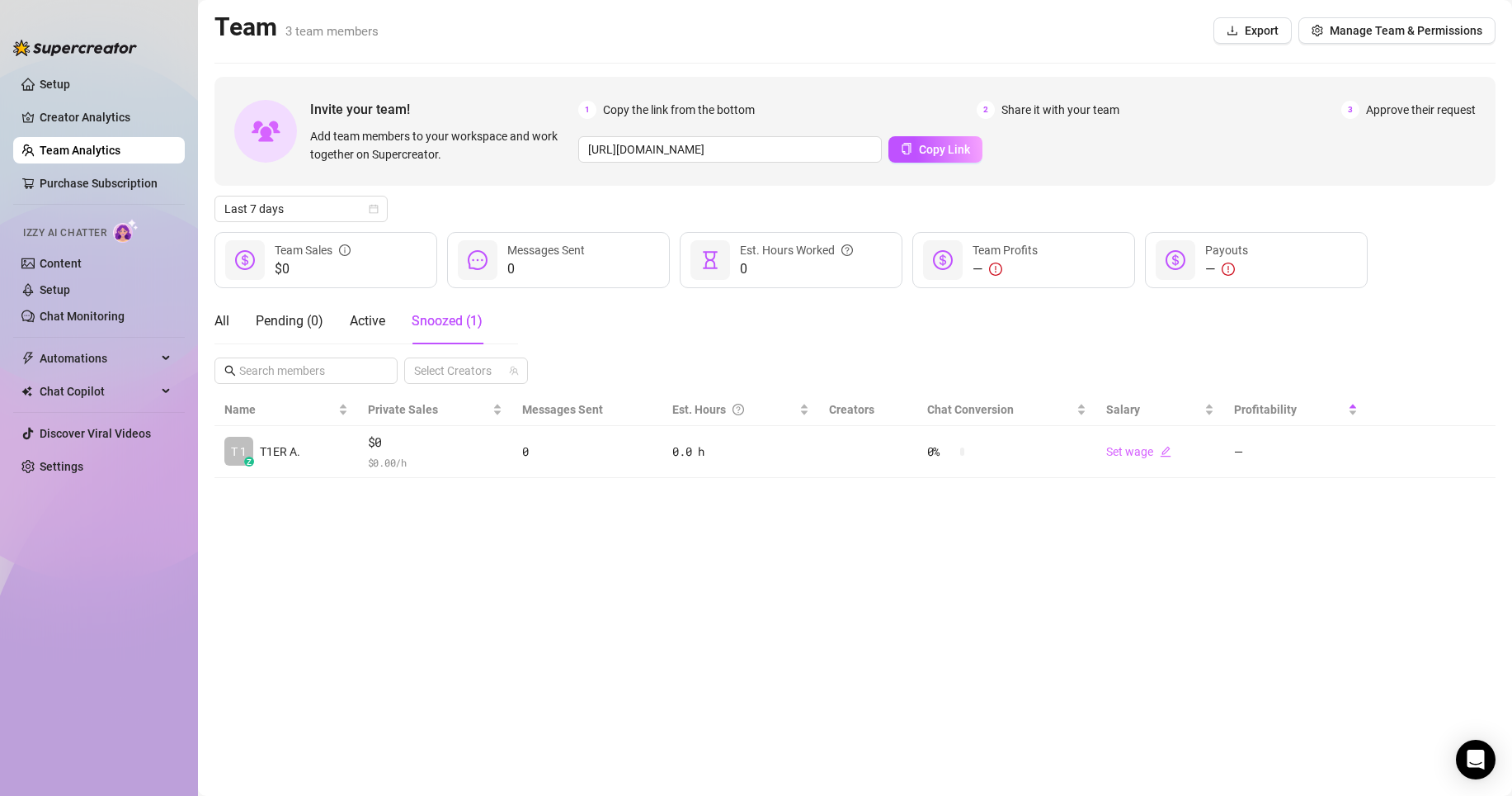
click at [234, 327] on div "All Pending ( 0 ) Active Snoozed ( 1 )" at bounding box center [349, 321] width 269 height 46
click at [223, 320] on div "All" at bounding box center [222, 321] width 15 height 20
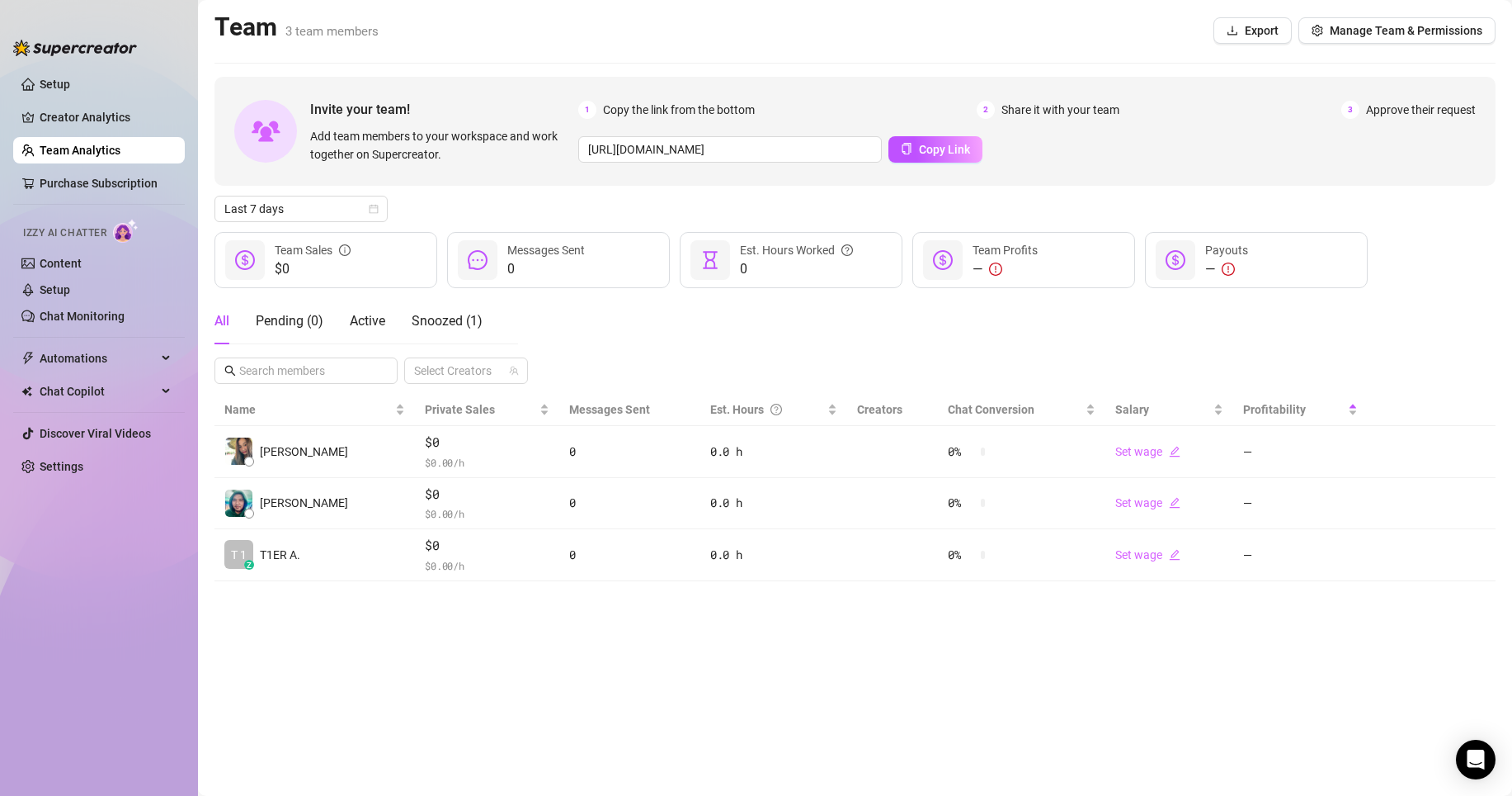
click at [504, 663] on main "Team 3 team members Export Manage Team & Permissions Invite your team! Add team…" at bounding box center [854, 398] width 1314 height 796
click at [693, 695] on main "Team 3 team members Export Manage Team & Permissions Invite your team! Add team…" at bounding box center [854, 398] width 1314 height 796
click at [491, 652] on main "Team 3 team members Export Manage Team & Permissions Invite your team! Add team…" at bounding box center [854, 398] width 1314 height 796
click at [293, 321] on div "Pending ( 1 )" at bounding box center [290, 321] width 68 height 20
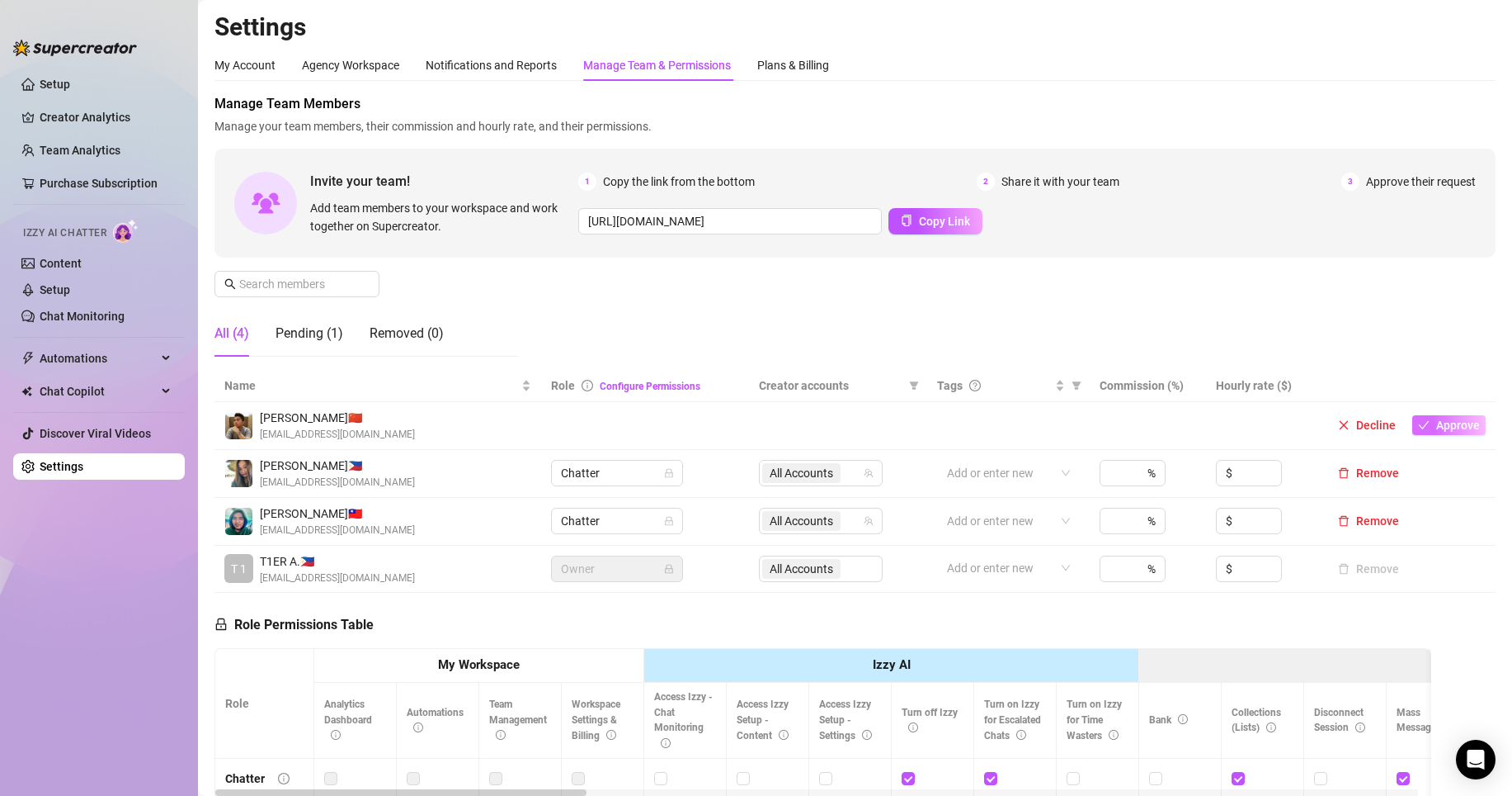
click at [1437, 424] on span "Approve" at bounding box center [1459, 425] width 44 height 13
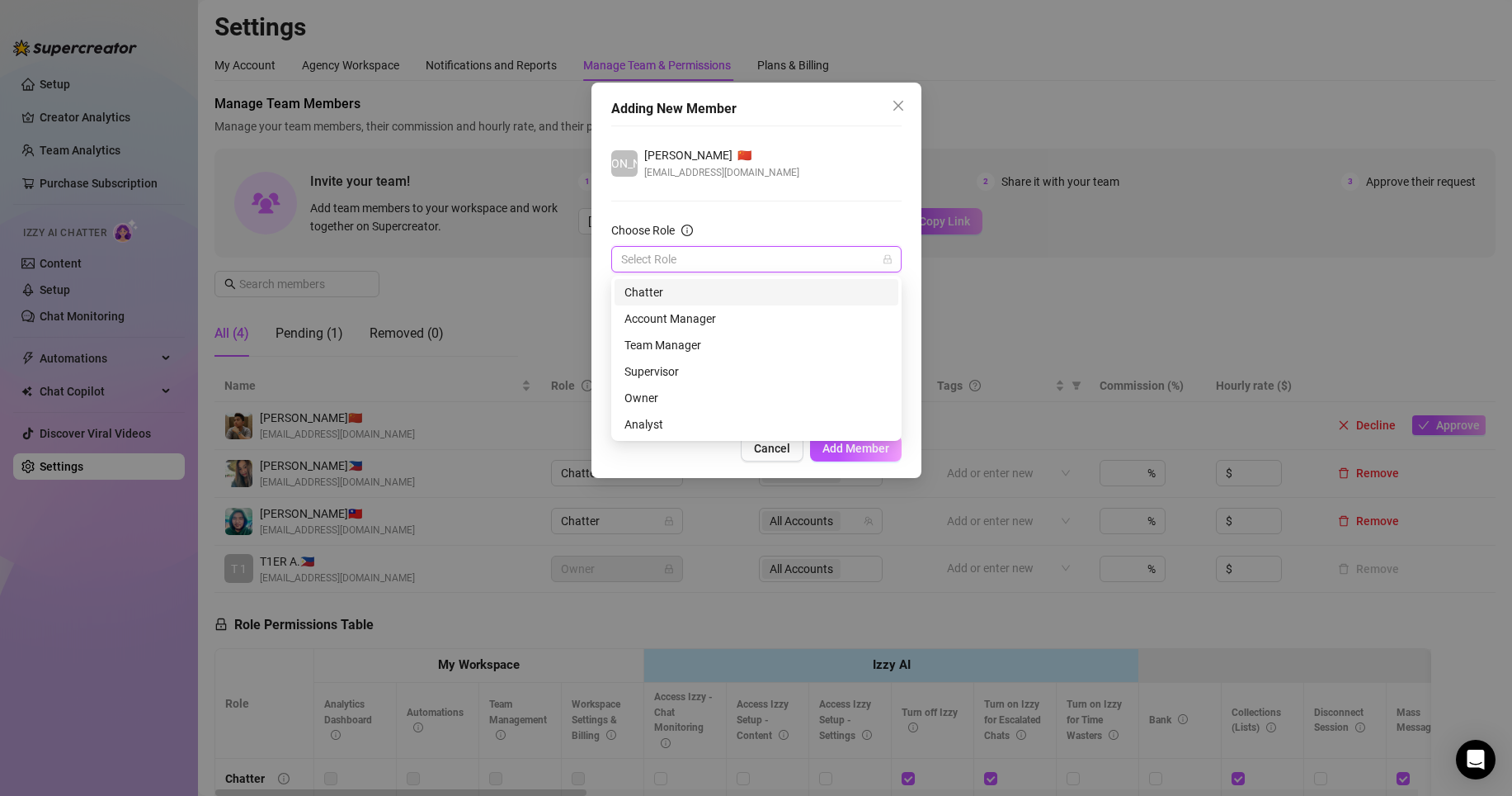
click at [715, 263] on input "Choose Role" at bounding box center [749, 259] width 256 height 25
click at [685, 290] on div "Chatter" at bounding box center [756, 293] width 264 height 18
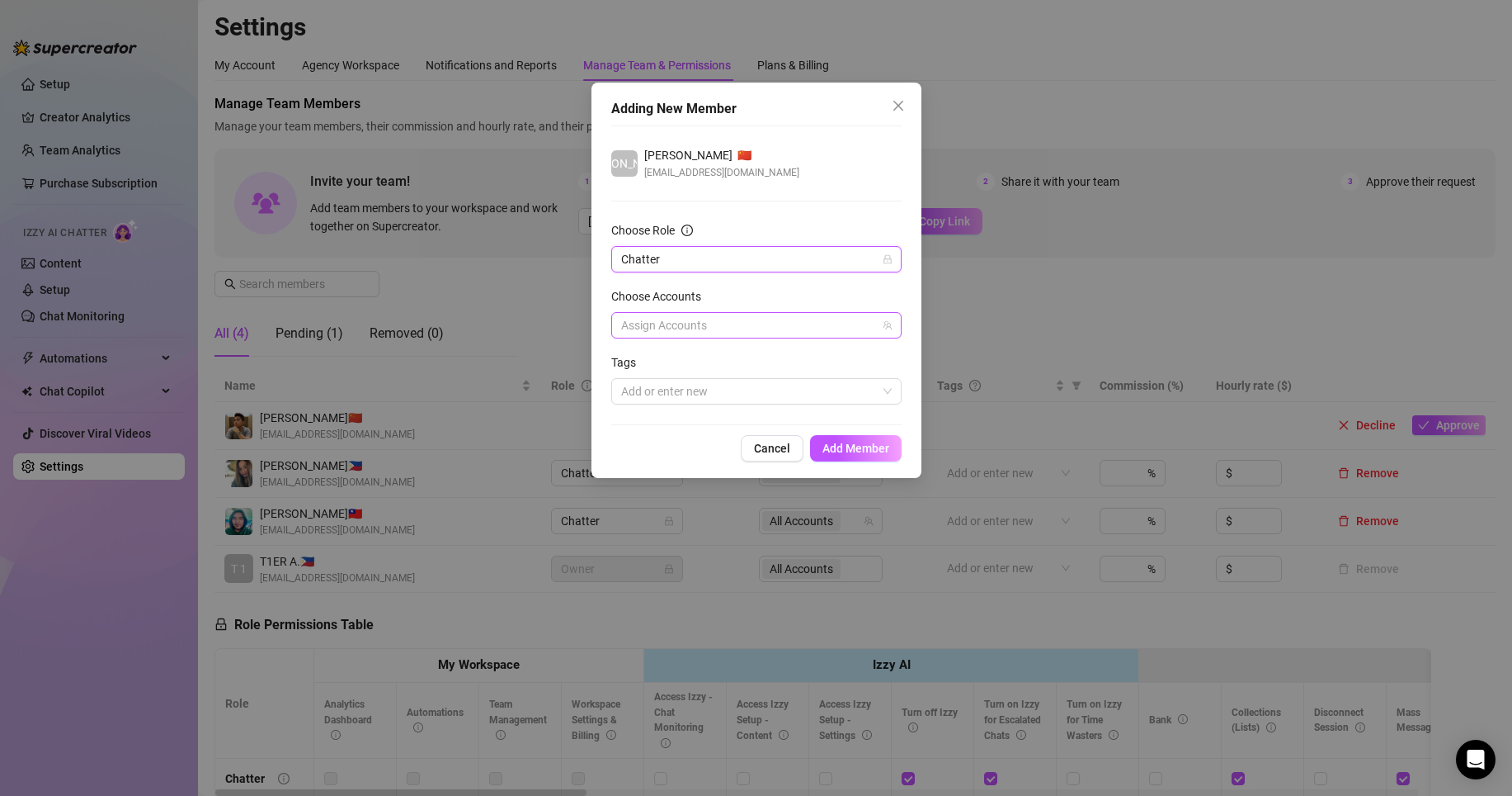
click at [698, 323] on div at bounding box center [748, 325] width 267 height 23
click at [681, 361] on span "Select all" at bounding box center [670, 360] width 58 height 18
click at [640, 361] on input "Select all" at bounding box center [635, 359] width 12 height 12
checkbox input "true"
click at [859, 448] on span "Add Member" at bounding box center [855, 448] width 67 height 13
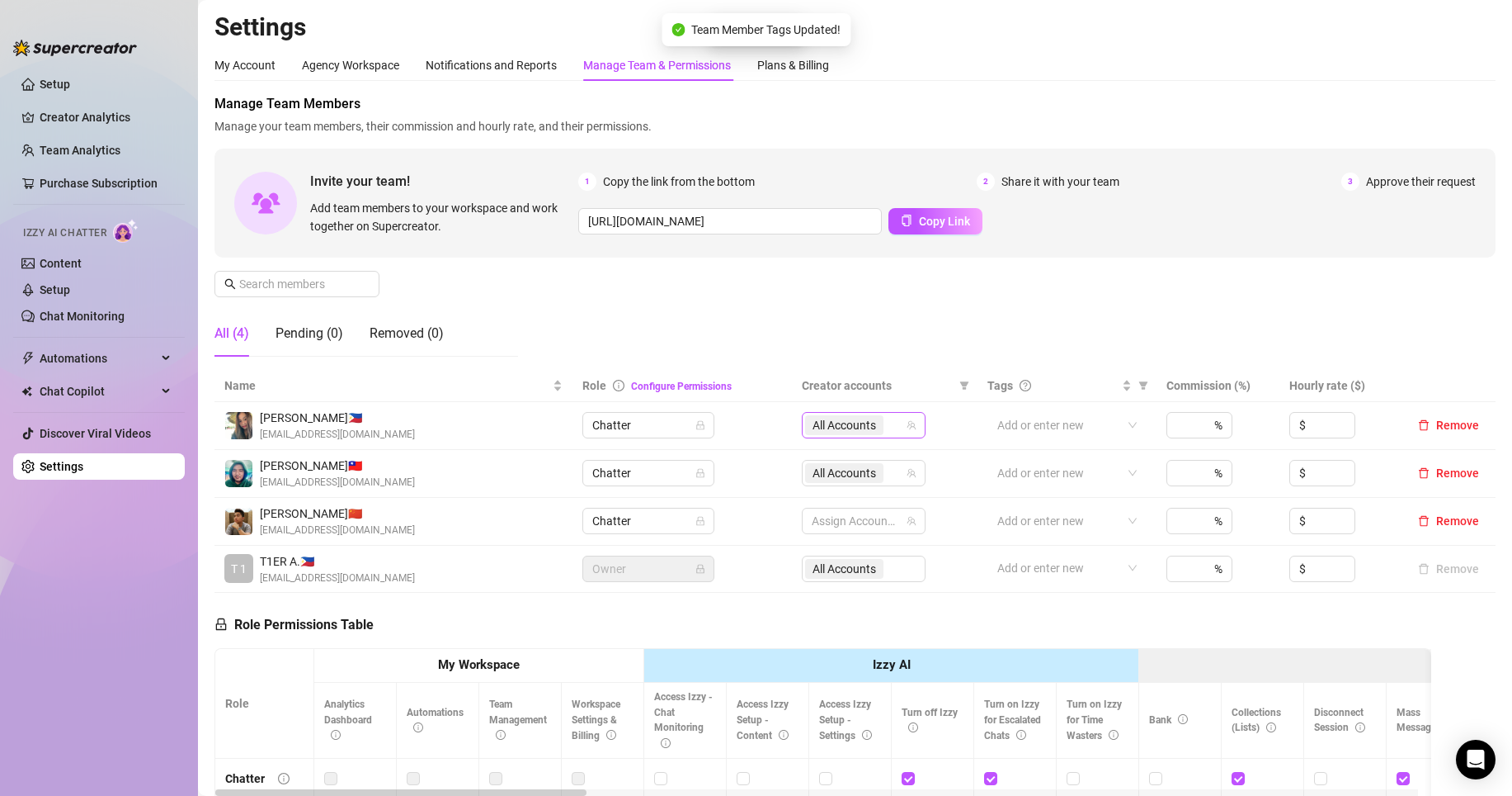
click at [872, 427] on span "All Accounts" at bounding box center [844, 425] width 78 height 20
click at [498, 433] on div "Clarissa H. 🇵🇭 ckhidalgo07@gmail.com" at bounding box center [394, 425] width 338 height 34
click at [830, 525] on div at bounding box center [855, 520] width 100 height 23
click at [831, 559] on span "Select all" at bounding box center [855, 556] width 58 height 18
click at [827, 559] on input "Select all" at bounding box center [819, 556] width 13 height 13
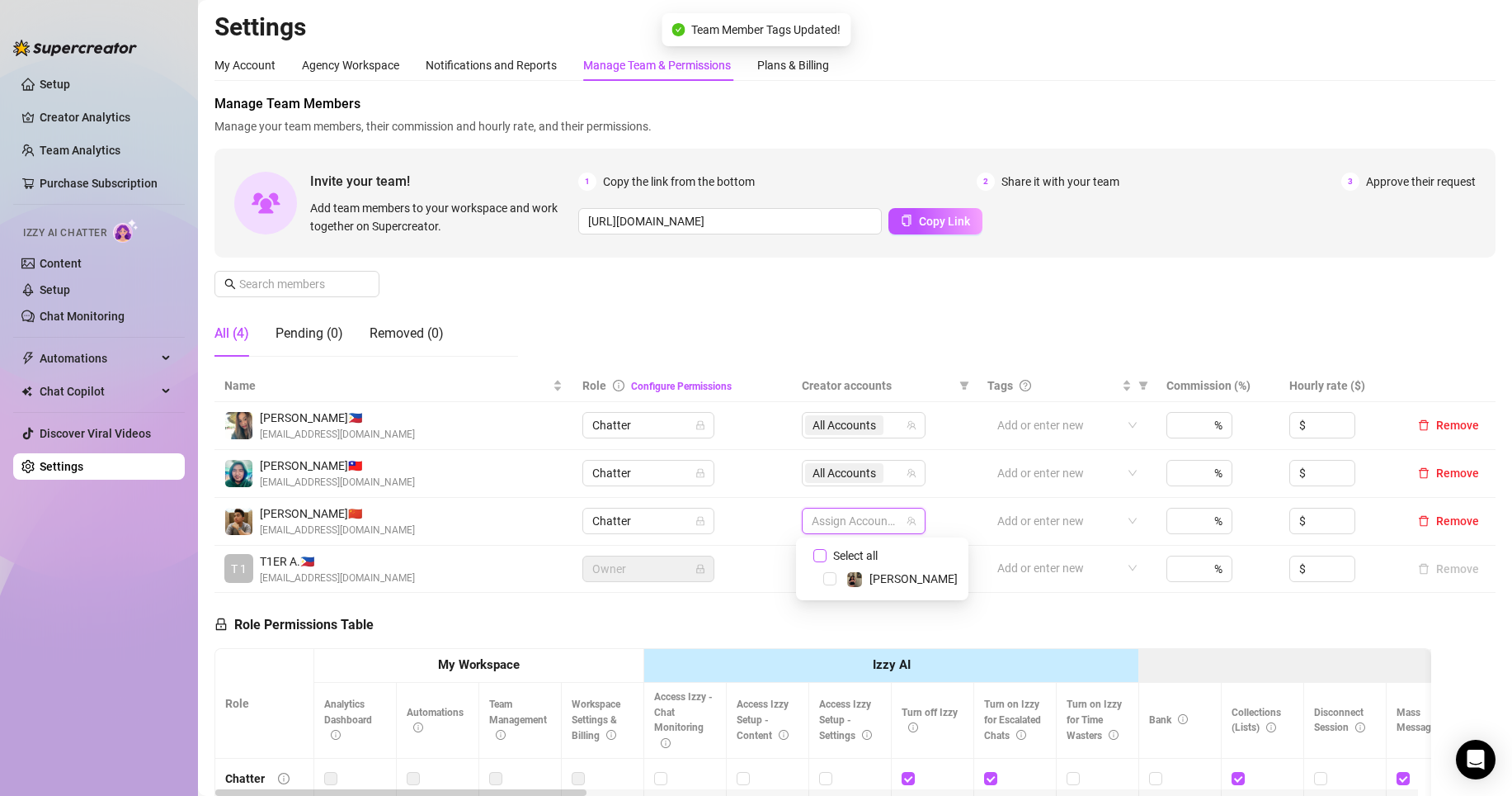
checkbox input "true"
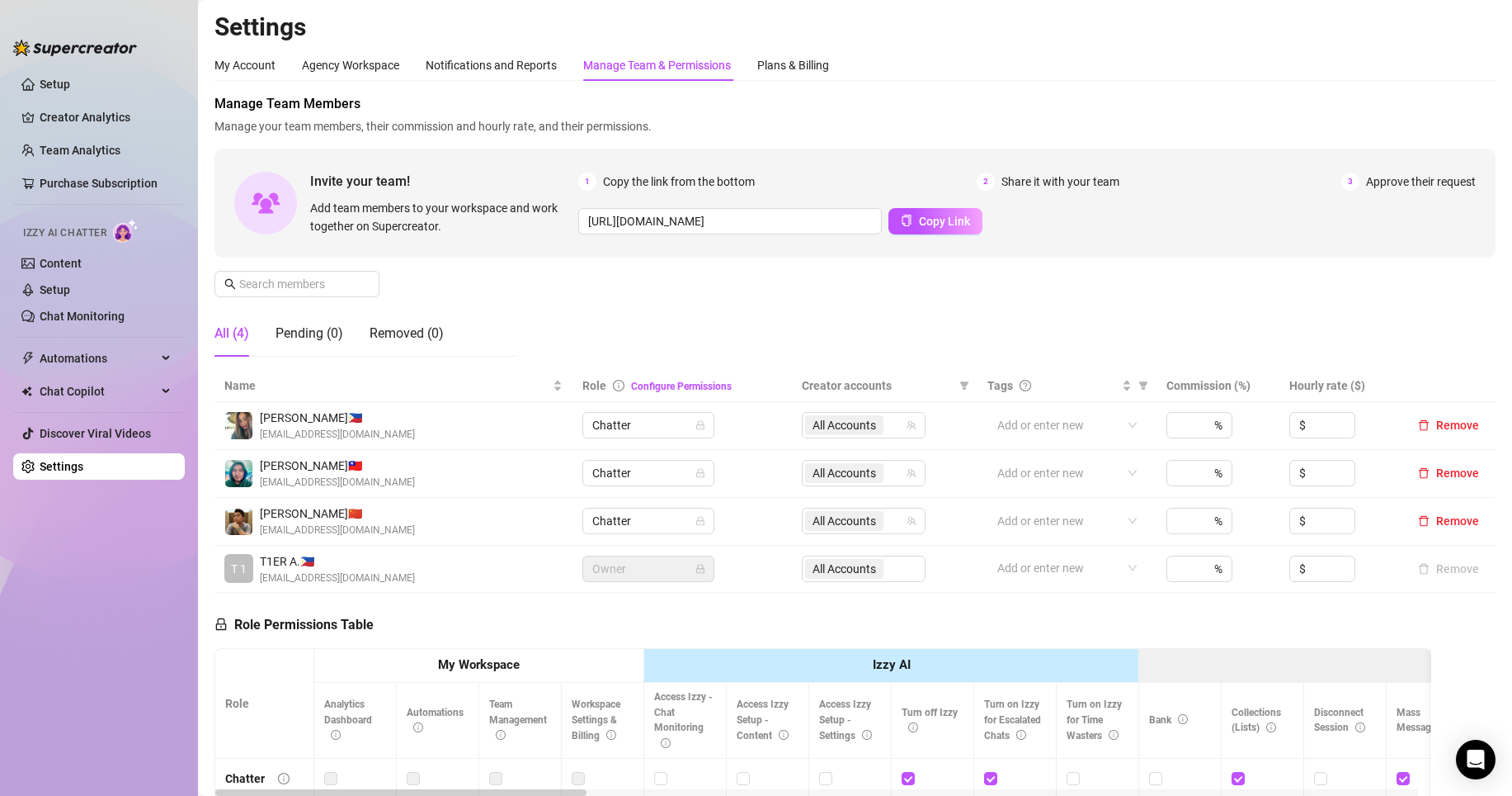
drag, startPoint x: 792, startPoint y: 605, endPoint x: 782, endPoint y: 615, distance: 14.1
